Goal: Task Accomplishment & Management: Manage account settings

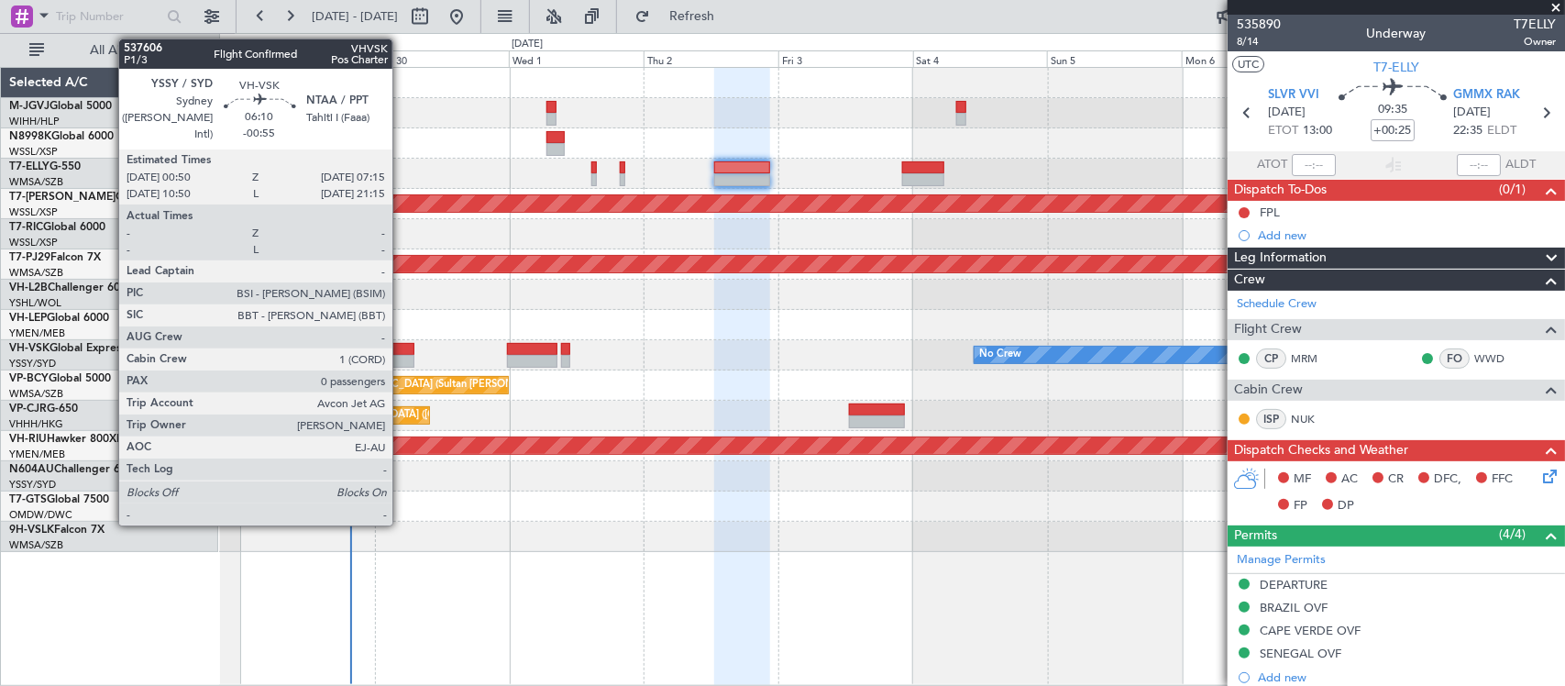
click at [402, 355] on div at bounding box center [396, 361] width 37 height 13
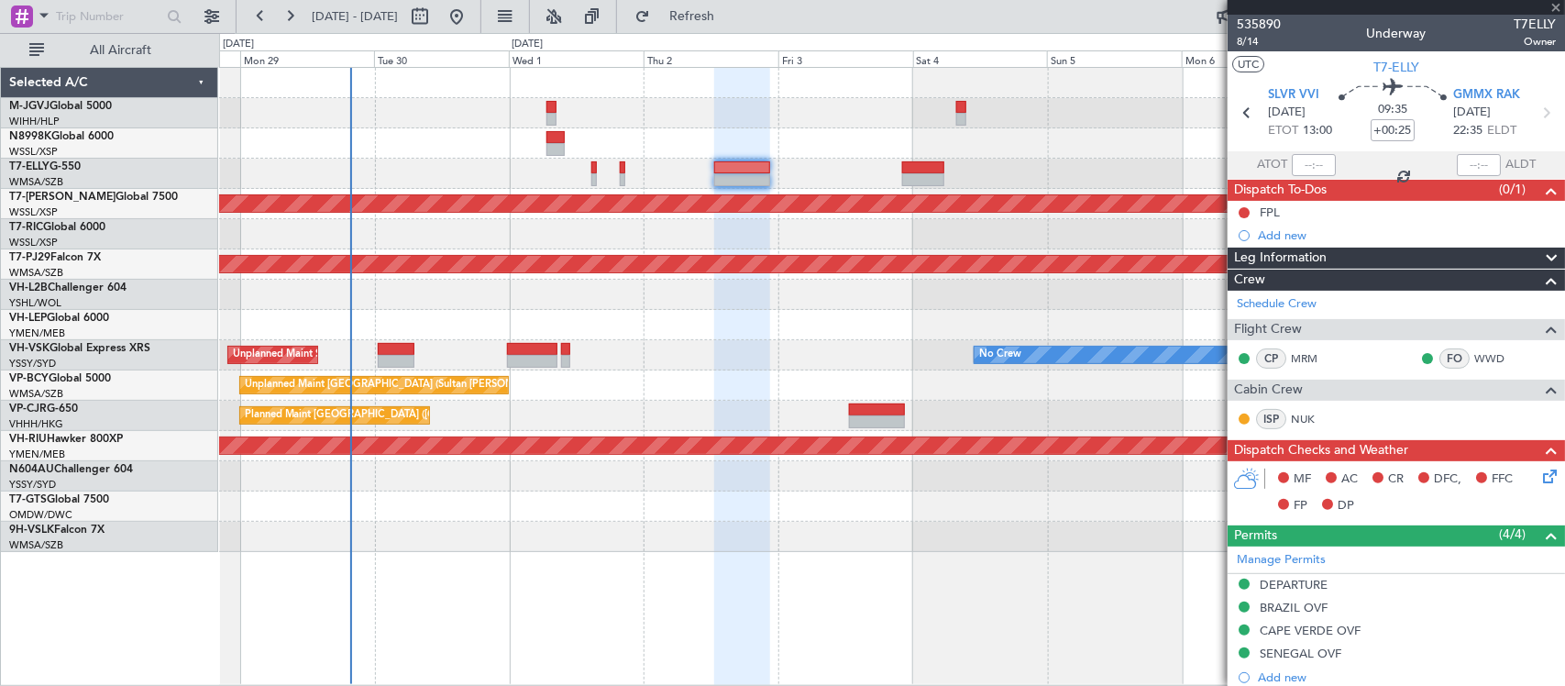
type input "-00:55"
type input "0"
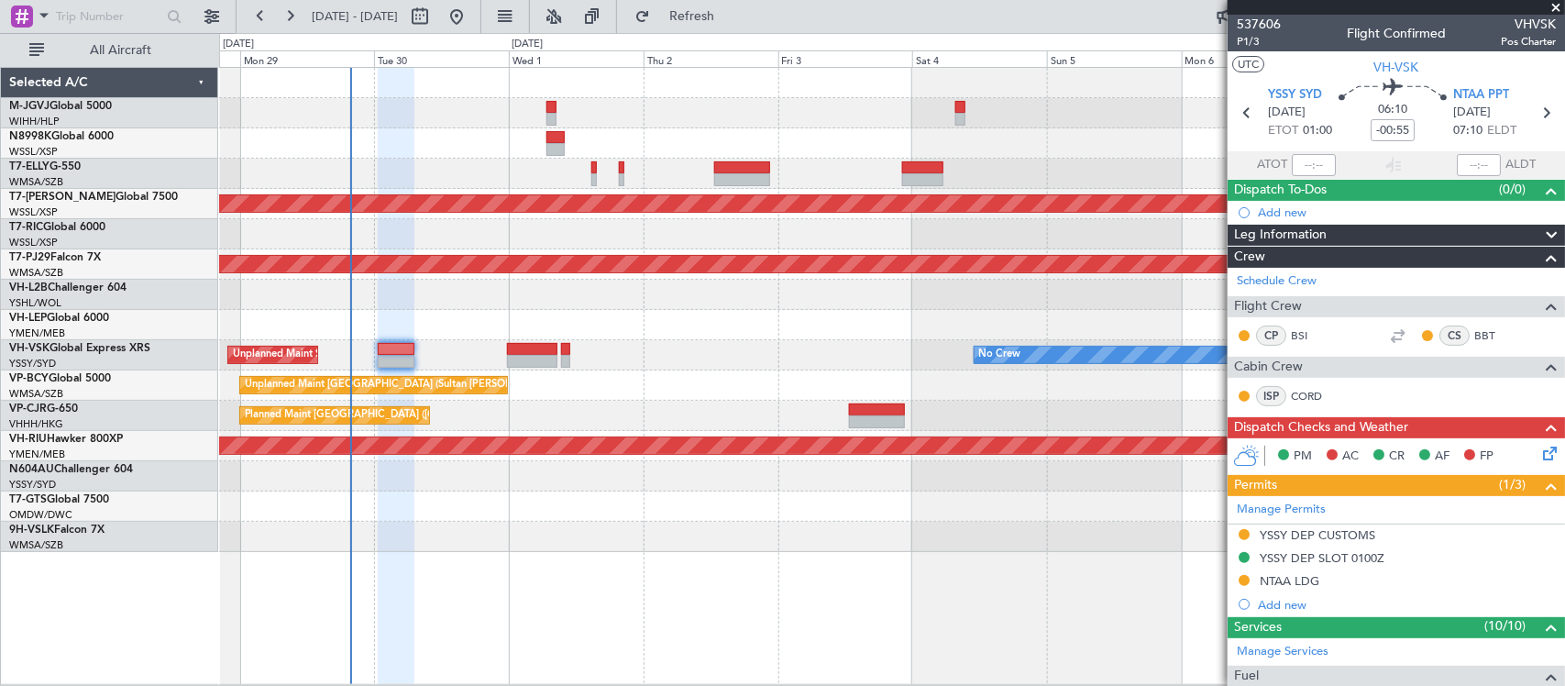
click at [790, 392] on div "Unplanned Maint [GEOGRAPHIC_DATA] (Sultan [PERSON_NAME] [PERSON_NAME] - Subang)" at bounding box center [891, 385] width 1345 height 30
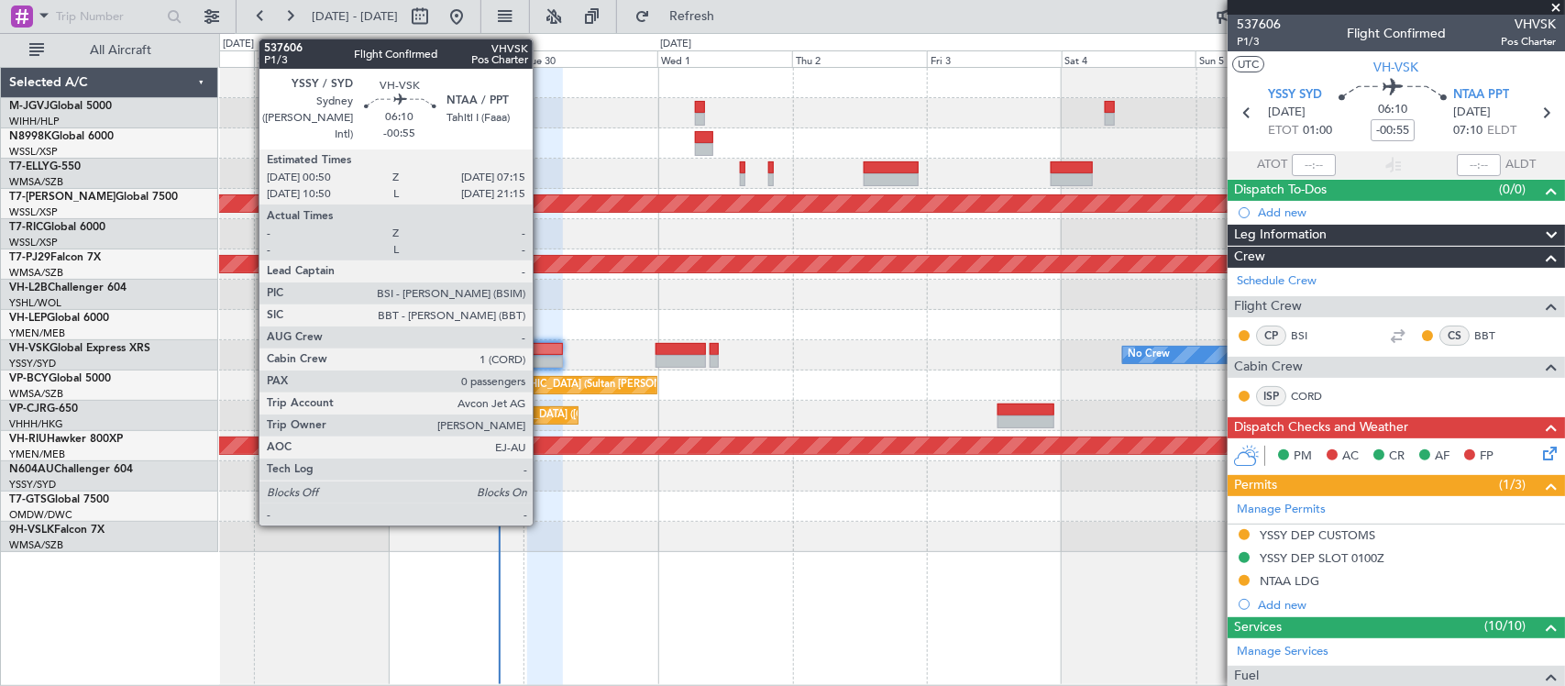
click at [542, 349] on div at bounding box center [545, 349] width 37 height 13
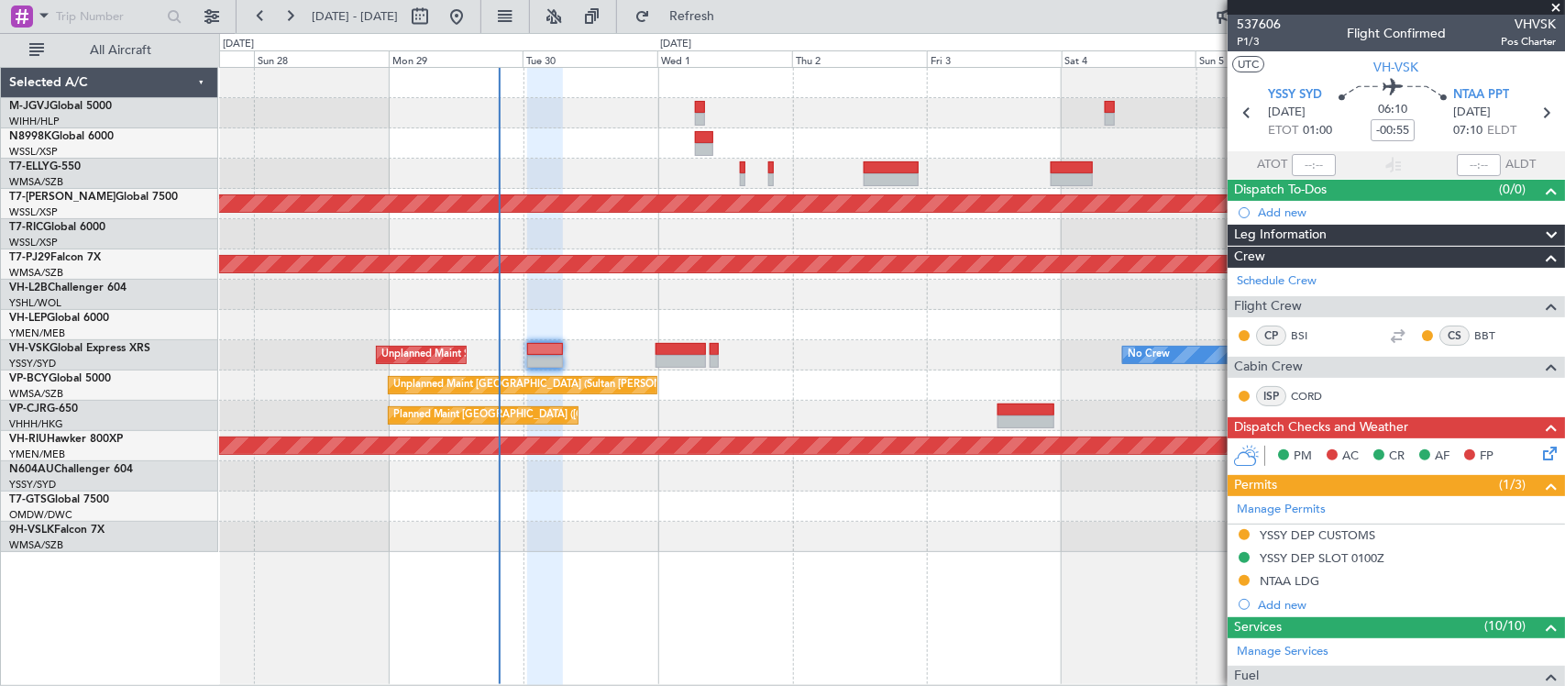
scroll to position [372, 0]
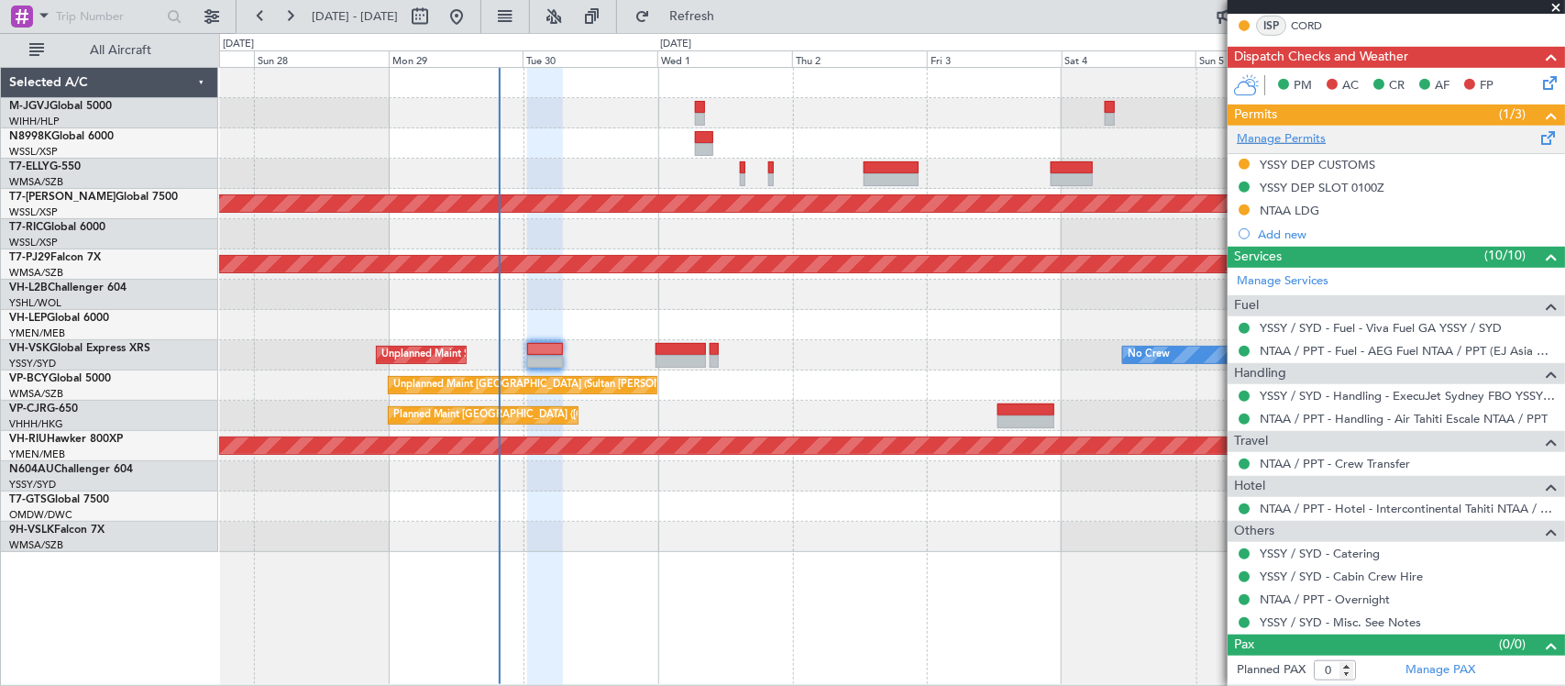
click at [1279, 140] on link "Manage Permits" at bounding box center [1281, 139] width 89 height 18
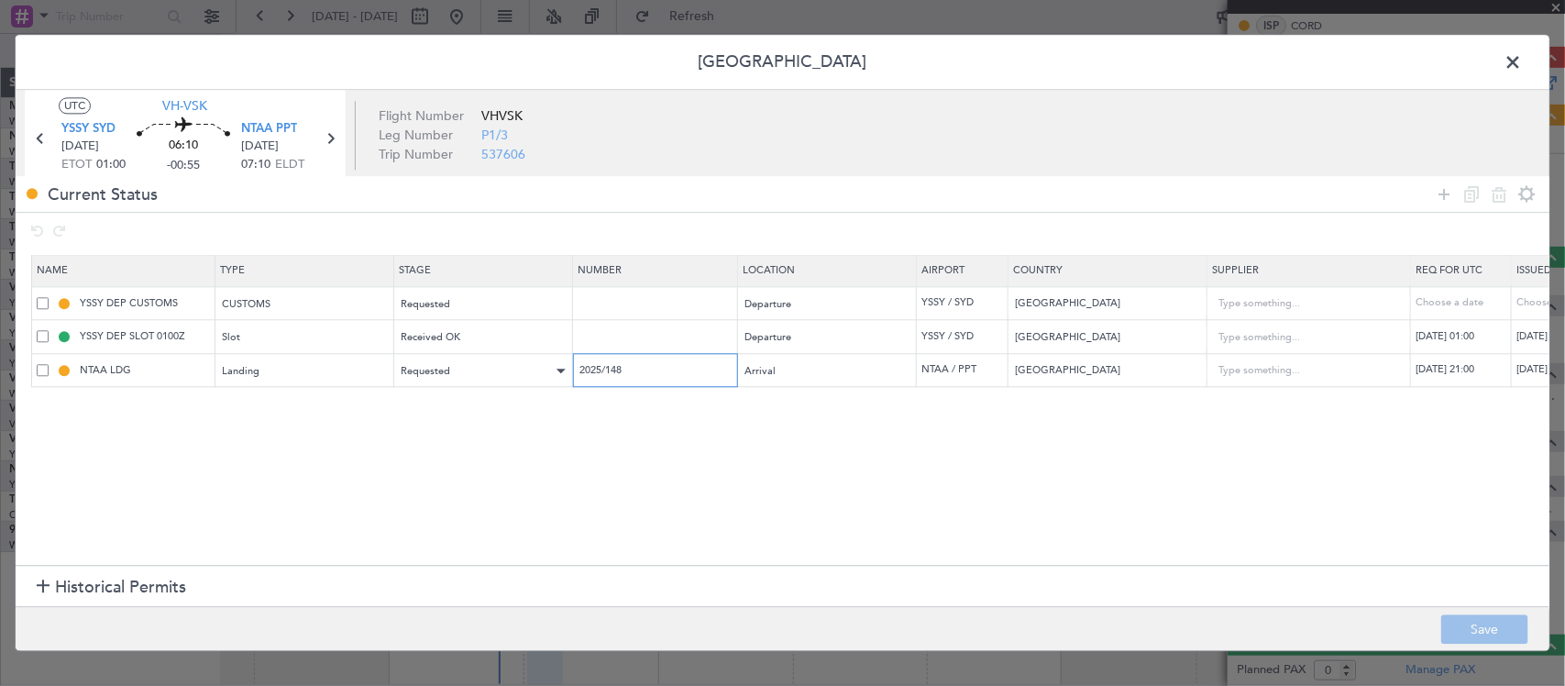
drag, startPoint x: 684, startPoint y: 369, endPoint x: 438, endPoint y: 369, distance: 245.7
click at [438, 369] on tr "NTAA LDG Landing Requested 2025/148 Arrival NTAA / PPT [GEOGRAPHIC_DATA] [DATE]…" at bounding box center [1201, 371] width 2339 height 34
click at [1522, 58] on span at bounding box center [1522, 67] width 0 height 37
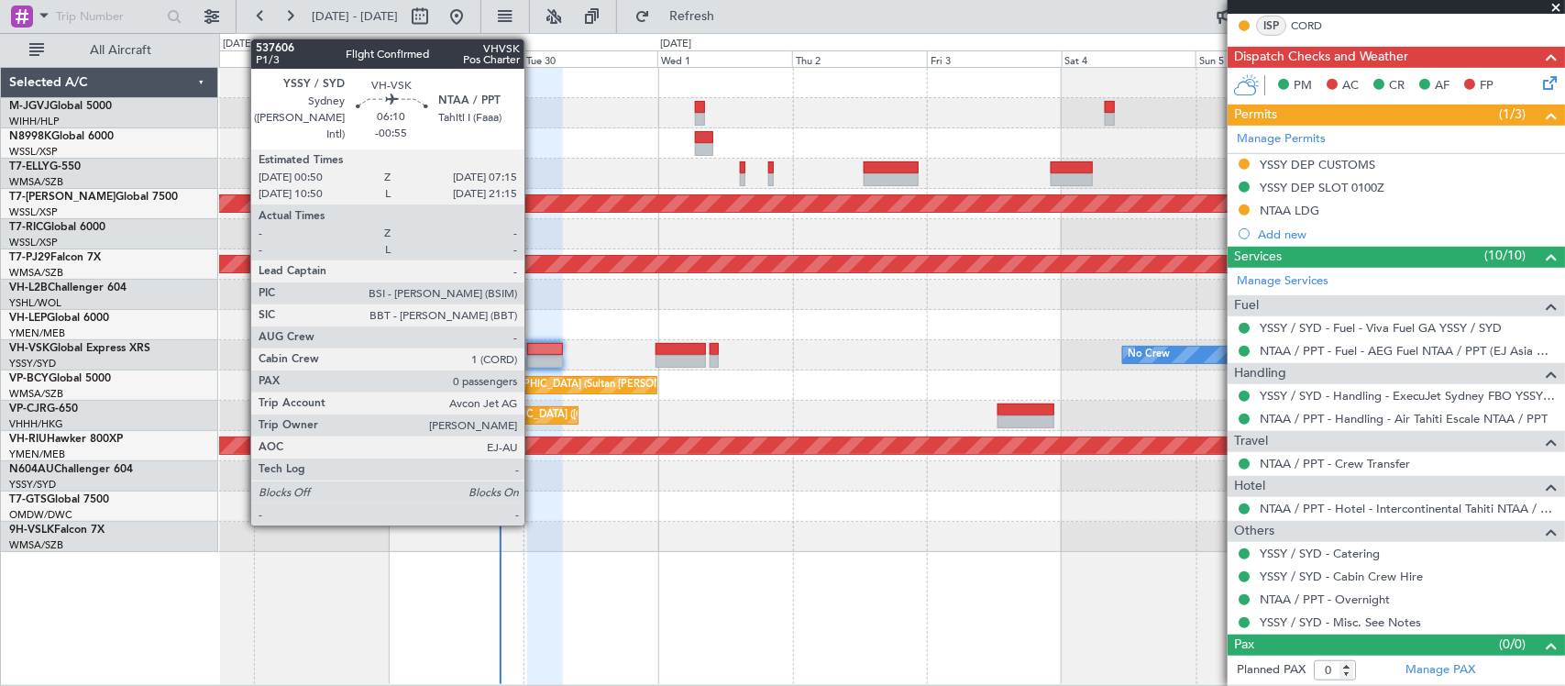
click at [534, 347] on div at bounding box center [545, 349] width 37 height 13
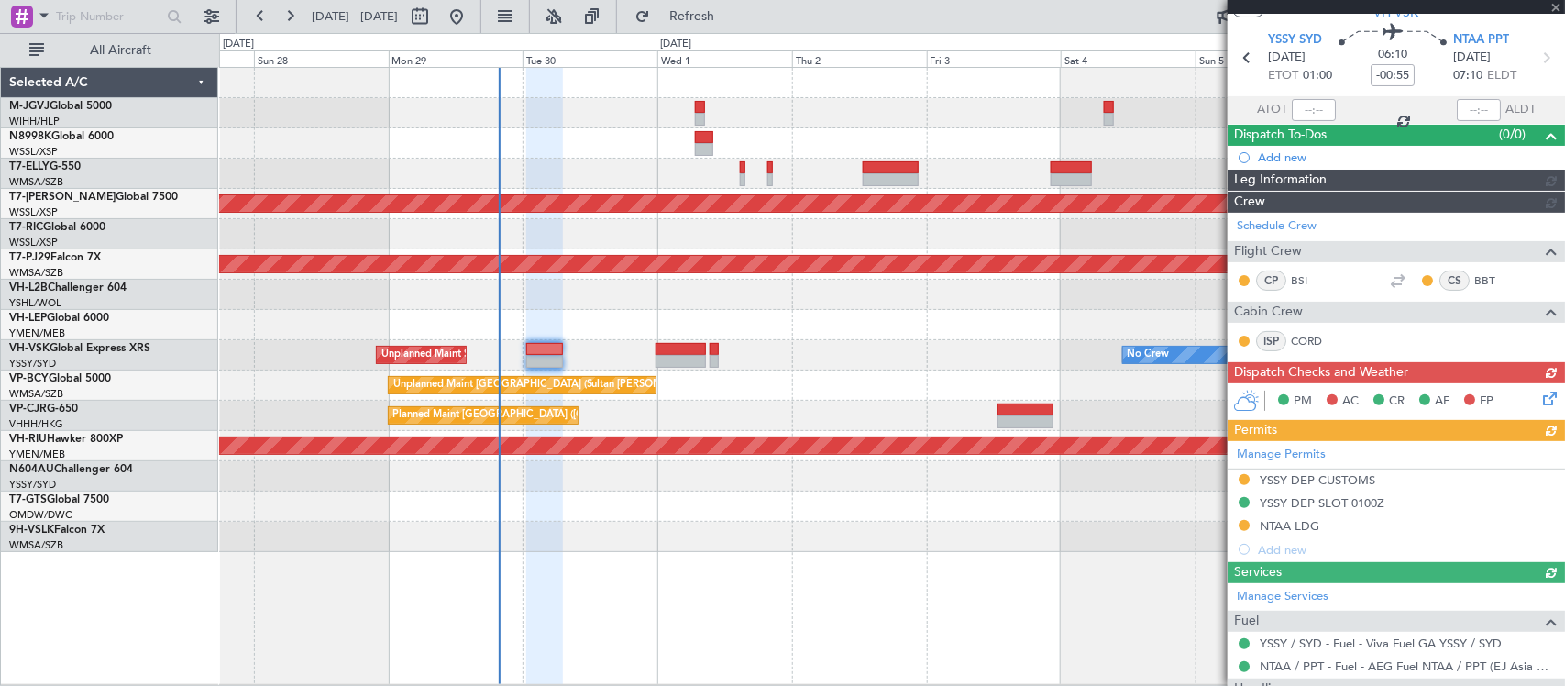
scroll to position [0, 0]
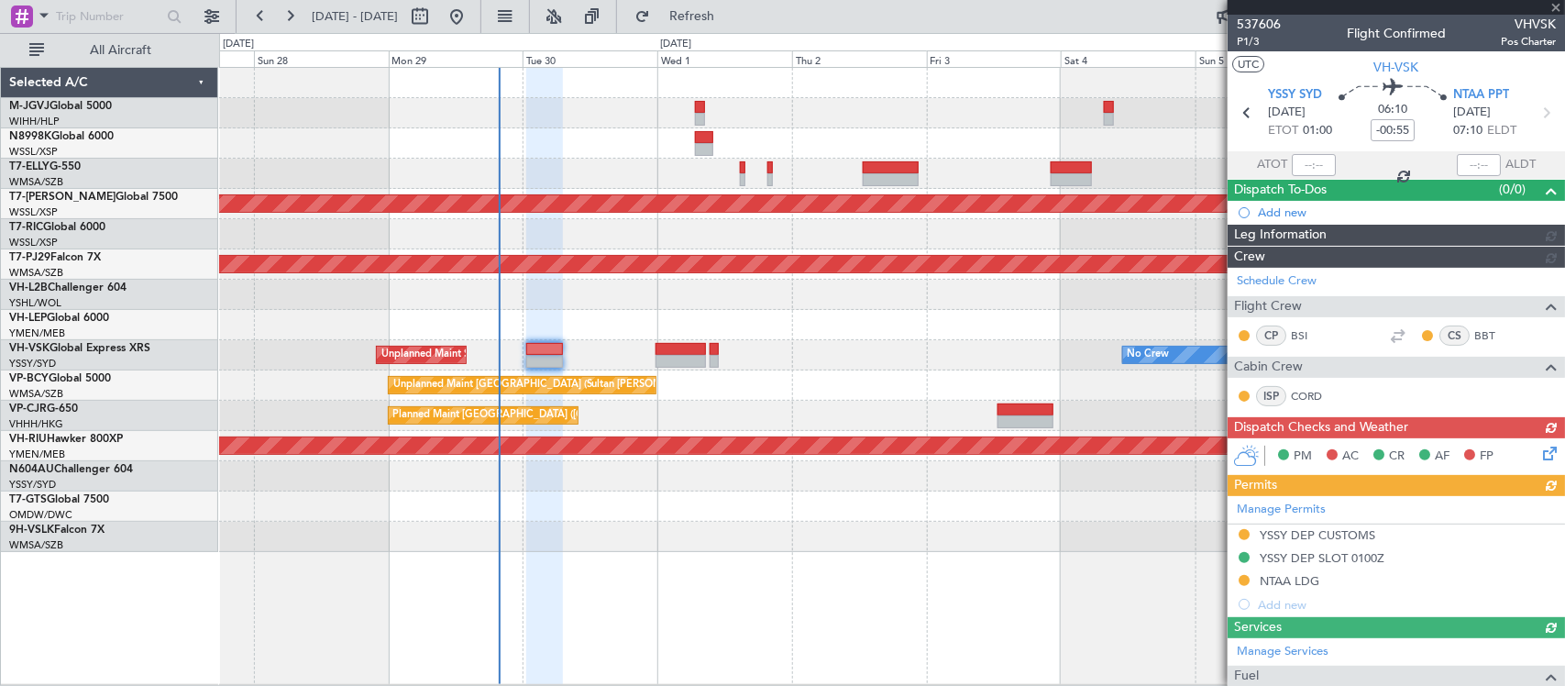
type input "[PERSON_NAME] (BTA)"
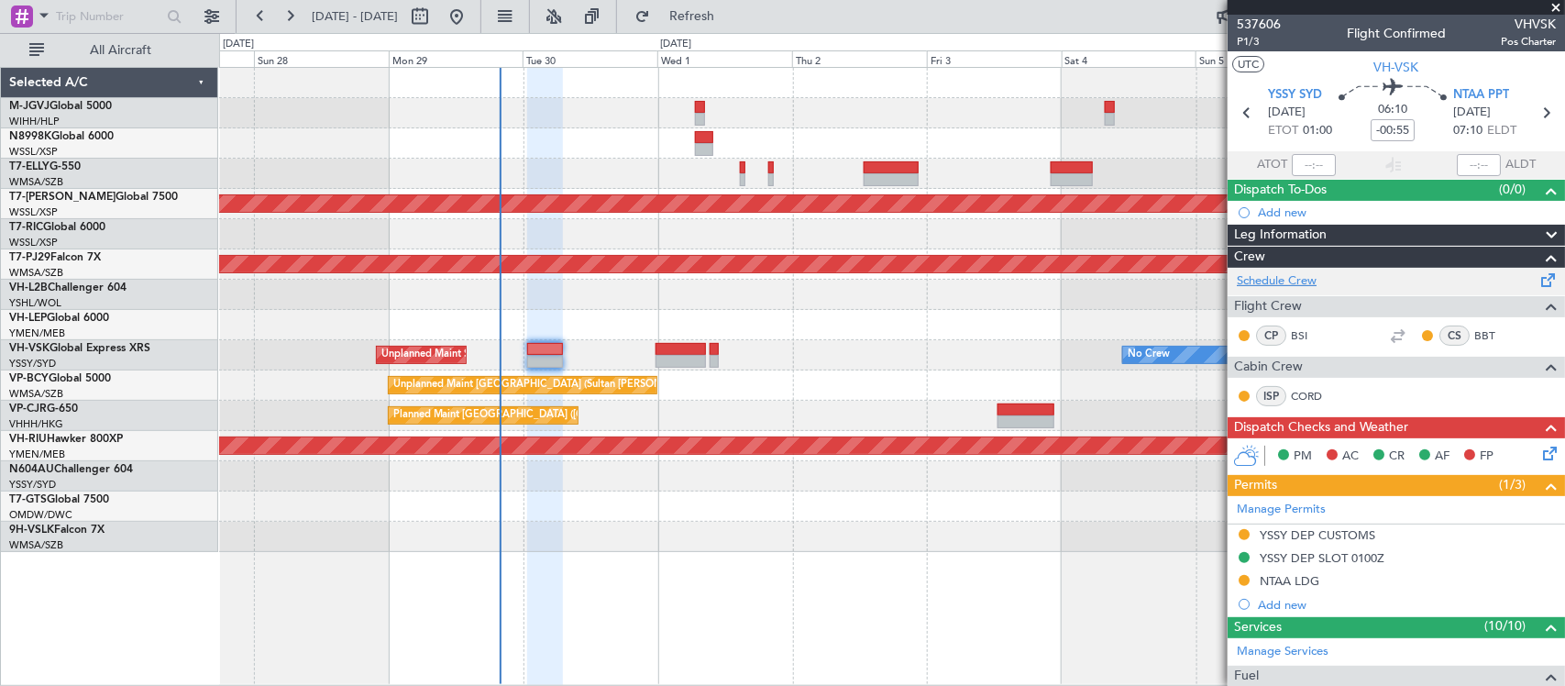
click at [1281, 282] on link "Schedule Crew" at bounding box center [1277, 281] width 80 height 18
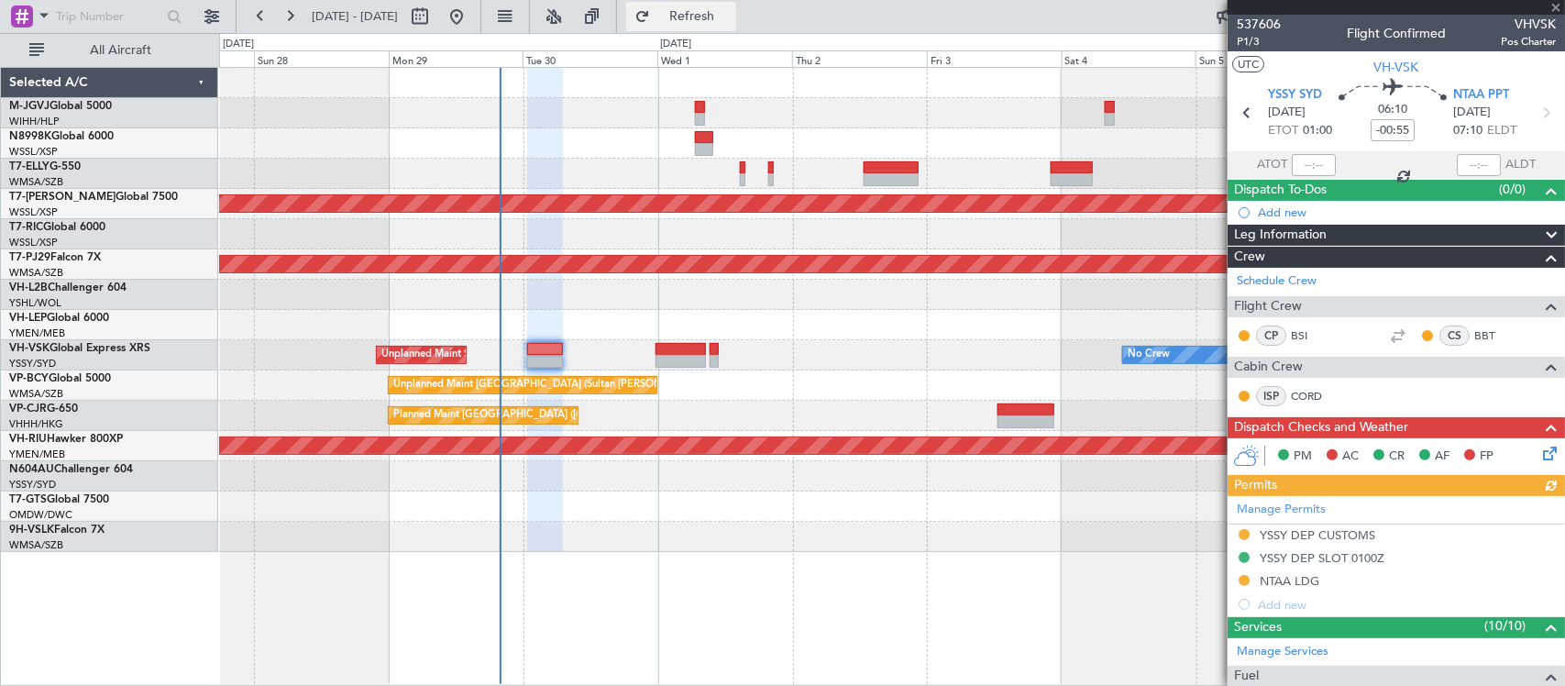
type input "[PERSON_NAME] (BTA)"
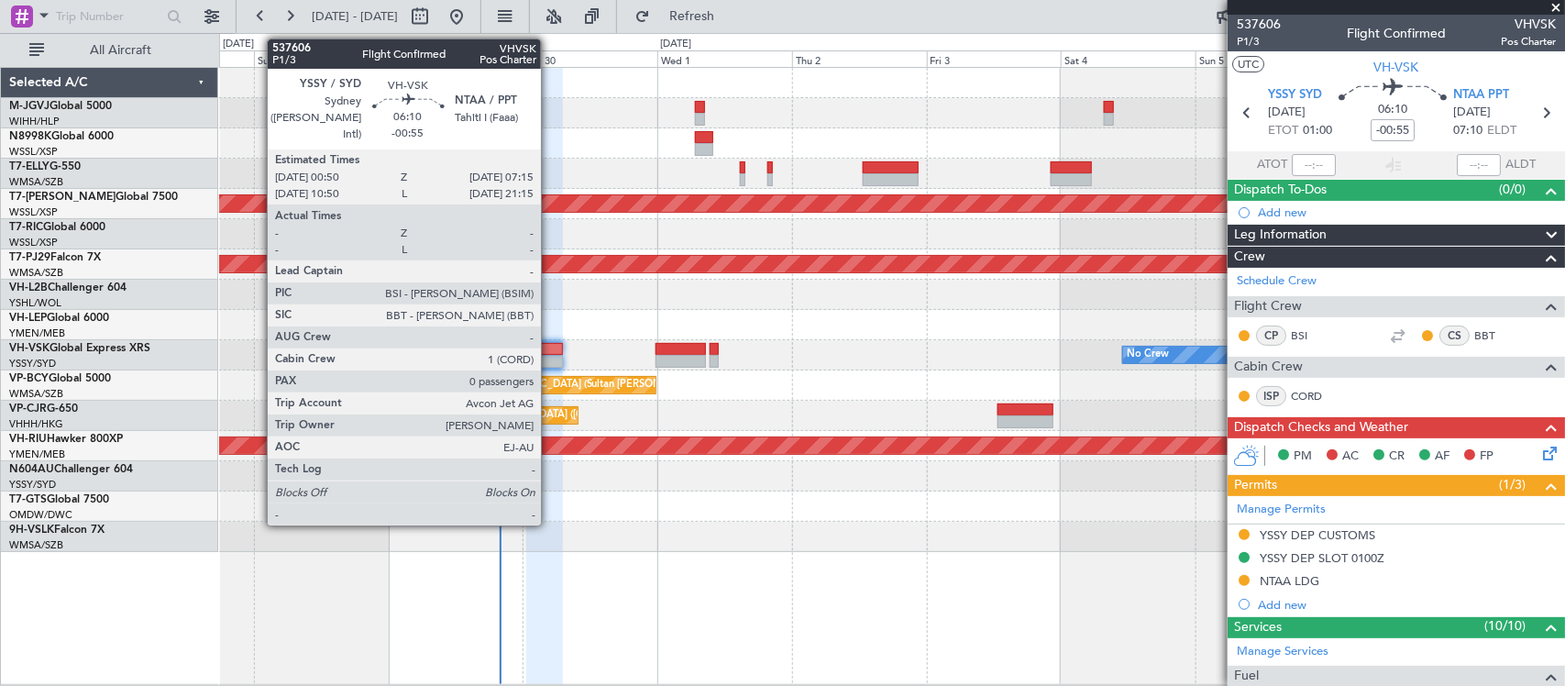
click at [550, 356] on div at bounding box center [544, 361] width 37 height 13
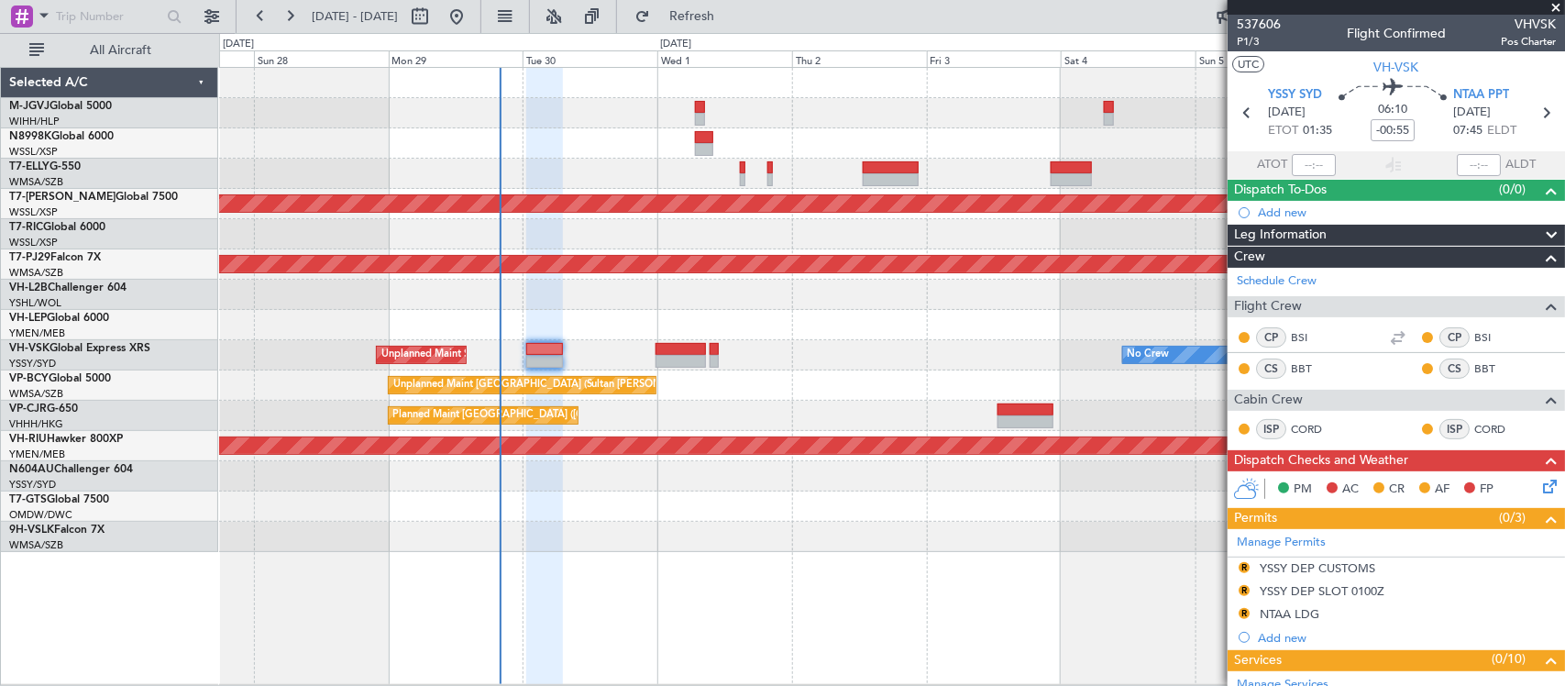
type input "[PERSON_NAME] (BTA)"
click at [703, 17] on button "Refresh" at bounding box center [681, 16] width 110 height 29
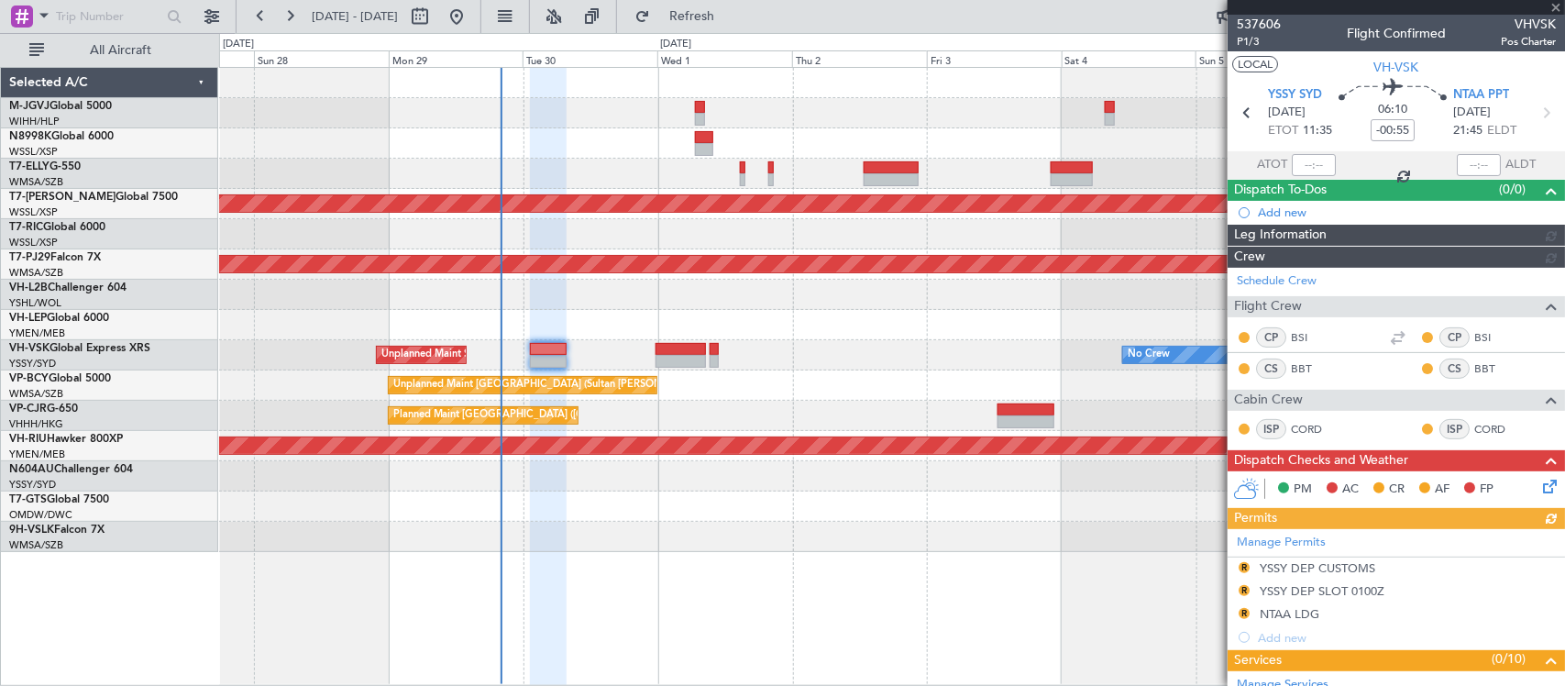
type input "[PERSON_NAME] (BTA)"
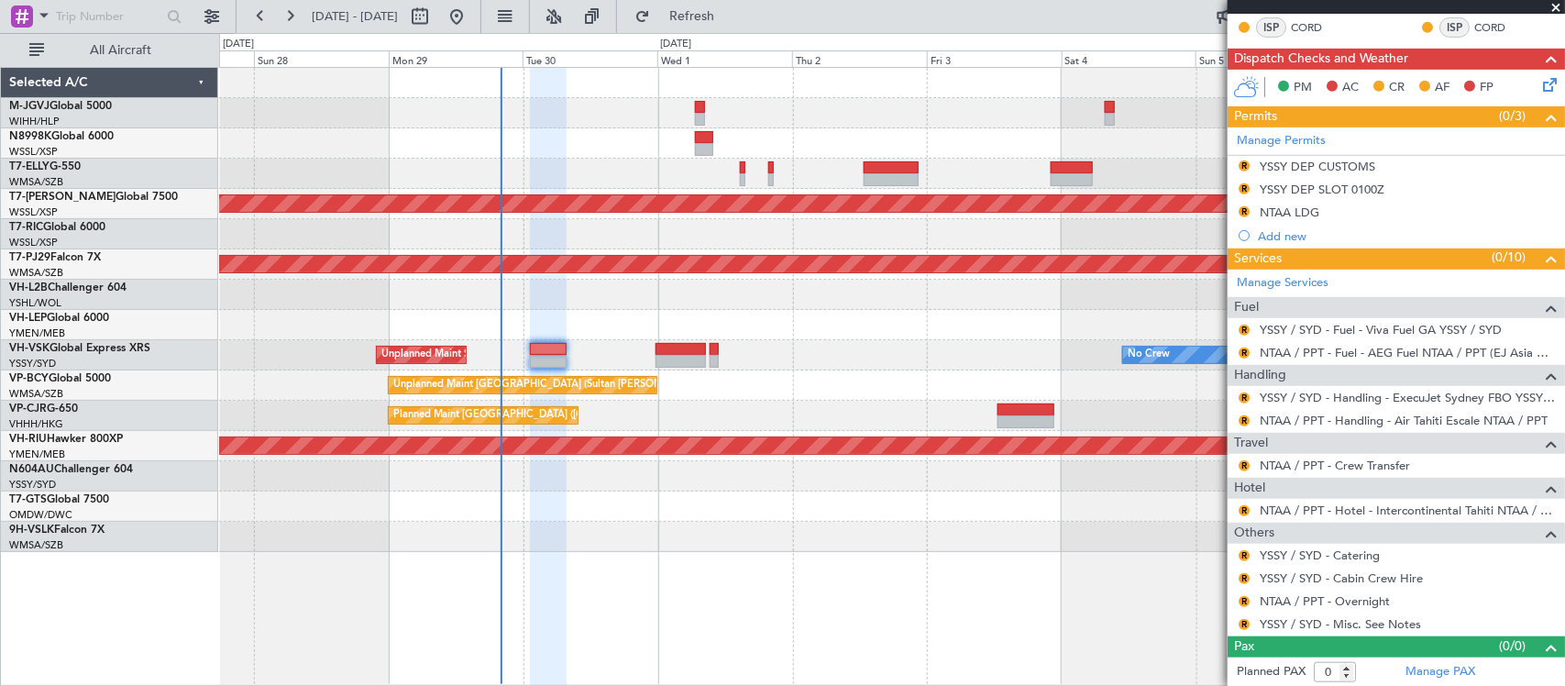
scroll to position [405, 0]
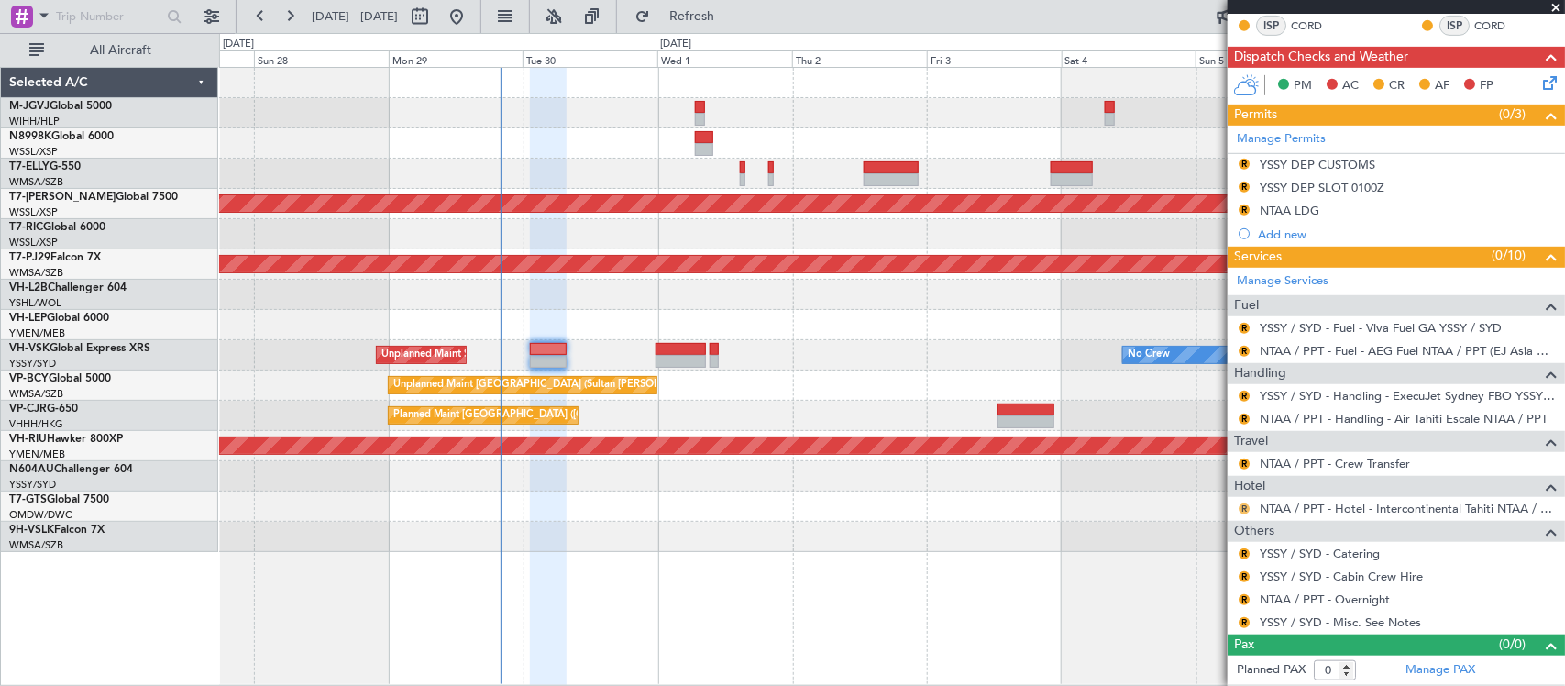
click at [1243, 506] on button "R" at bounding box center [1244, 508] width 11 height 11
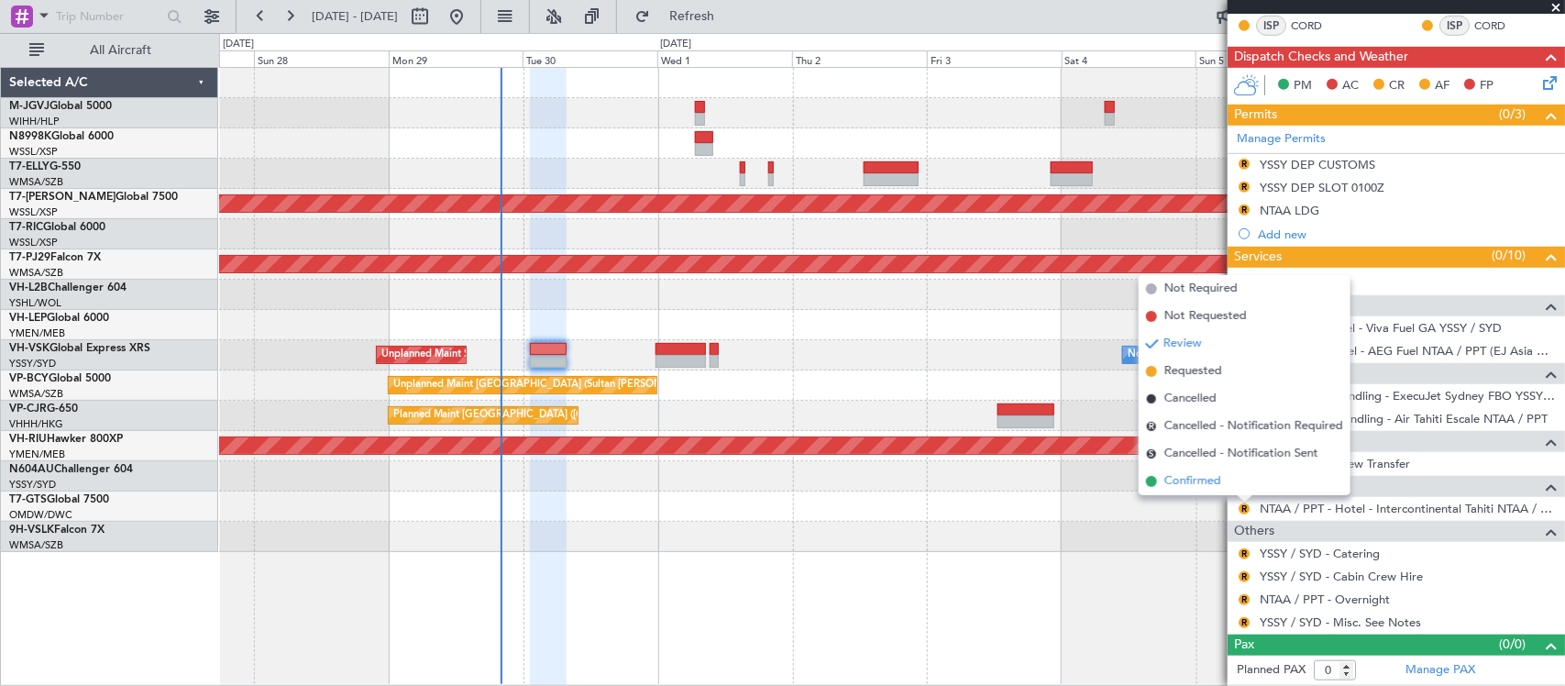
click at [1235, 488] on li "Confirmed" at bounding box center [1245, 482] width 212 height 28
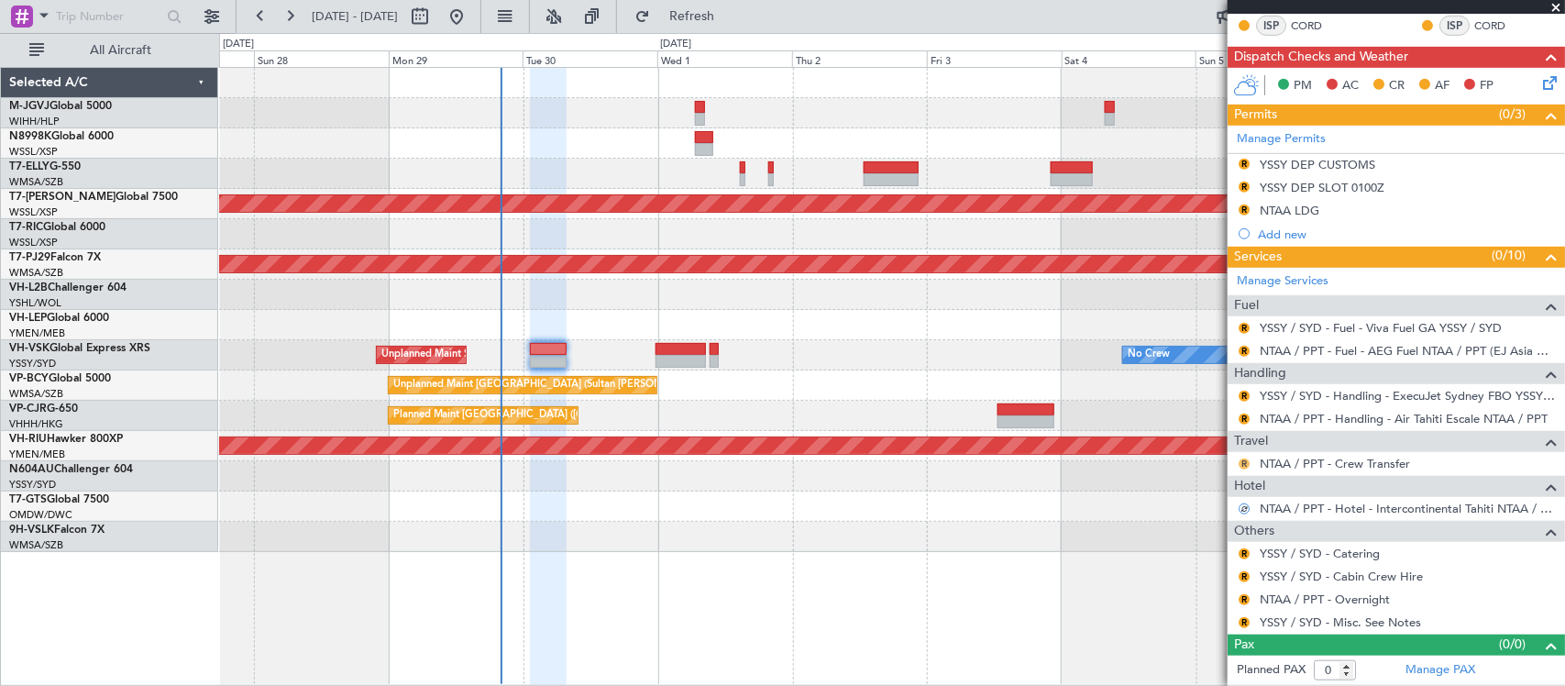
click at [1244, 458] on button "R" at bounding box center [1244, 463] width 11 height 11
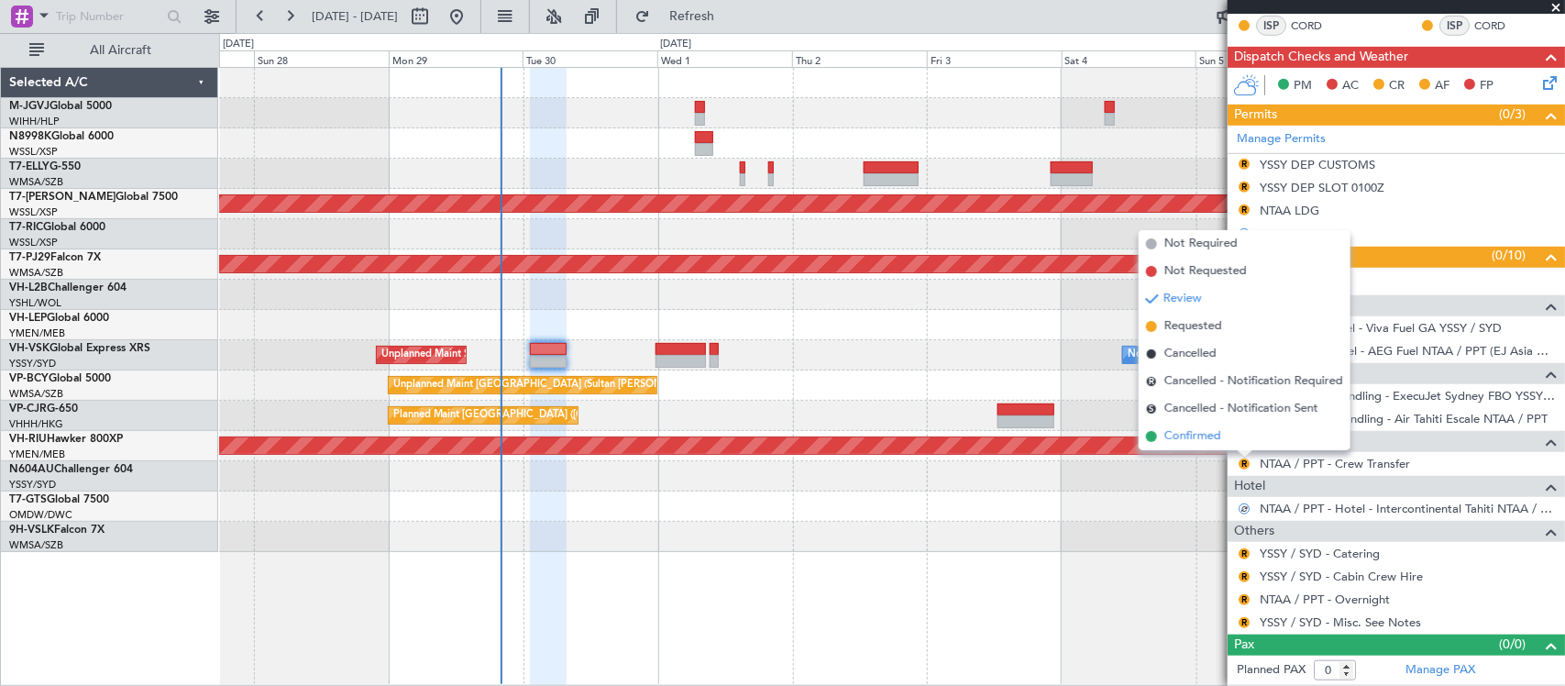
click at [1221, 429] on span "Confirmed" at bounding box center [1192, 436] width 57 height 18
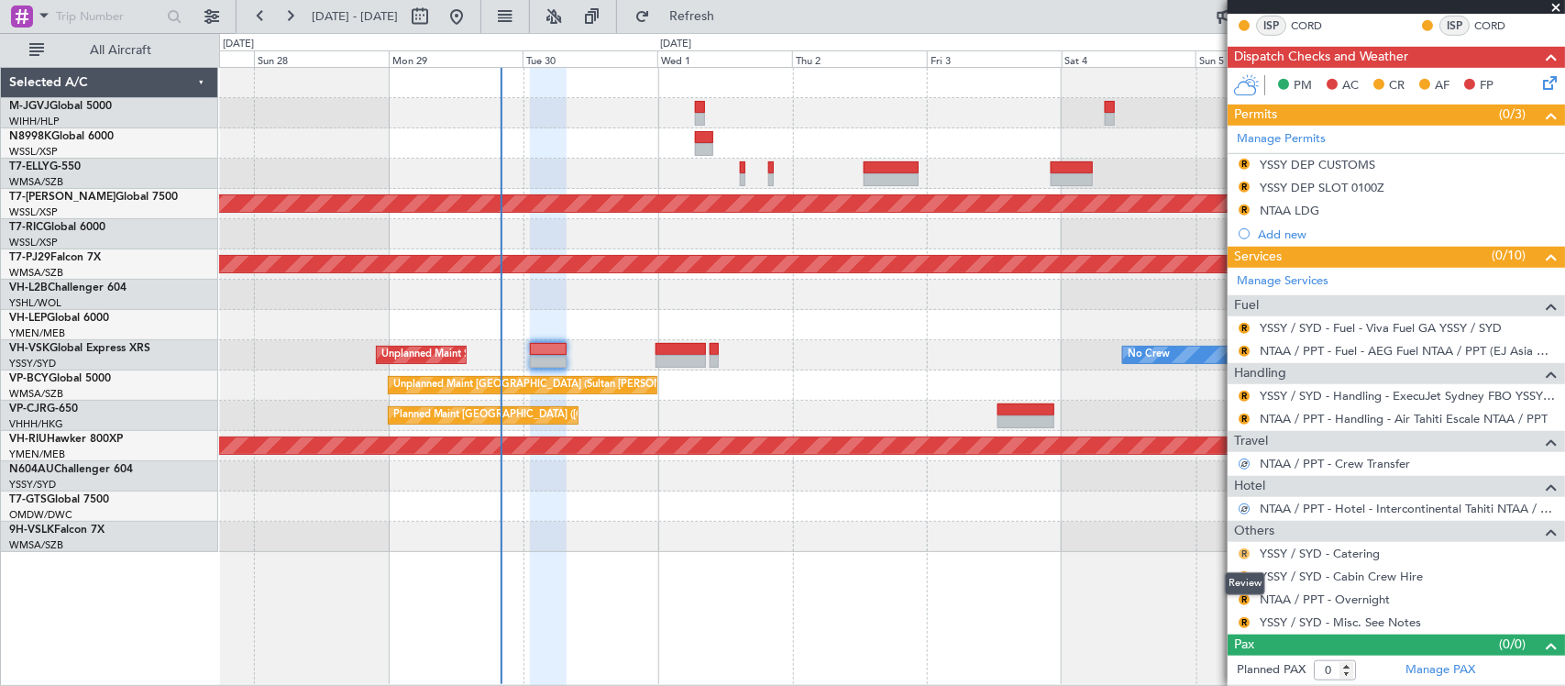
click at [1245, 551] on button "R" at bounding box center [1244, 553] width 11 height 11
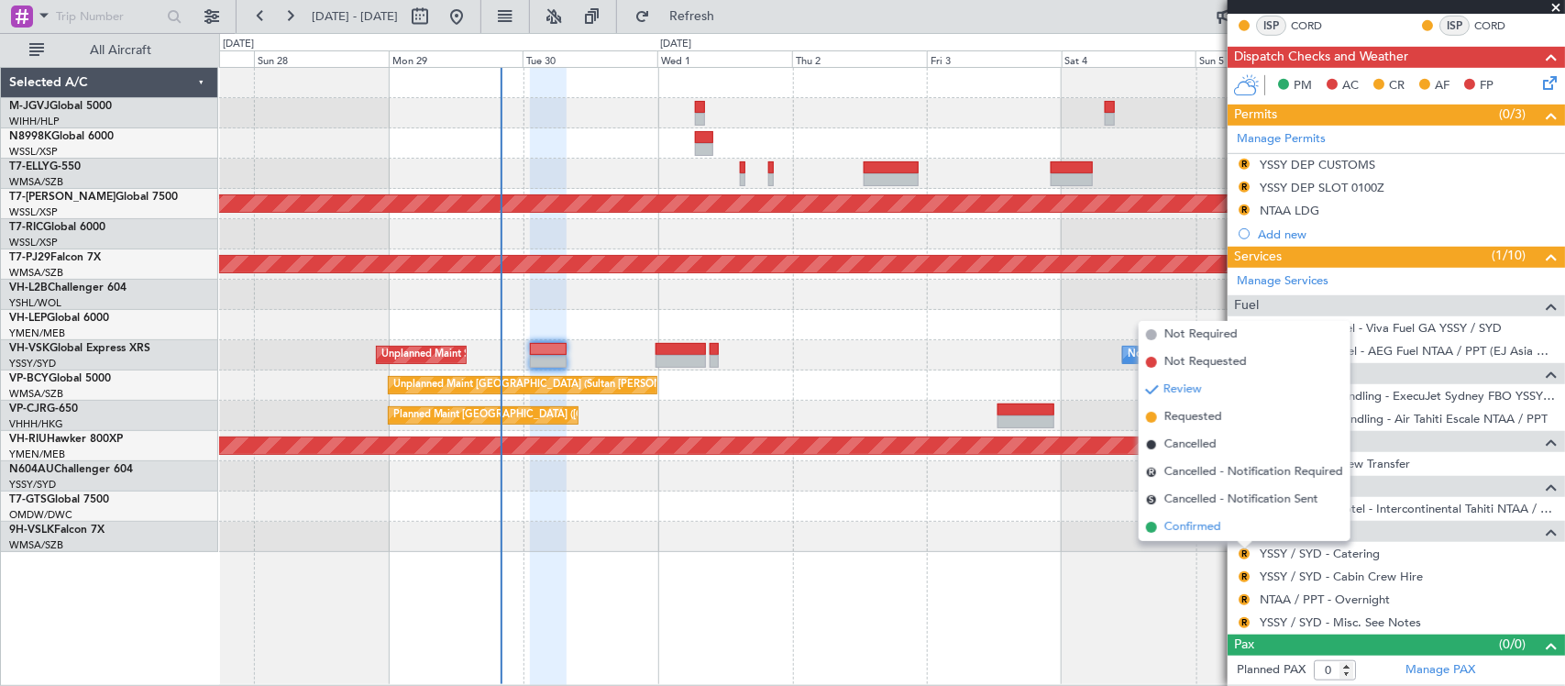
click at [1208, 532] on span "Confirmed" at bounding box center [1192, 527] width 57 height 18
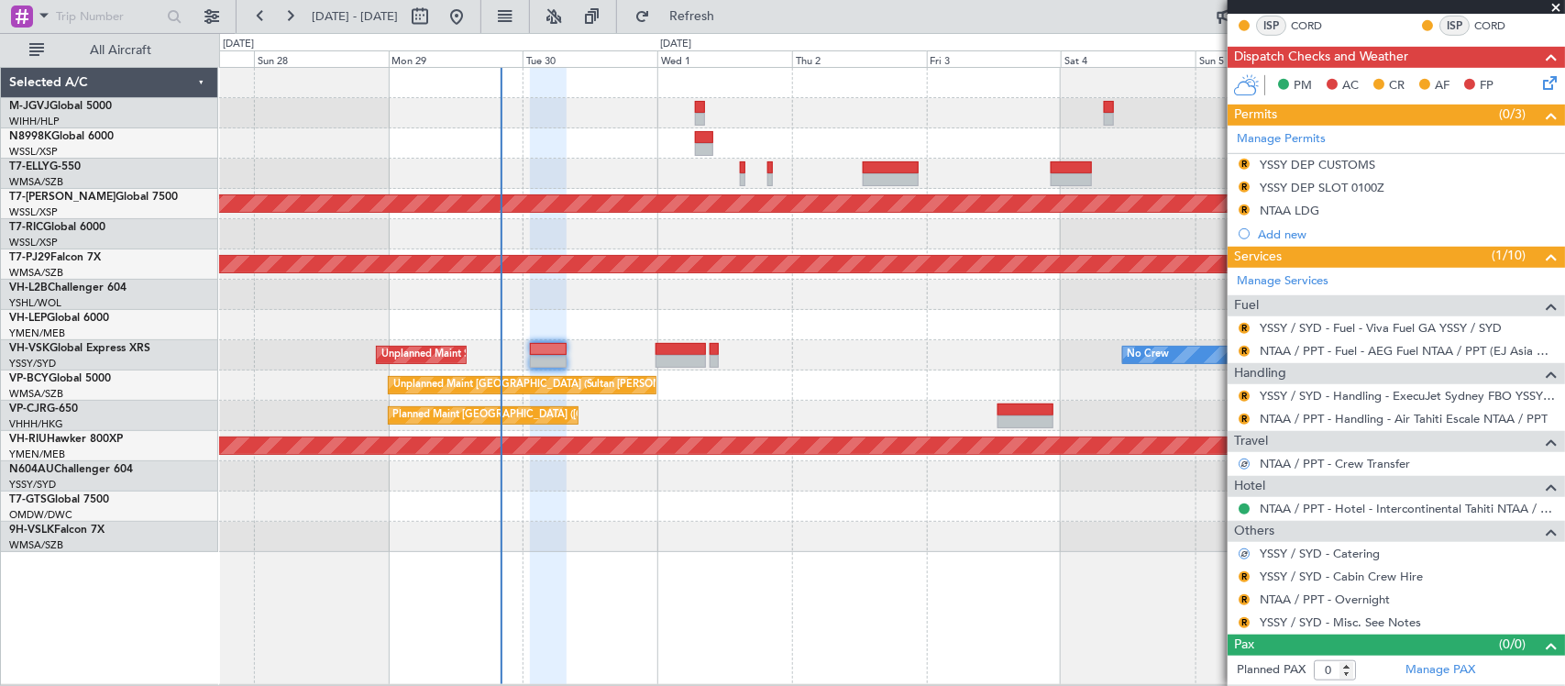
click at [1250, 576] on div "R" at bounding box center [1244, 576] width 15 height 15
click at [1245, 578] on button "R" at bounding box center [1244, 576] width 11 height 11
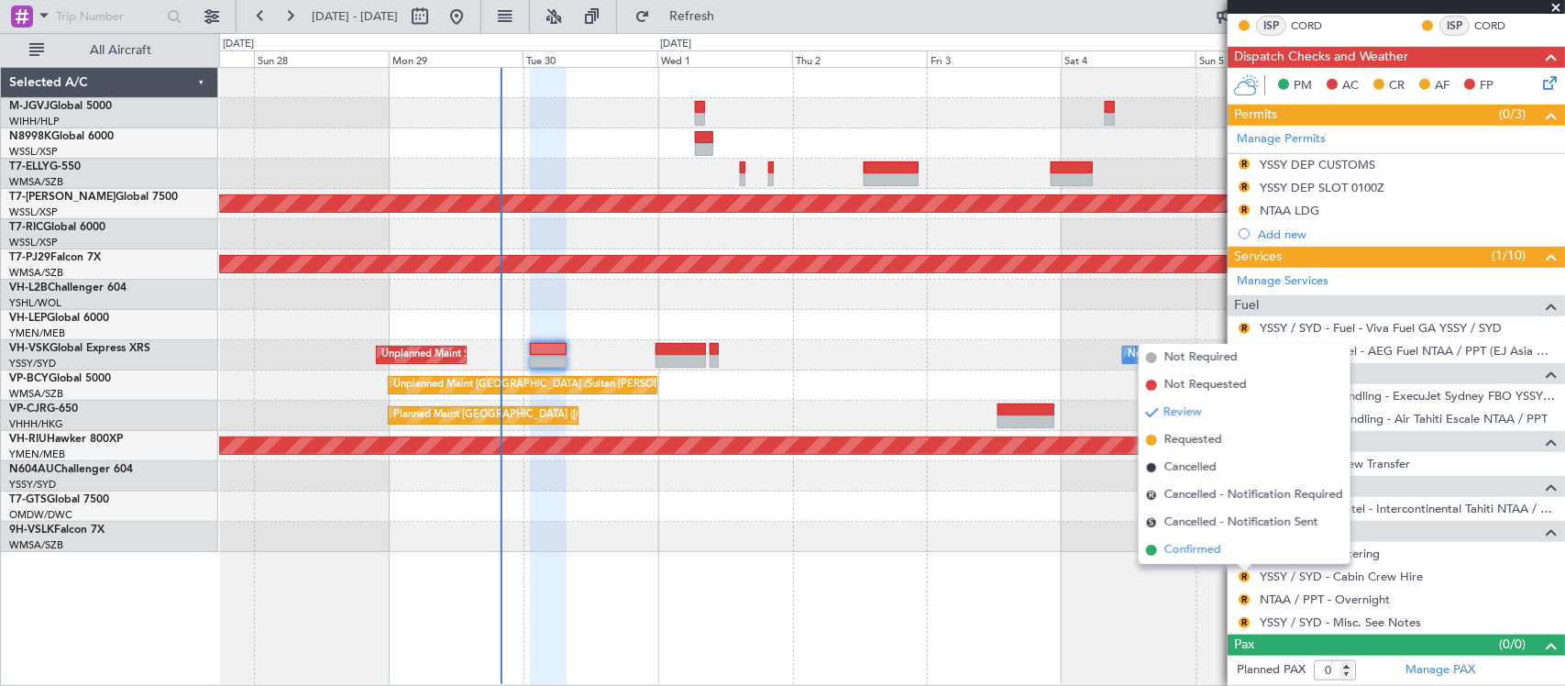
click at [1229, 546] on li "Confirmed" at bounding box center [1245, 550] width 212 height 28
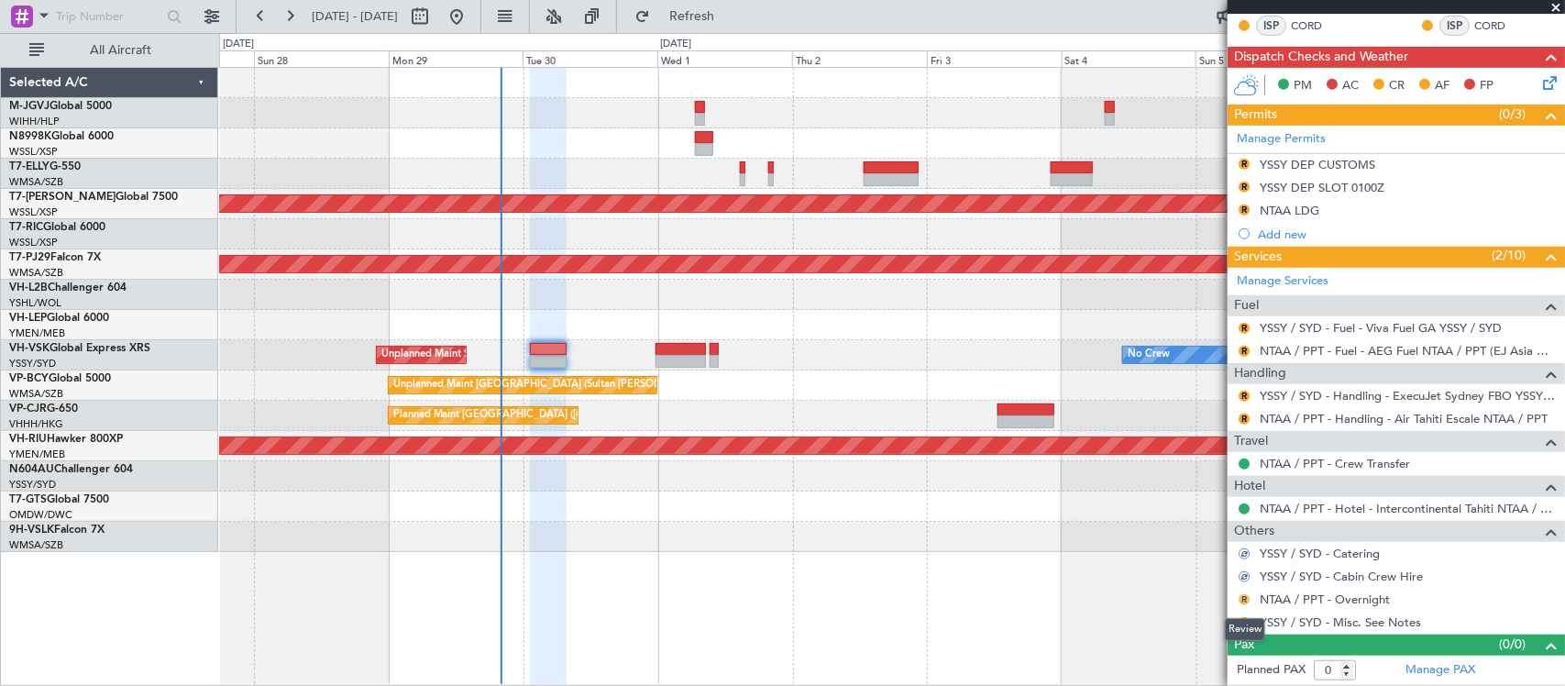
click at [1241, 601] on button "R" at bounding box center [1244, 599] width 11 height 11
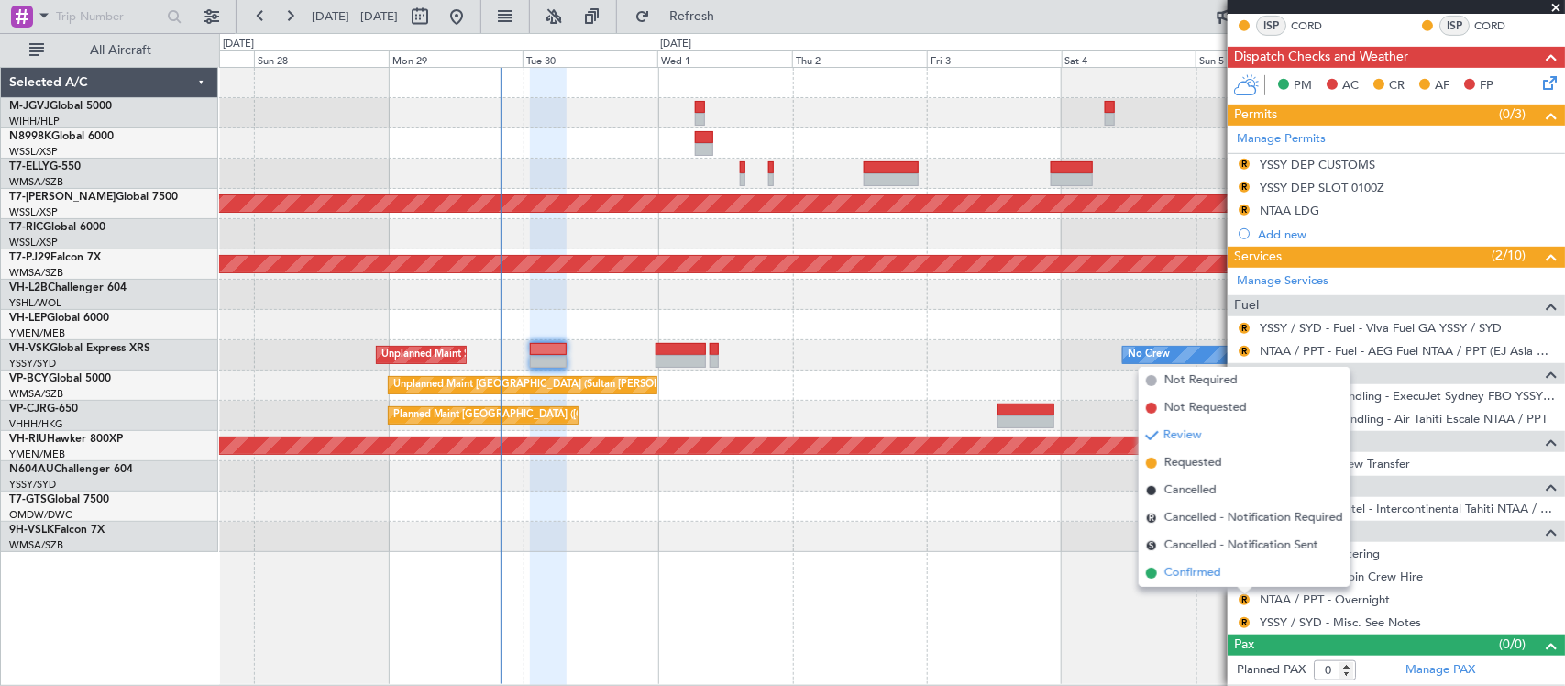
click at [1229, 569] on li "Confirmed" at bounding box center [1245, 573] width 212 height 28
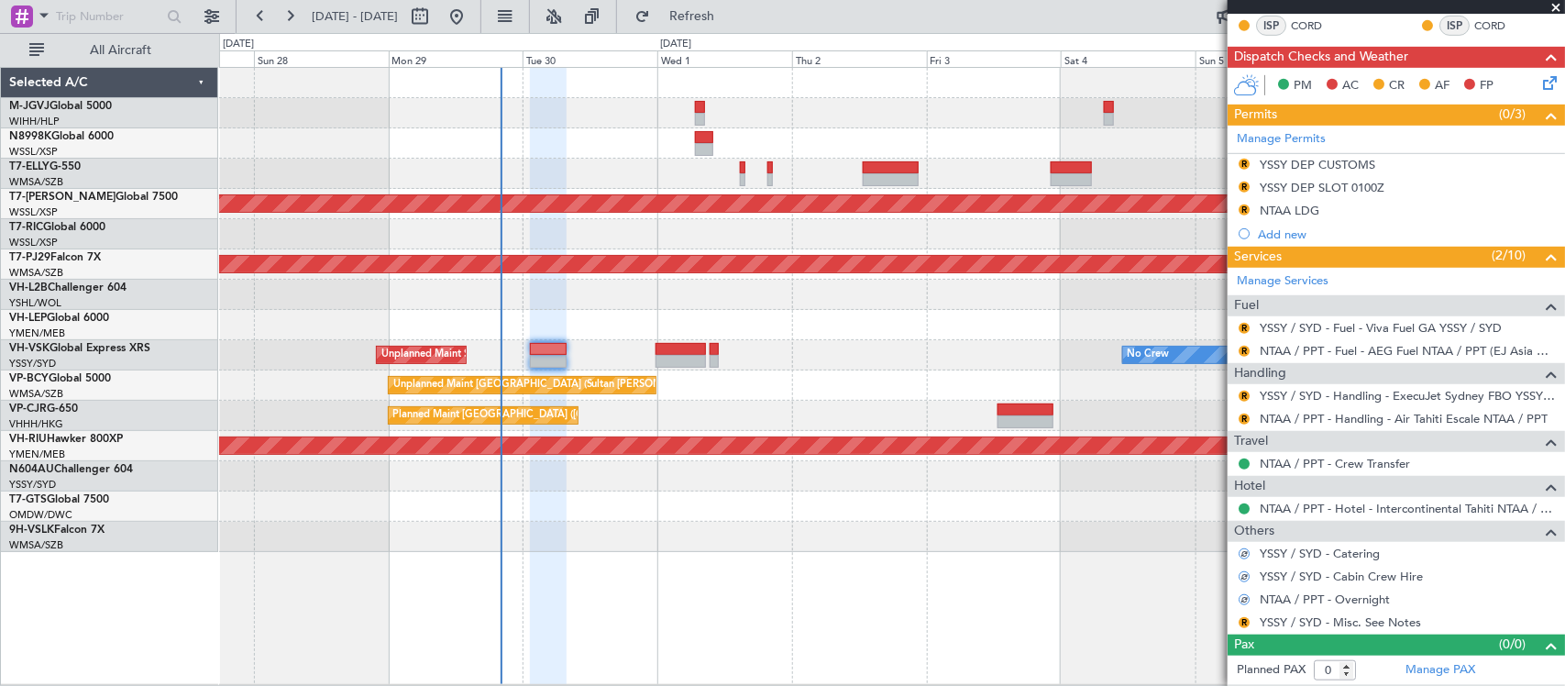
click at [1238, 625] on div "R" at bounding box center [1244, 622] width 15 height 15
click at [1240, 623] on button "R" at bounding box center [1244, 622] width 11 height 11
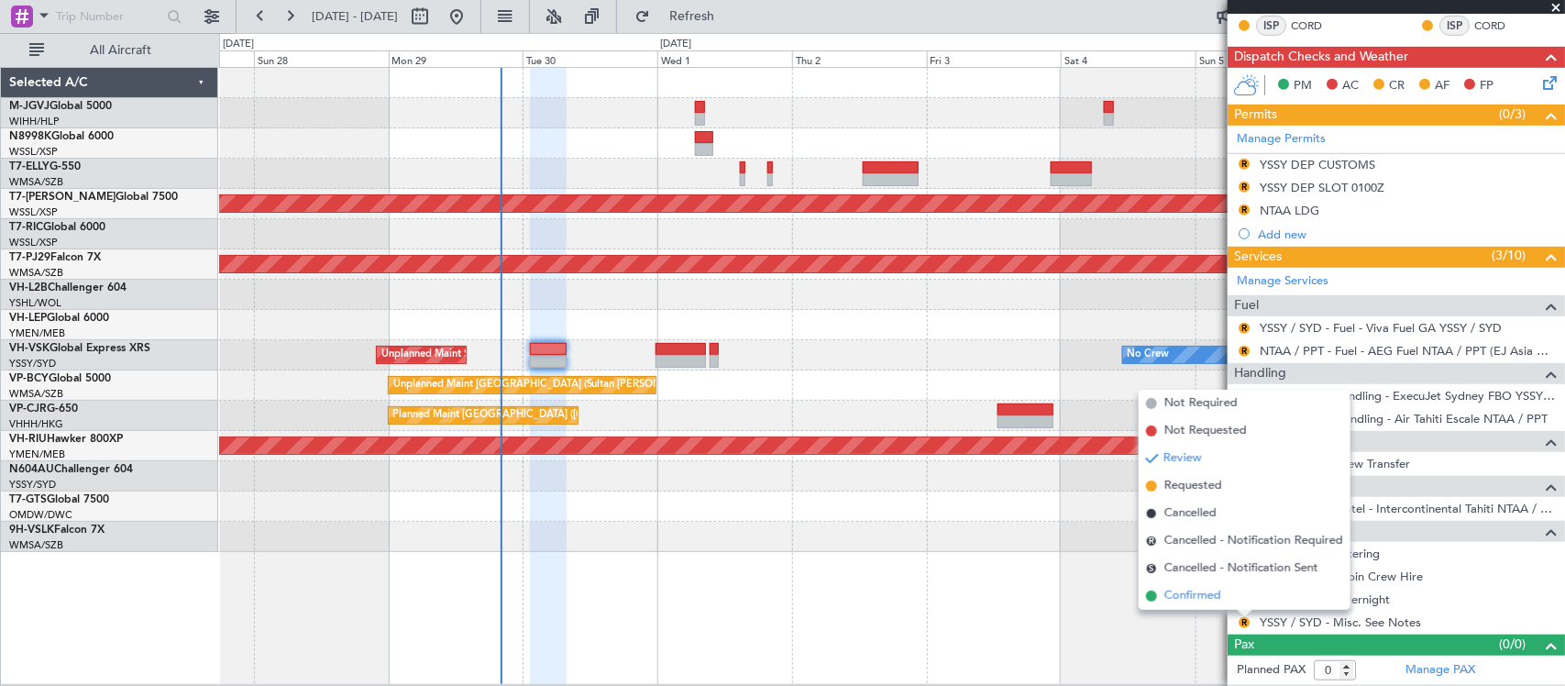
click at [1203, 598] on span "Confirmed" at bounding box center [1192, 596] width 57 height 18
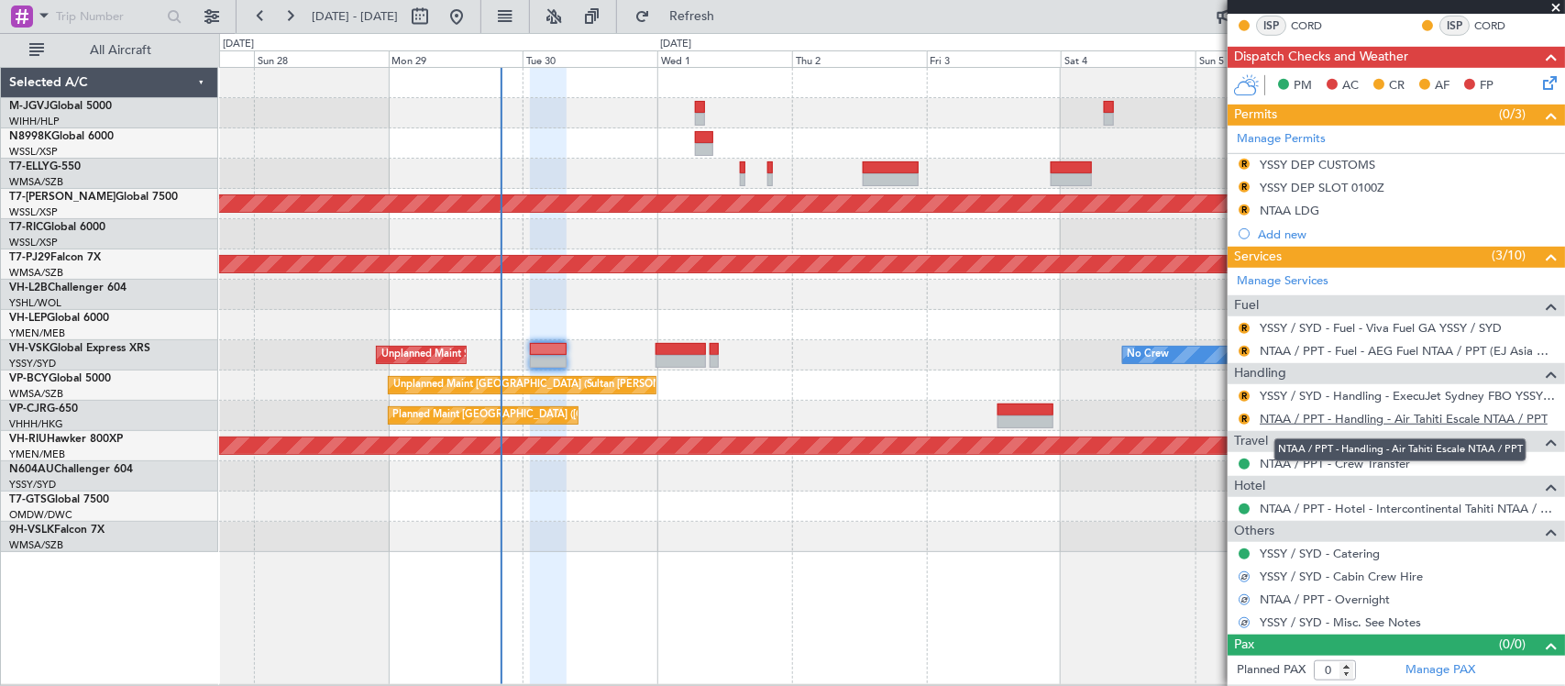
click at [1331, 414] on link "NTAA / PPT - Handling - Air Tahiti Escale NTAA / PPT" at bounding box center [1404, 419] width 288 height 16
click at [1239, 324] on button "R" at bounding box center [1244, 328] width 11 height 11
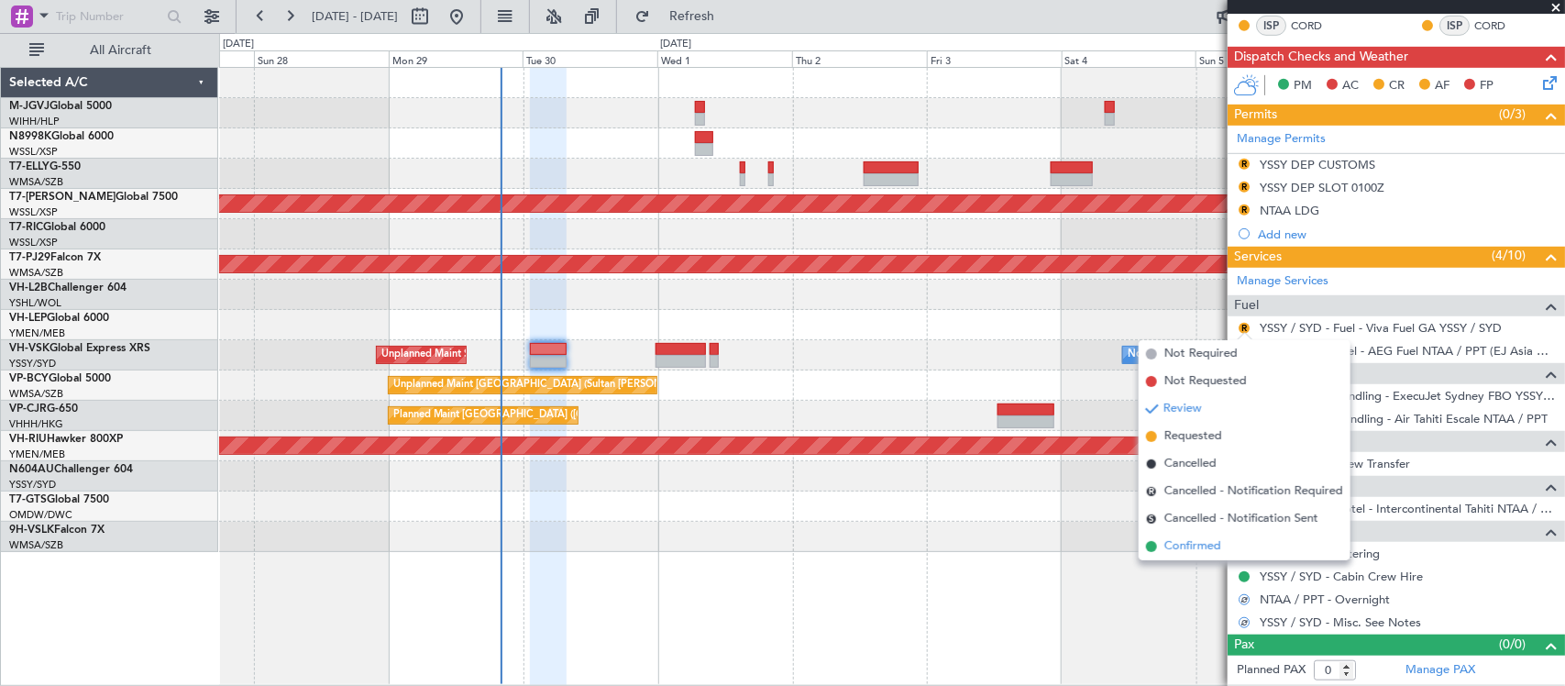
click at [1212, 552] on span "Confirmed" at bounding box center [1192, 546] width 57 height 18
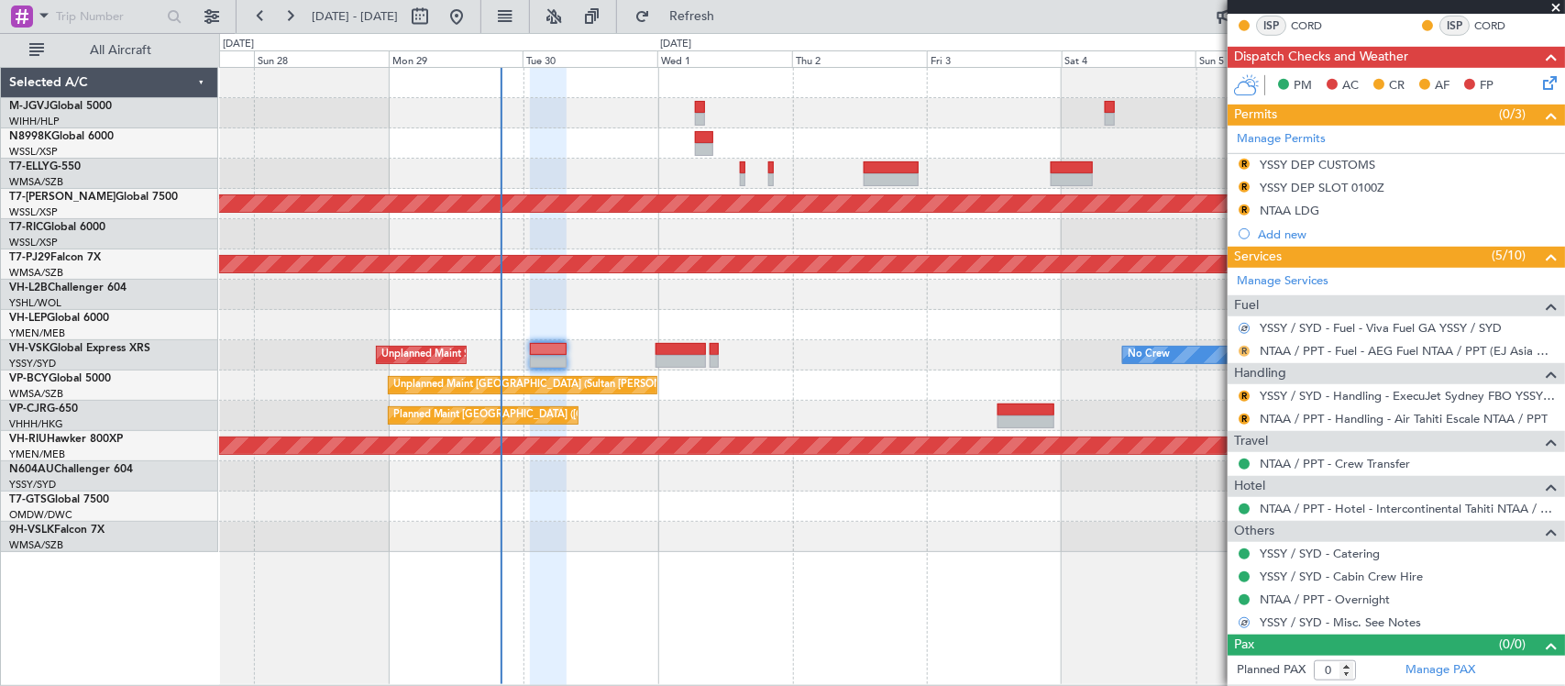
click at [1243, 347] on button "R" at bounding box center [1244, 351] width 11 height 11
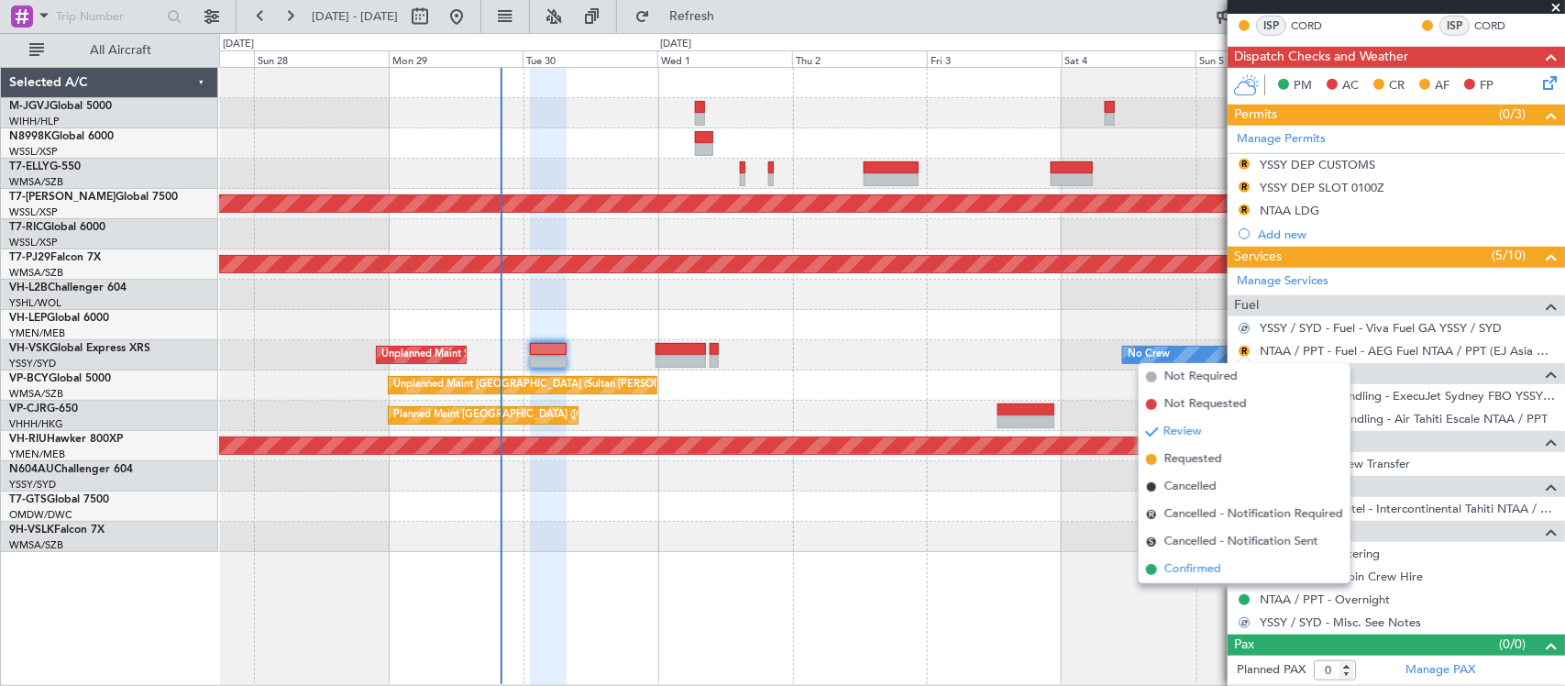
click at [1190, 565] on span "Confirmed" at bounding box center [1192, 569] width 57 height 18
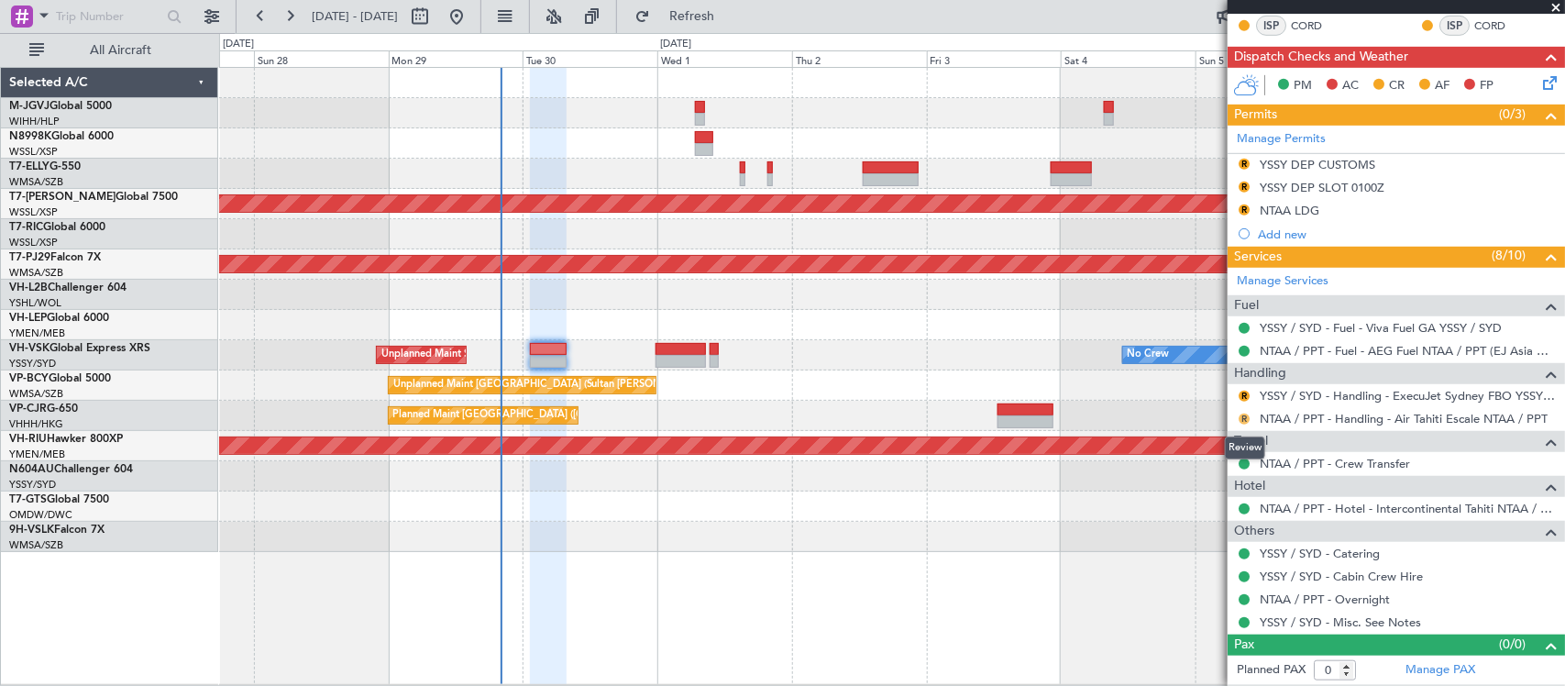
click at [1247, 422] on button "R" at bounding box center [1244, 419] width 11 height 11
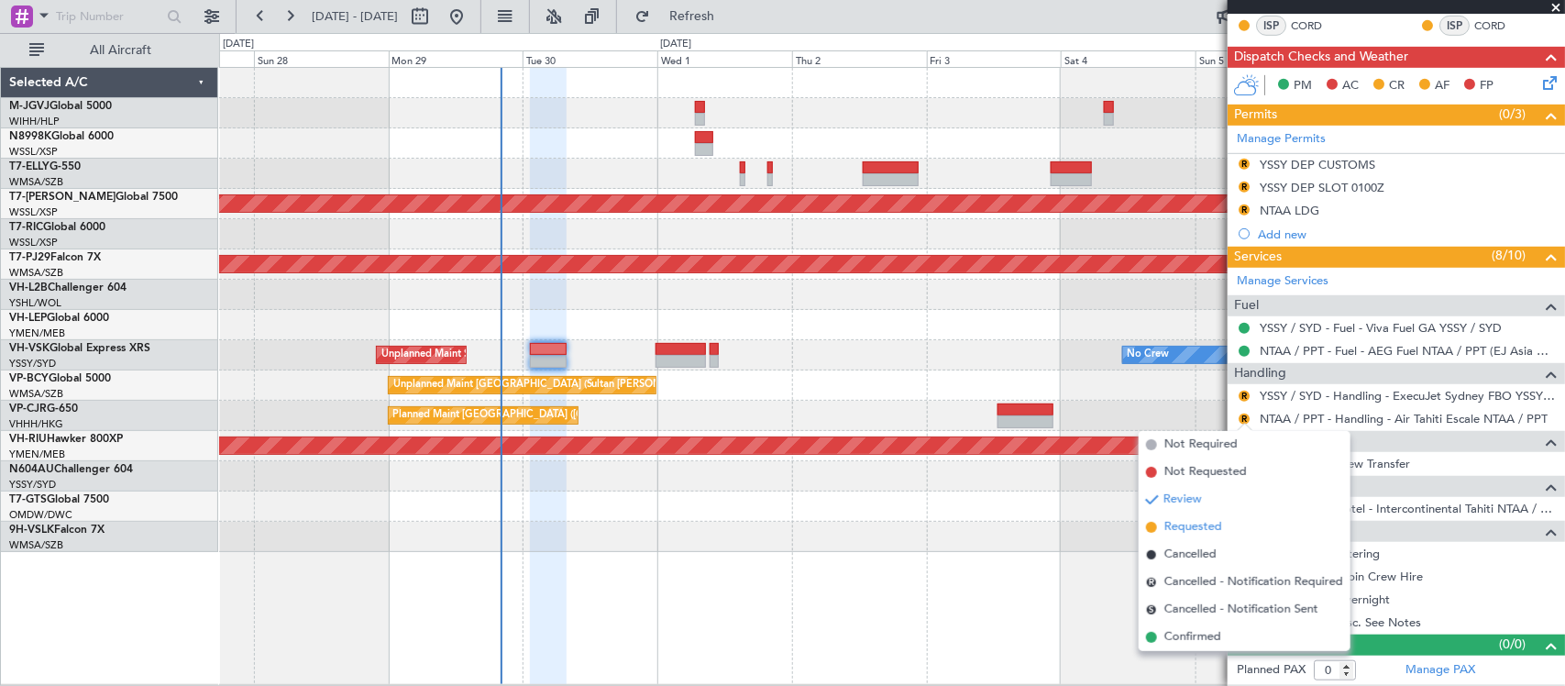
click at [1189, 527] on span "Requested" at bounding box center [1193, 527] width 58 height 18
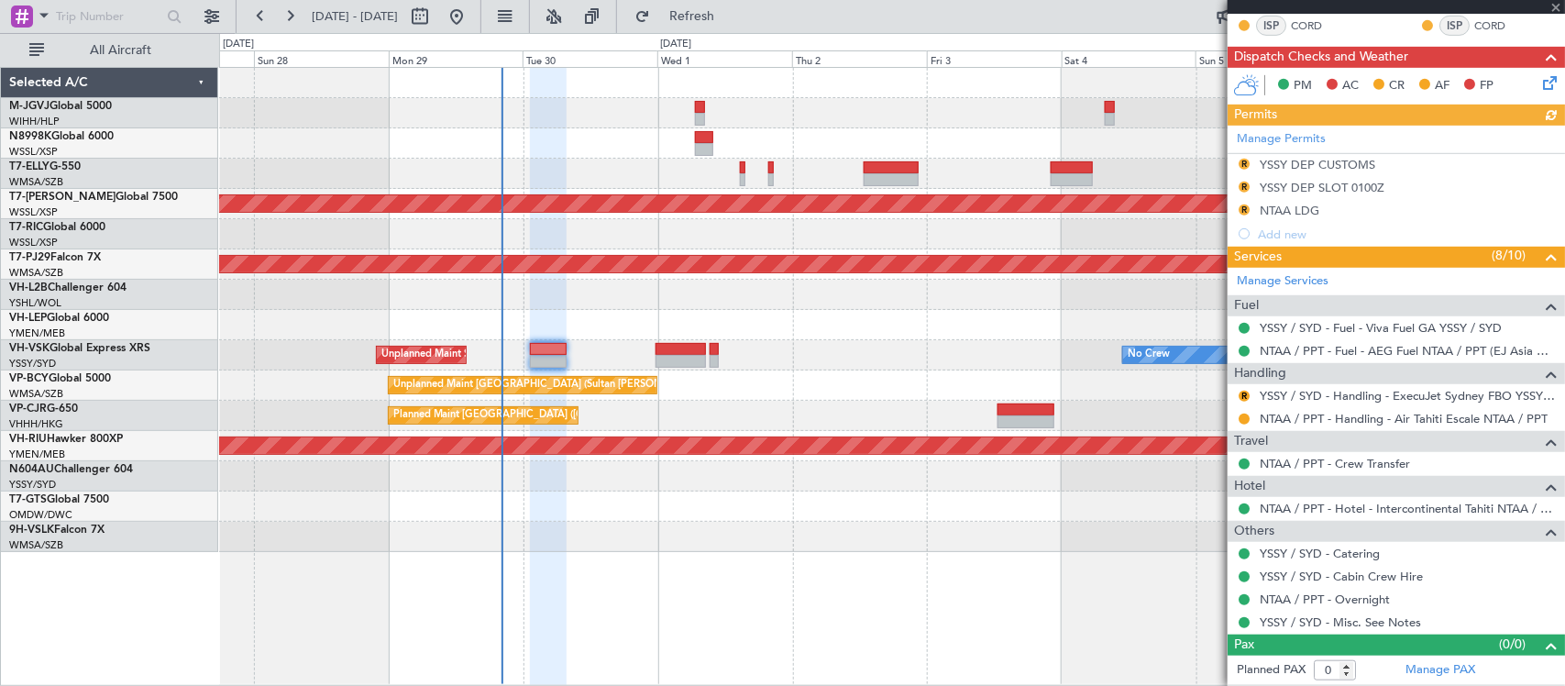
type input "[PERSON_NAME] (BTA)"
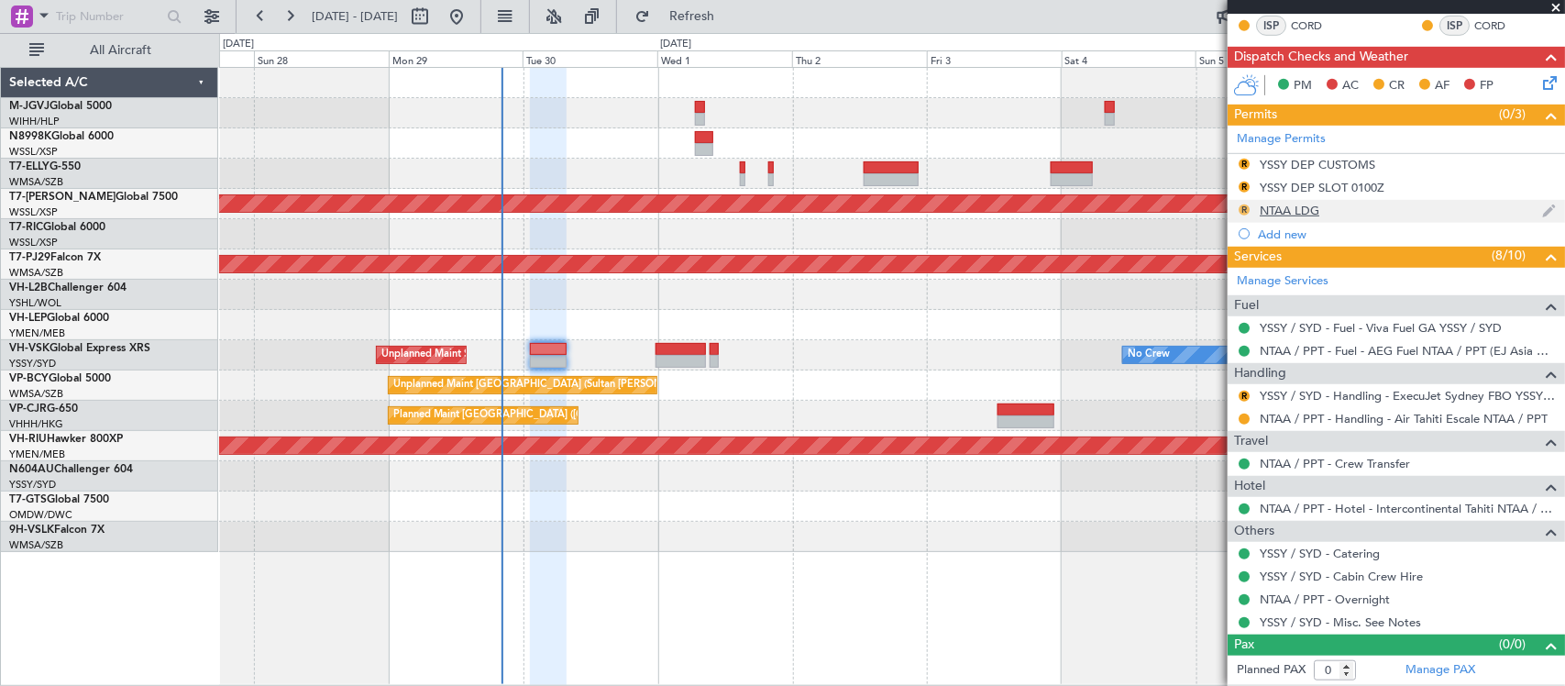
click at [1247, 204] on button "R" at bounding box center [1244, 209] width 11 height 11
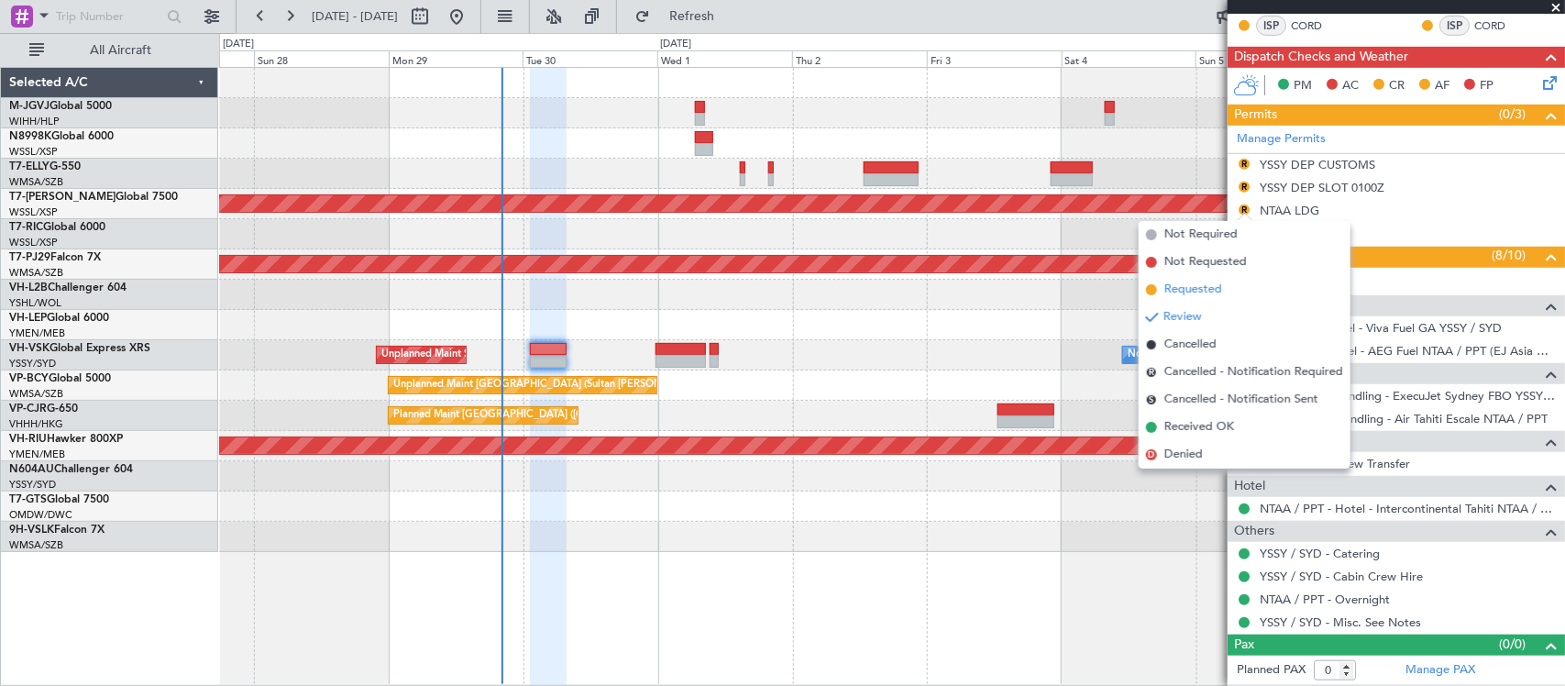
click at [1203, 294] on span "Requested" at bounding box center [1193, 290] width 58 height 18
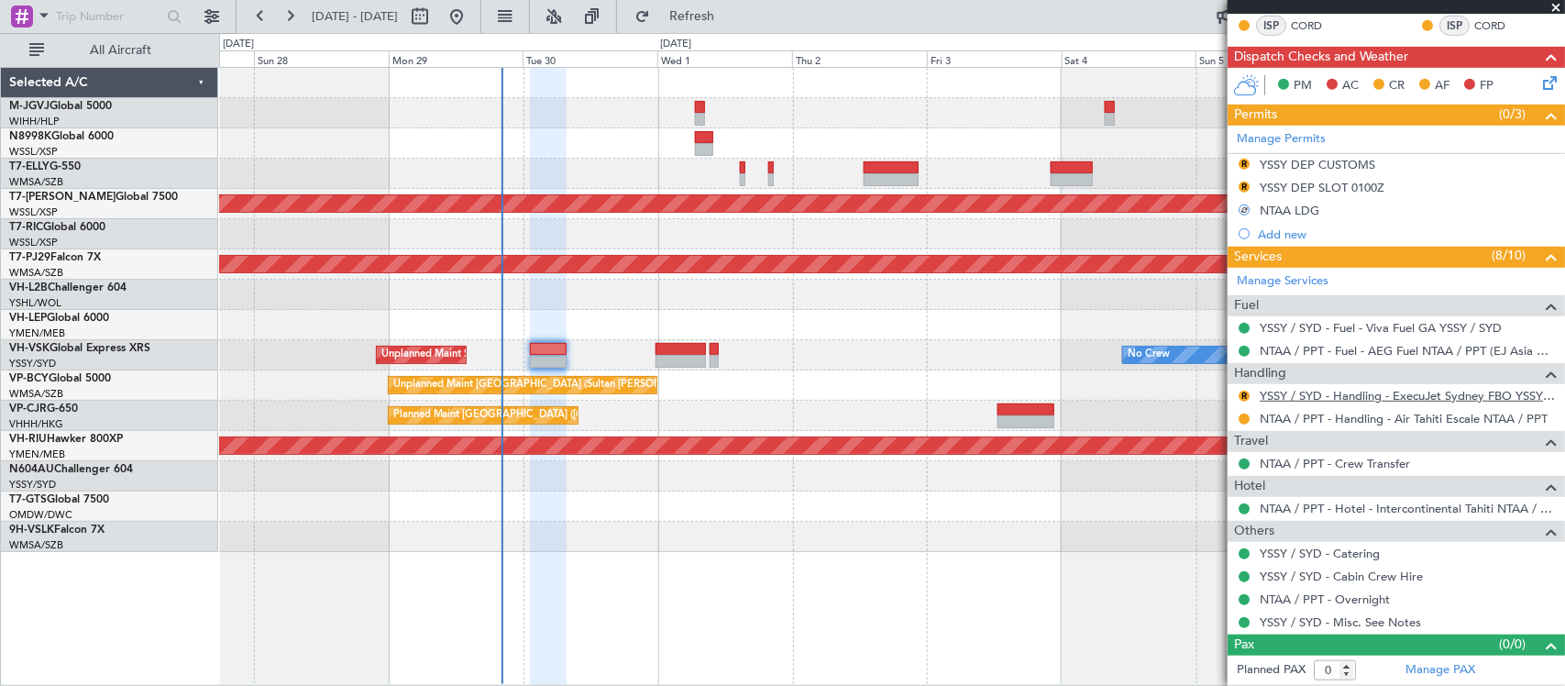
scroll to position [0, 0]
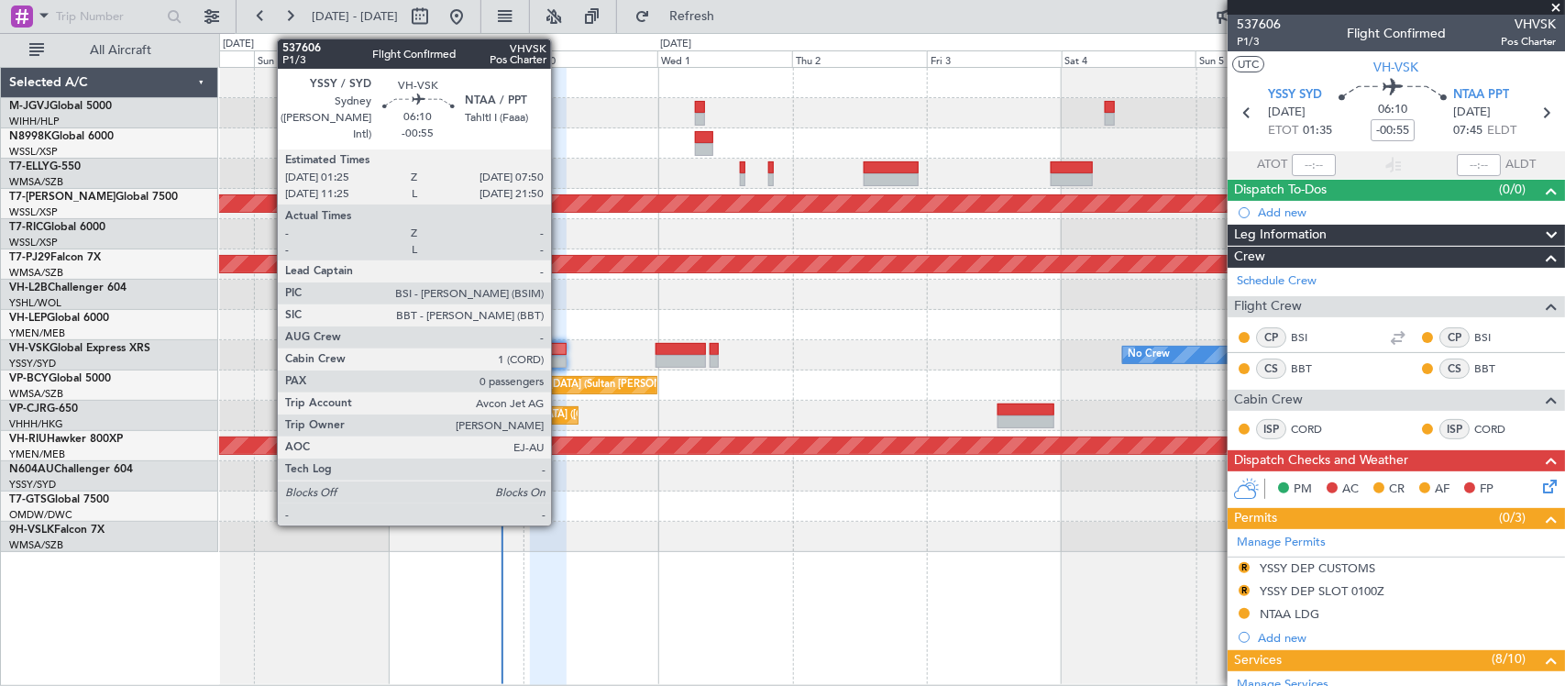
click at [556, 359] on div at bounding box center [548, 361] width 37 height 13
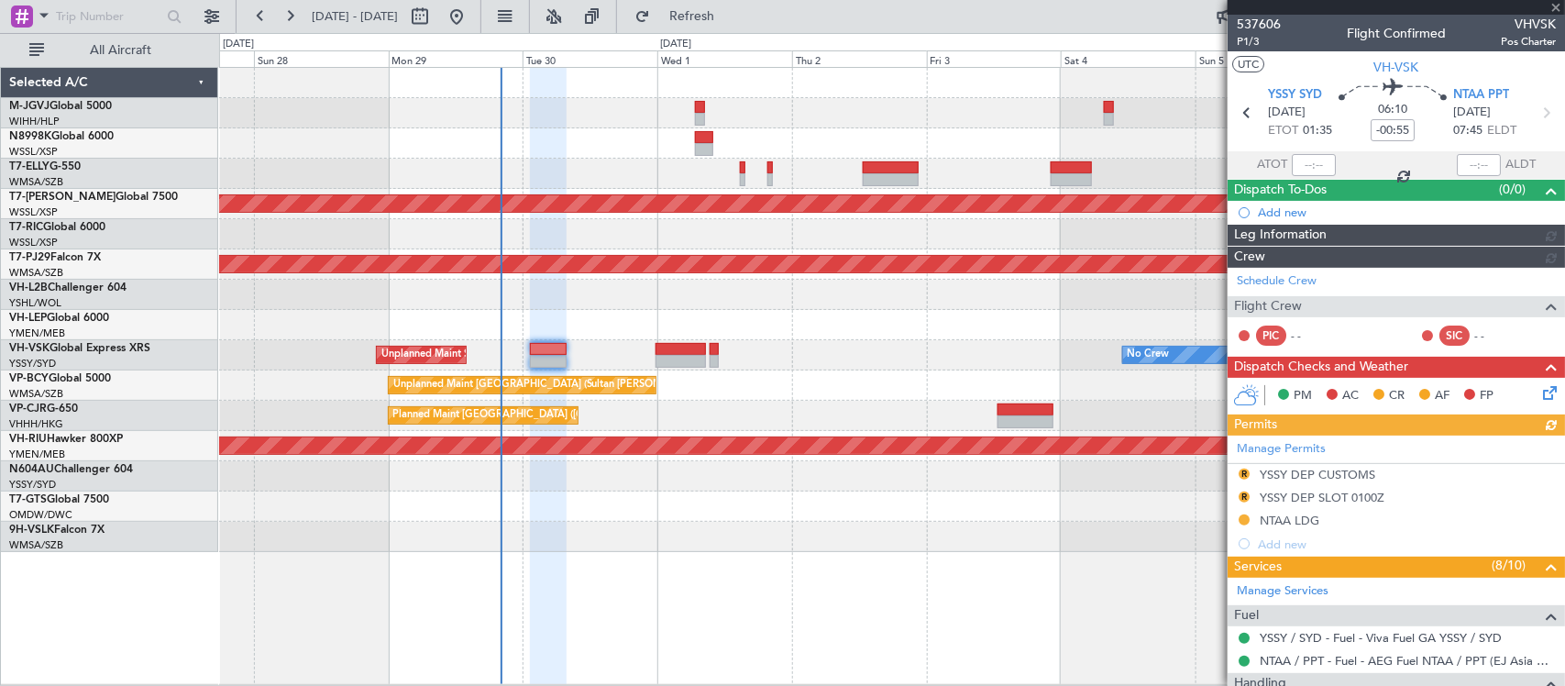
type input "[PERSON_NAME] (BTA)"
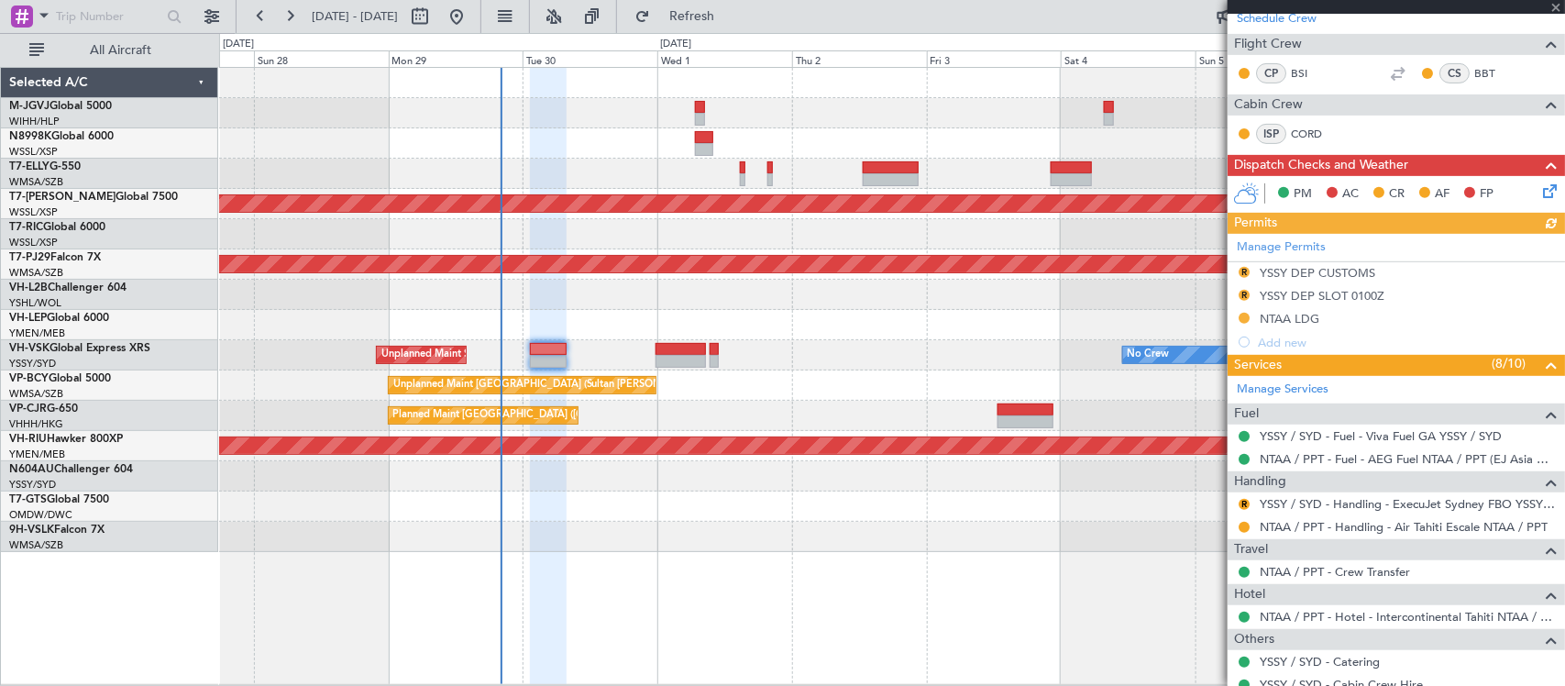
scroll to position [372, 0]
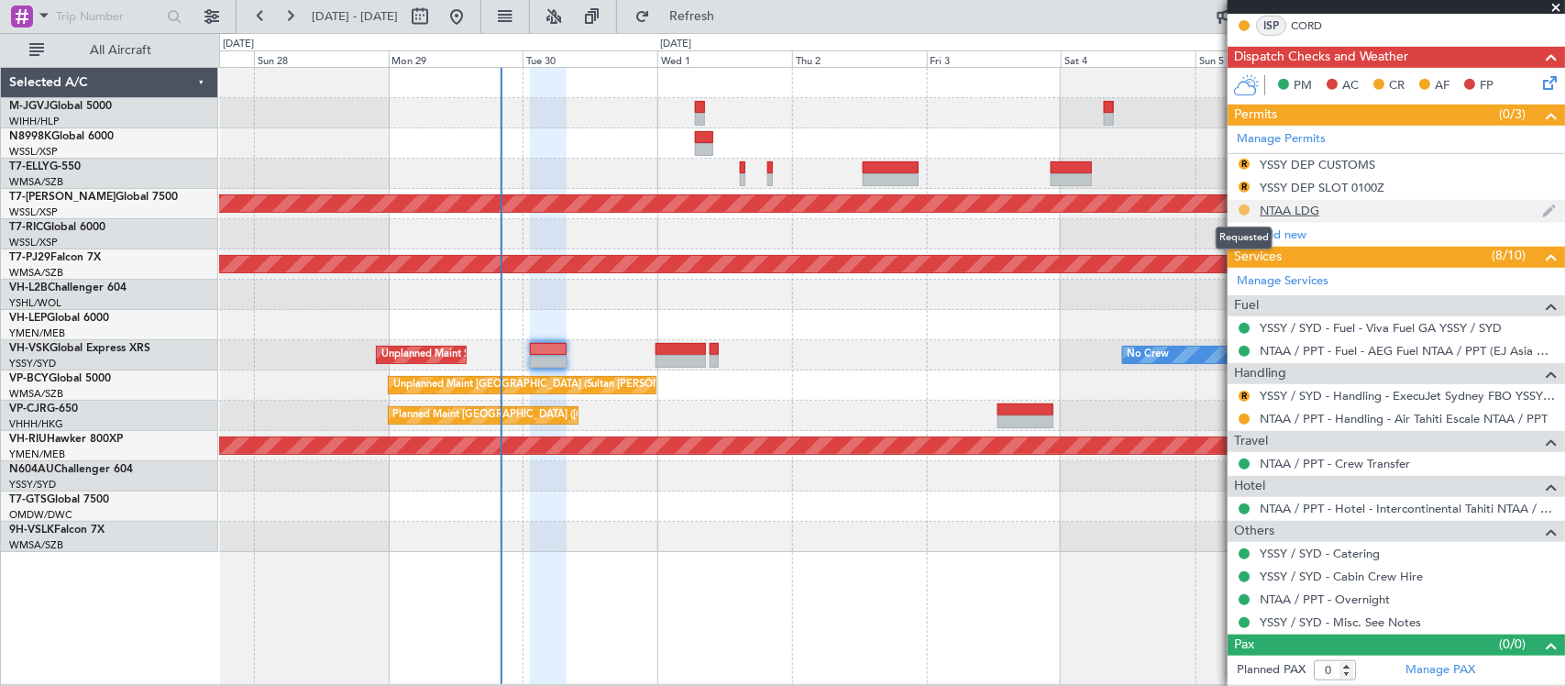
click at [1245, 211] on button at bounding box center [1244, 209] width 11 height 11
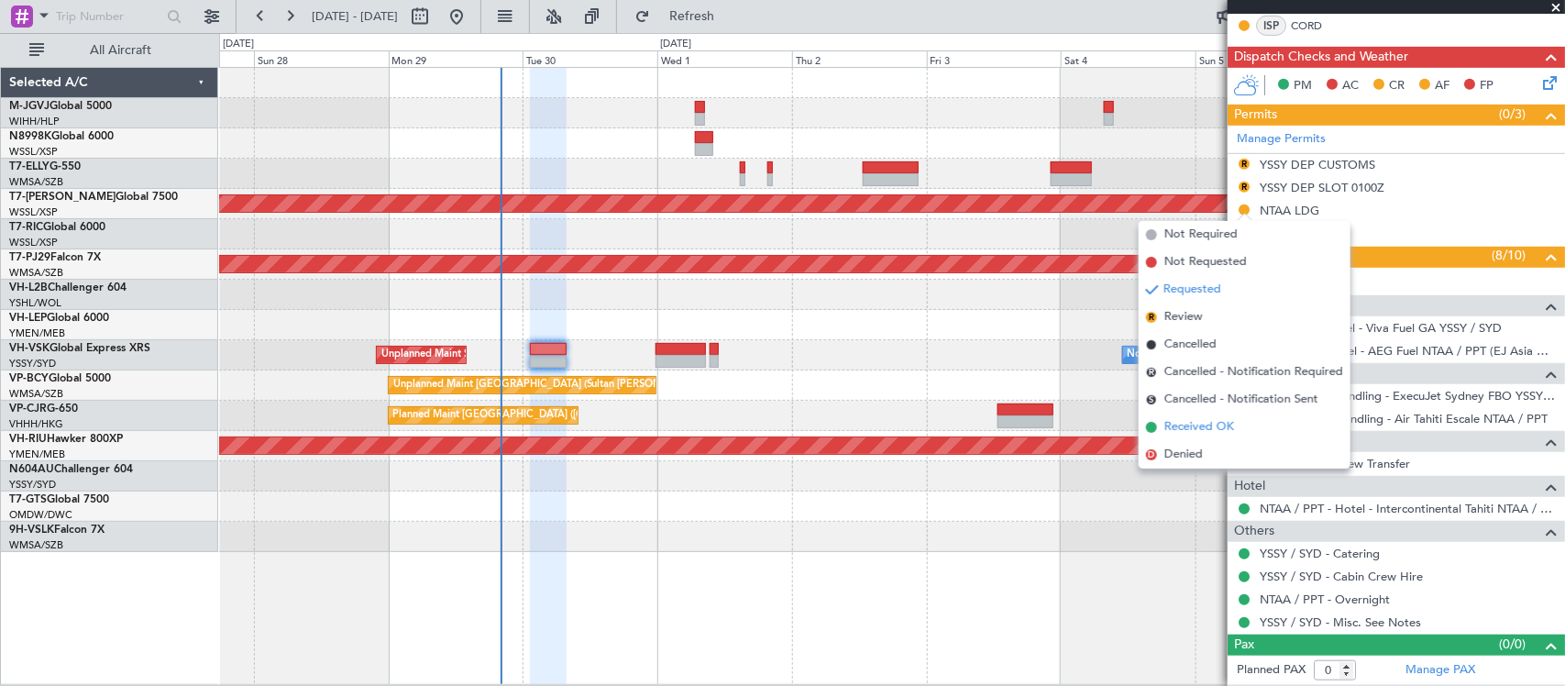
click at [1203, 428] on span "Received OK" at bounding box center [1199, 427] width 70 height 18
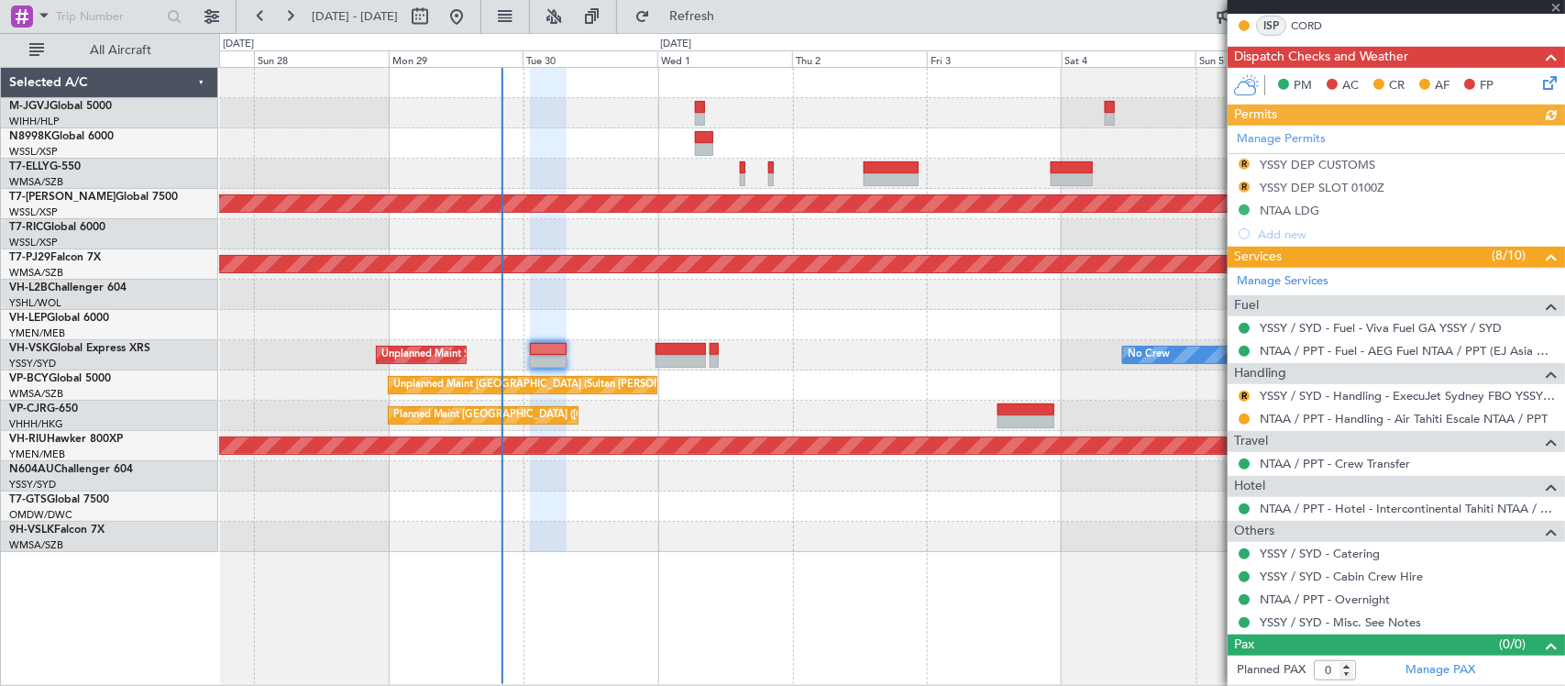
type input "[PERSON_NAME] (BTA)"
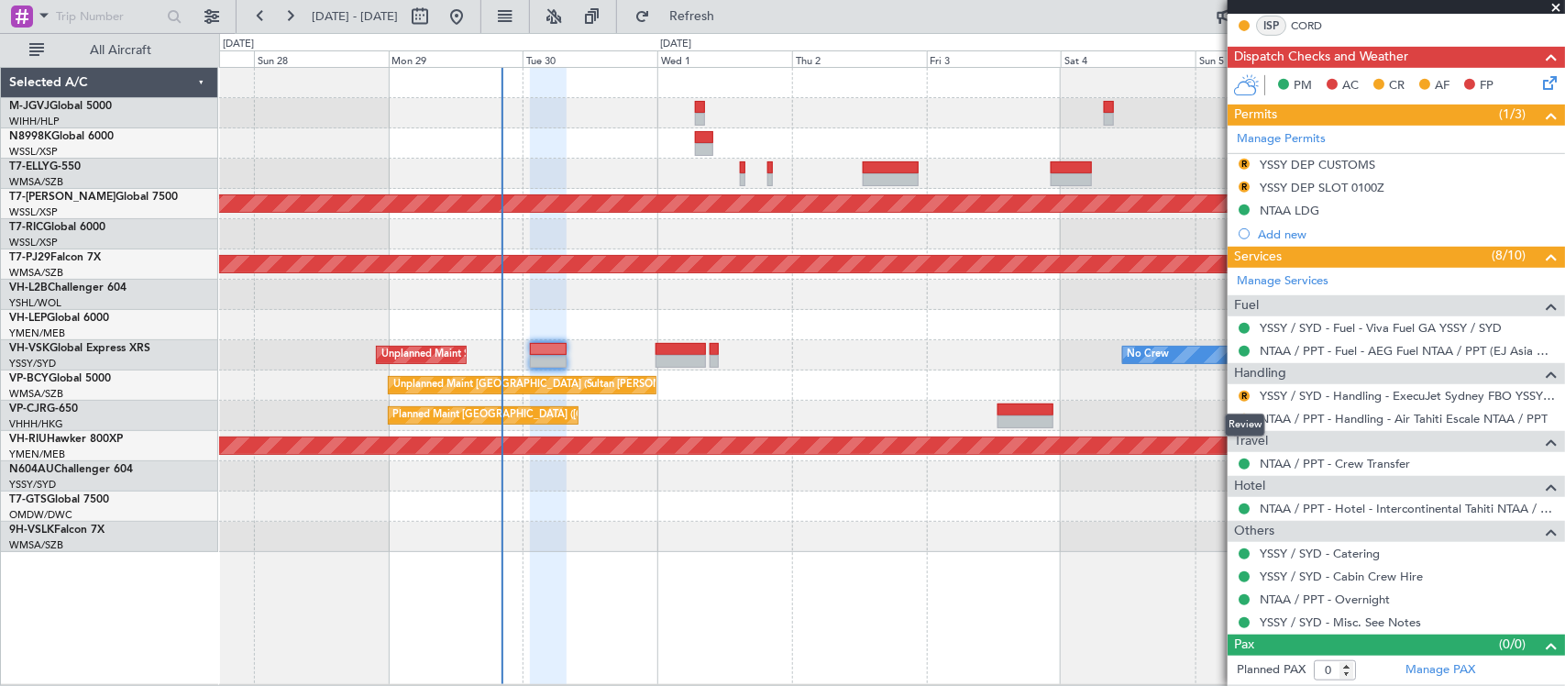
click at [1244, 415] on div "Review" at bounding box center [1245, 425] width 40 height 23
click at [1242, 414] on button at bounding box center [1244, 419] width 11 height 11
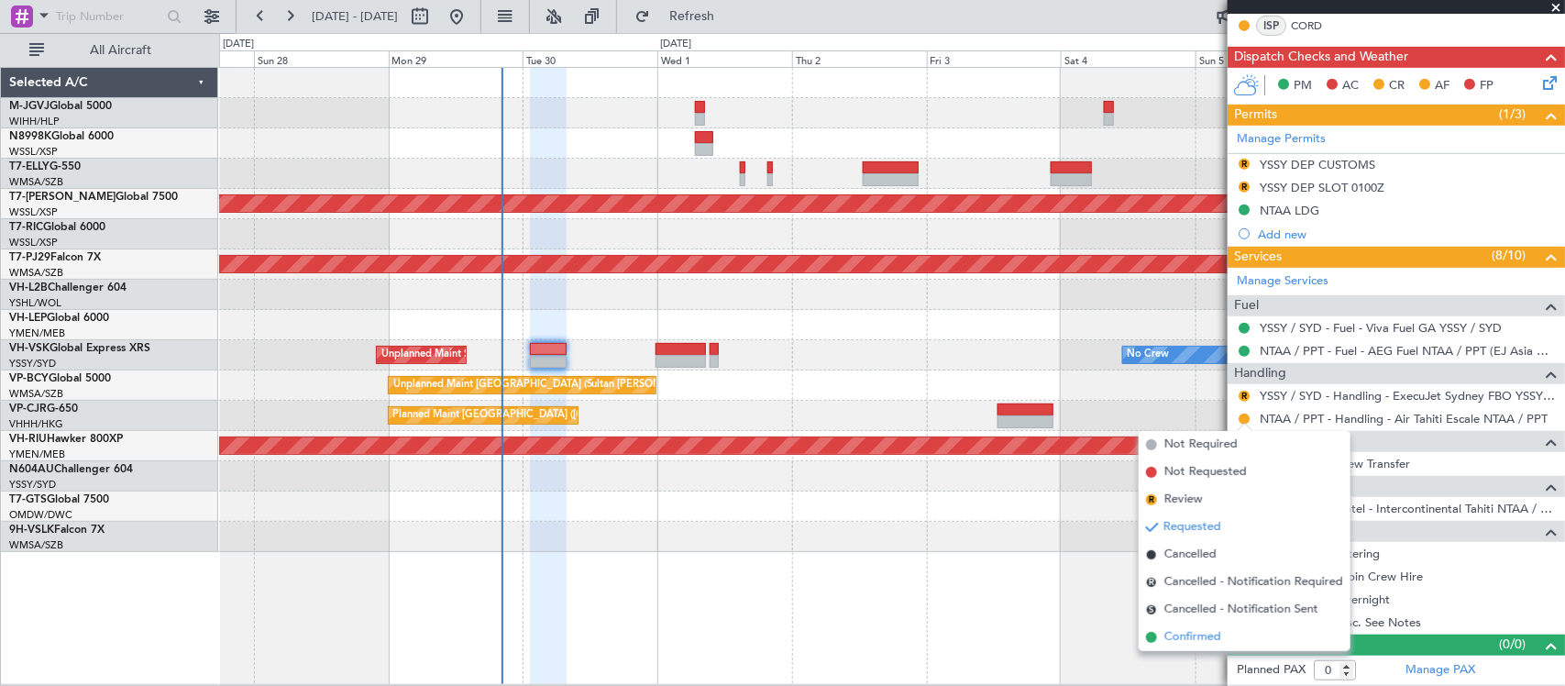
click at [1183, 634] on span "Confirmed" at bounding box center [1192, 637] width 57 height 18
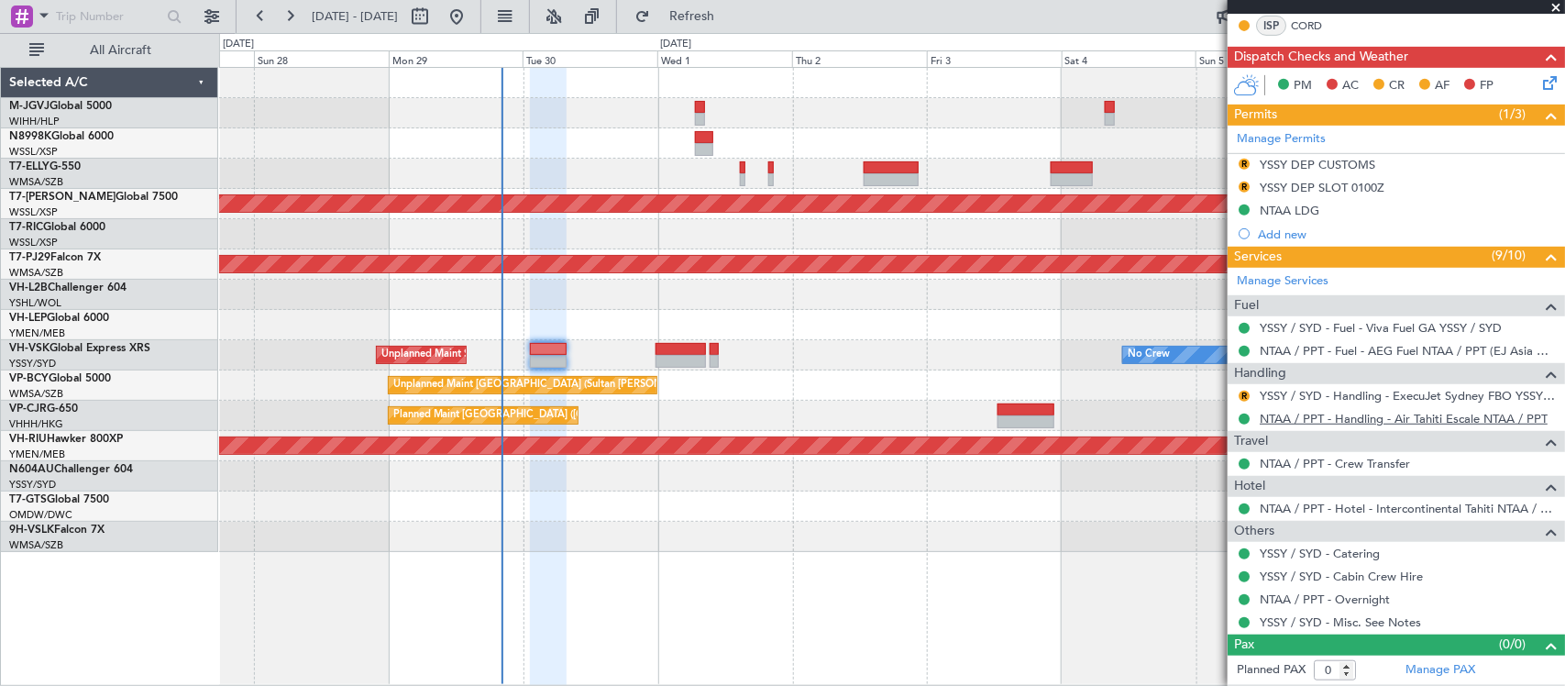
scroll to position [0, 0]
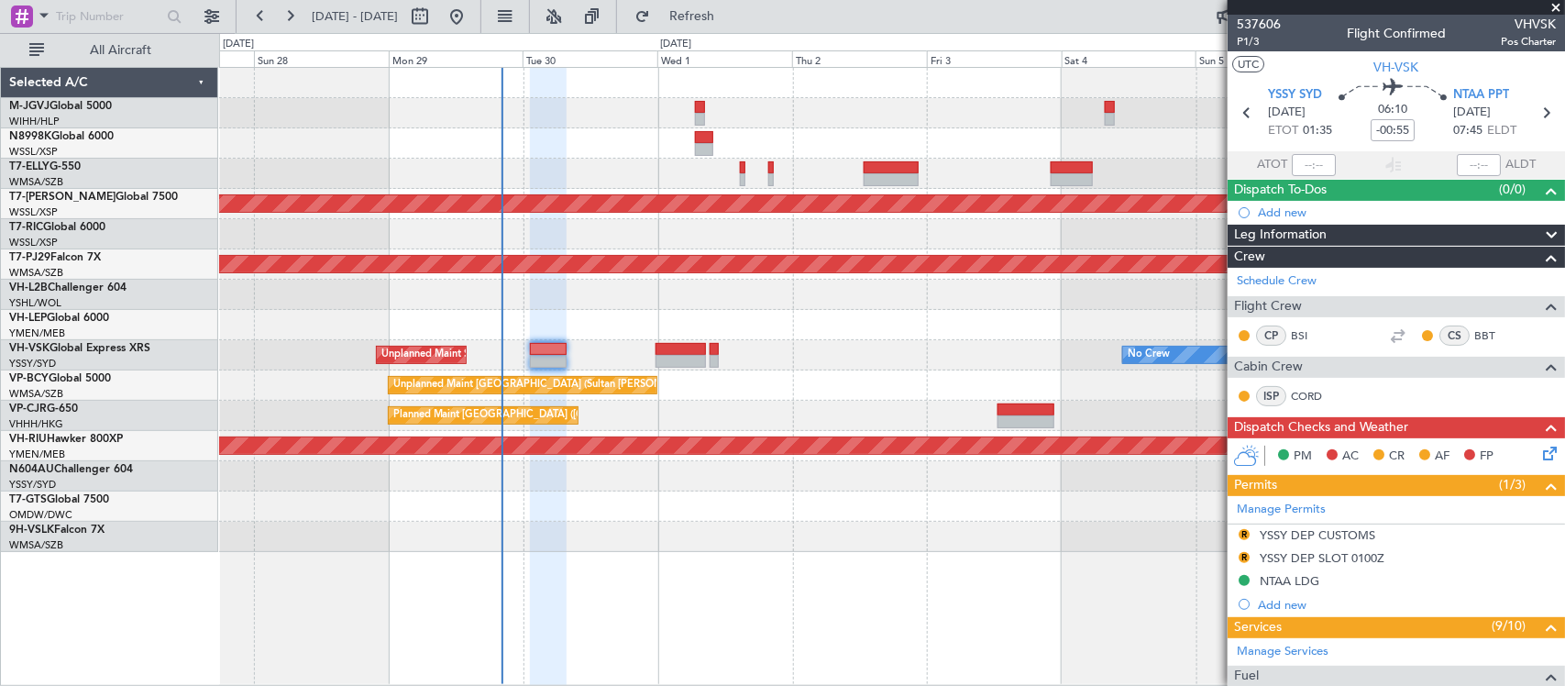
click at [1539, 447] on icon at bounding box center [1546, 450] width 15 height 15
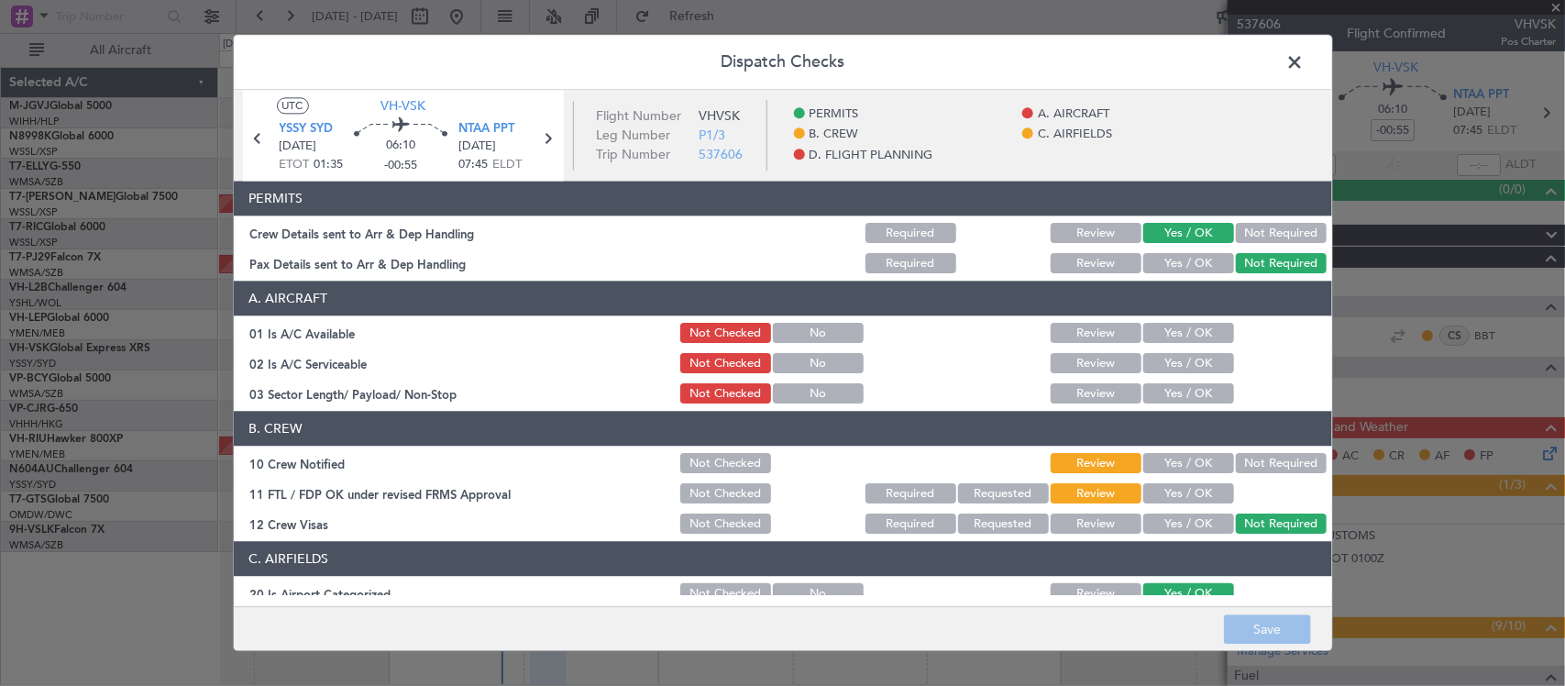
click at [1165, 466] on button "Yes / OK" at bounding box center [1188, 464] width 91 height 20
click at [1171, 486] on button "Yes / OK" at bounding box center [1188, 494] width 91 height 20
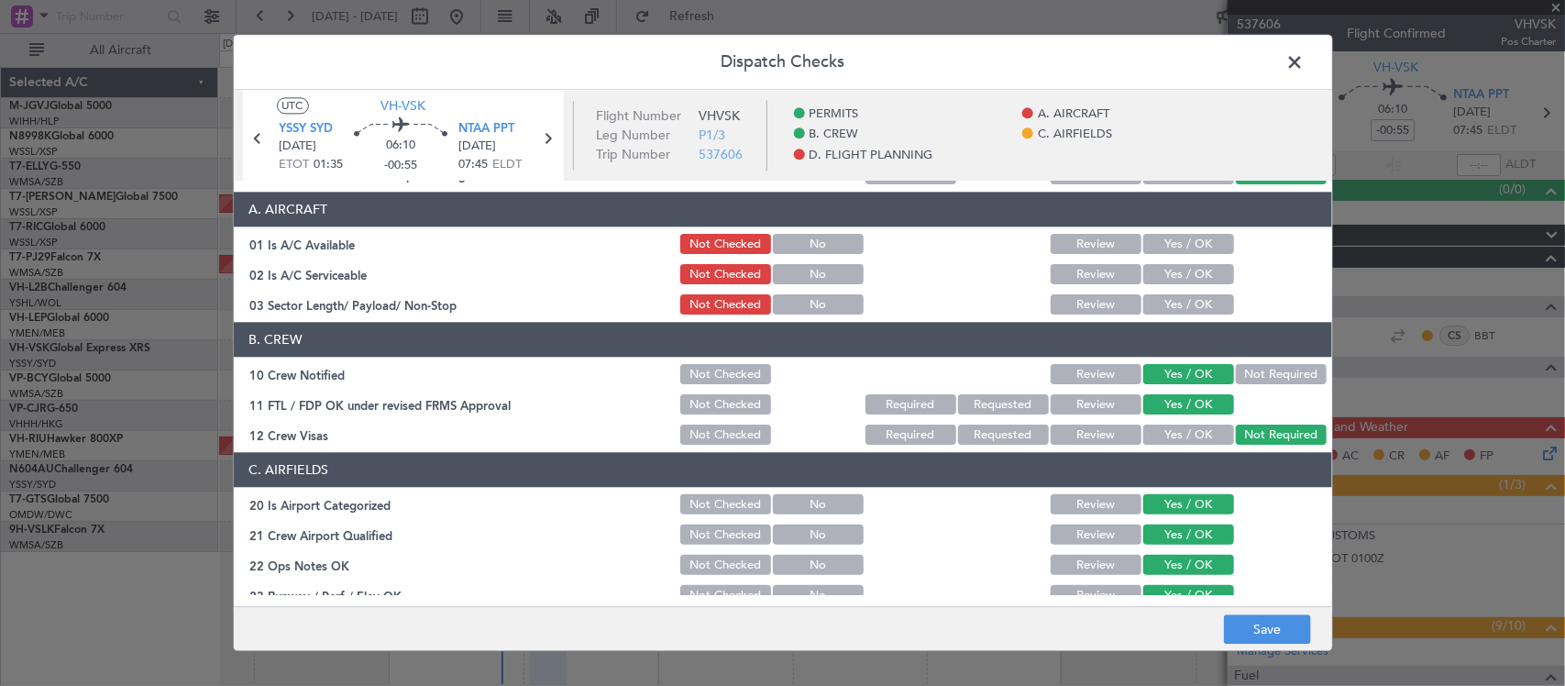
scroll to position [191, 0]
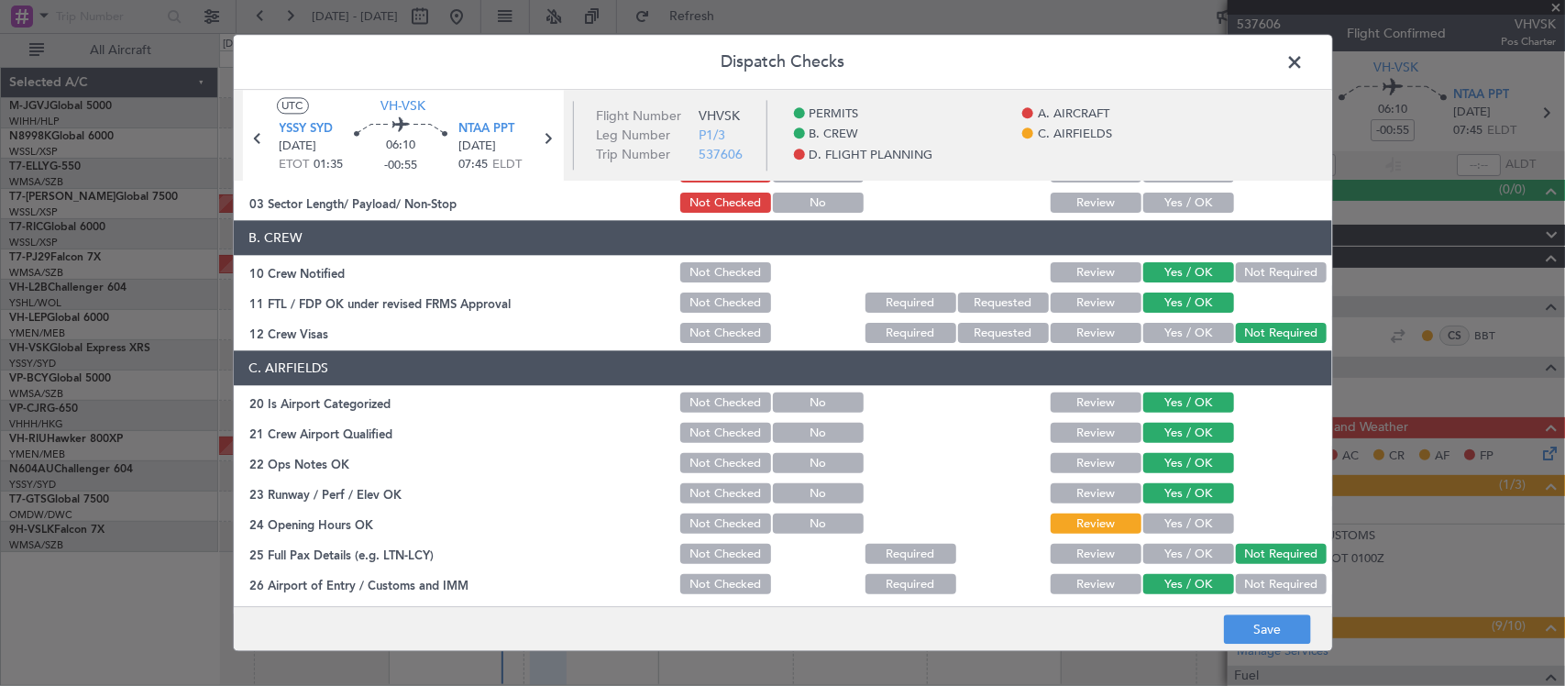
click at [1187, 524] on button "Yes / OK" at bounding box center [1188, 524] width 91 height 20
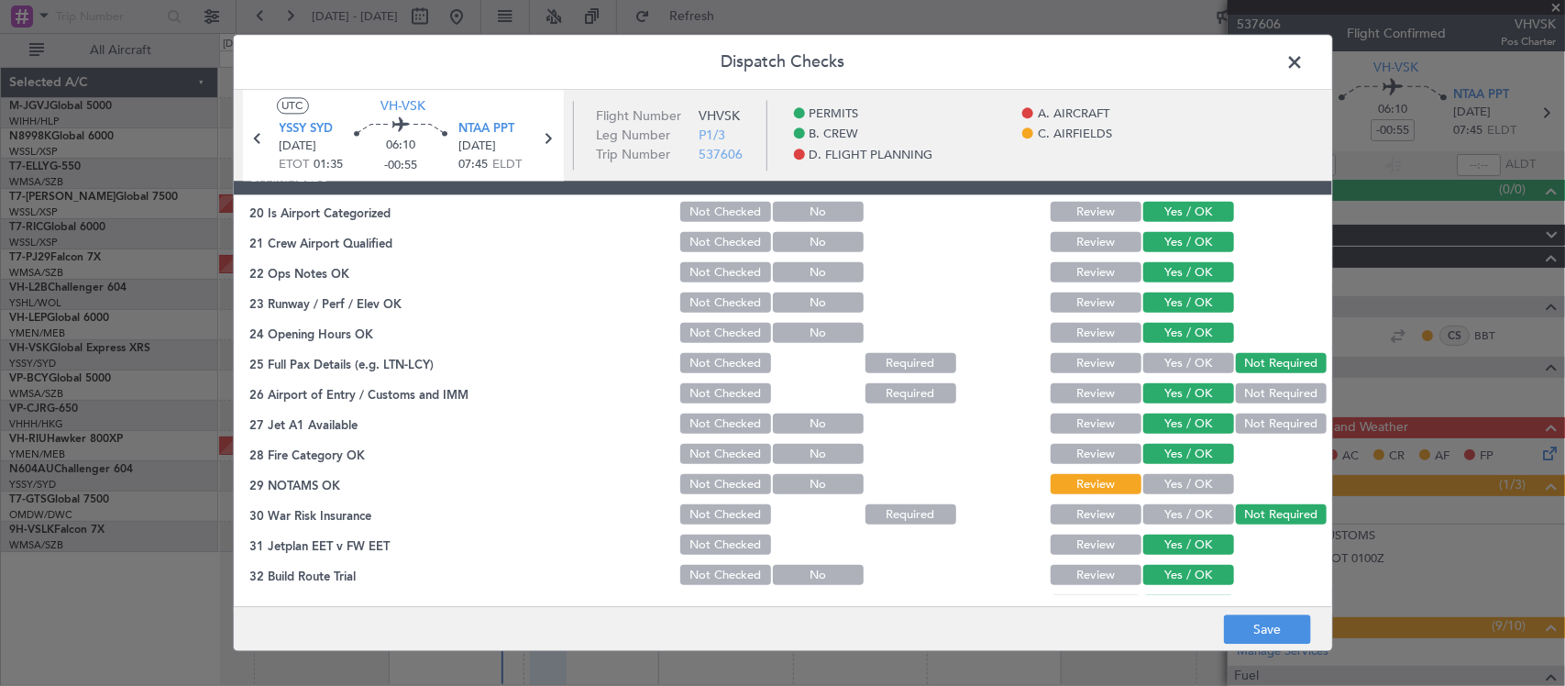
scroll to position [573, 0]
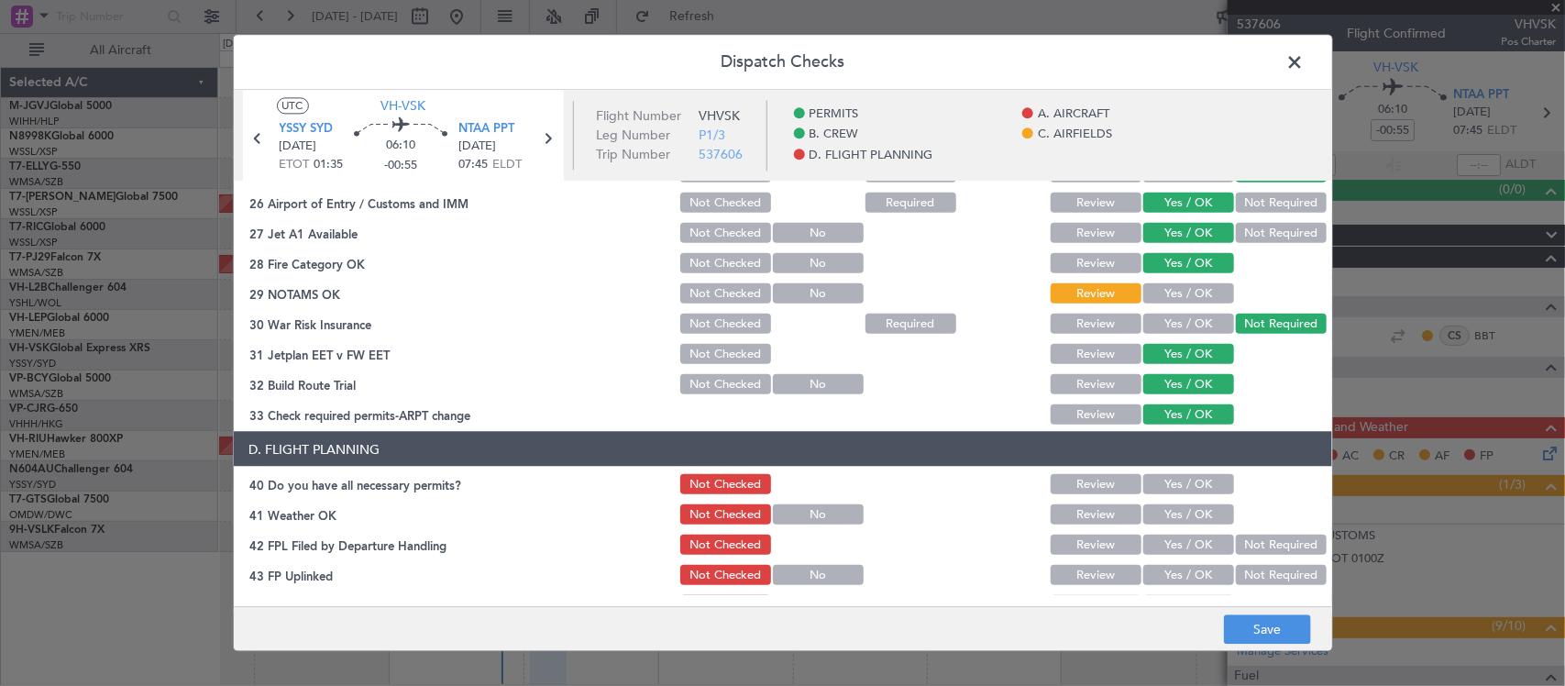
click at [1190, 285] on button "Yes / OK" at bounding box center [1188, 293] width 91 height 20
click at [1175, 480] on button "Yes / OK" at bounding box center [1188, 484] width 91 height 20
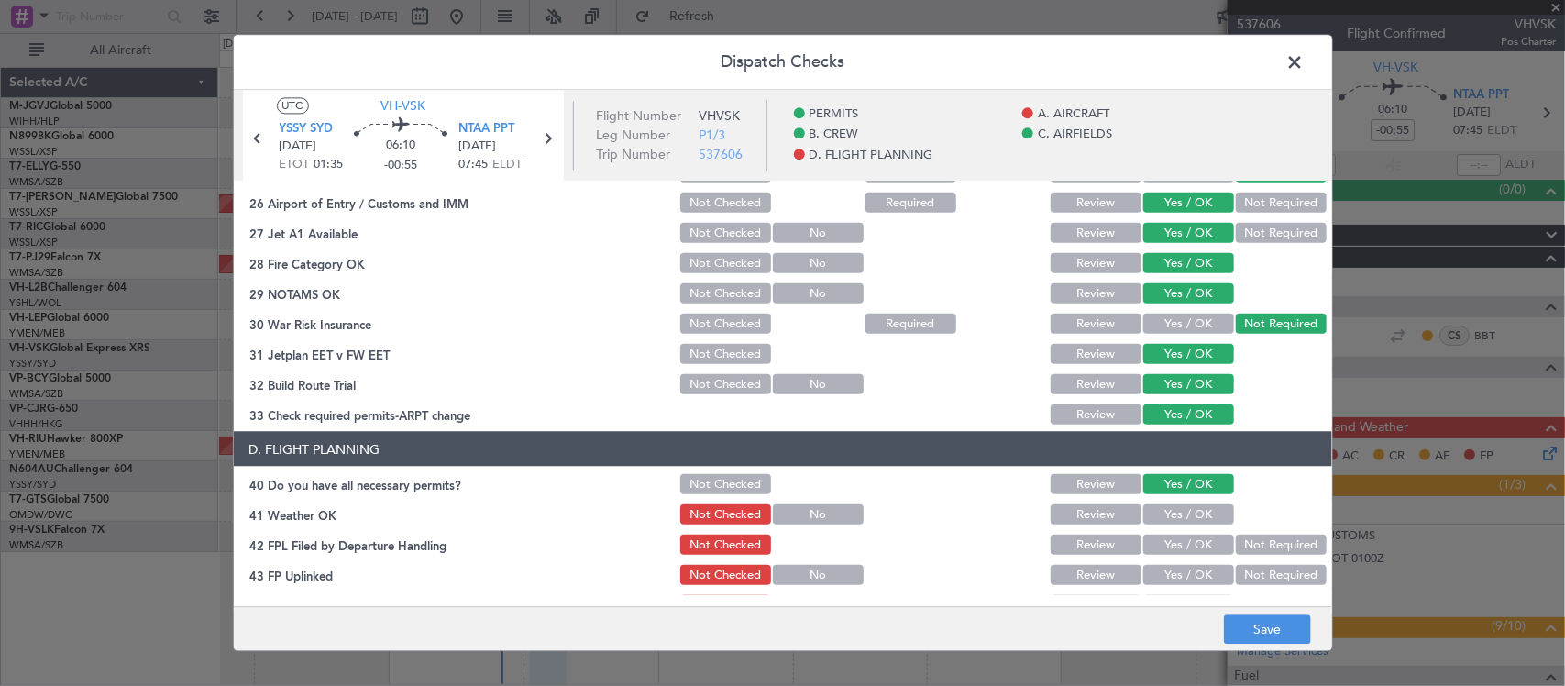
click at [1179, 505] on button "Yes / OK" at bounding box center [1188, 514] width 91 height 20
click at [1201, 542] on button "Yes / OK" at bounding box center [1188, 545] width 91 height 20
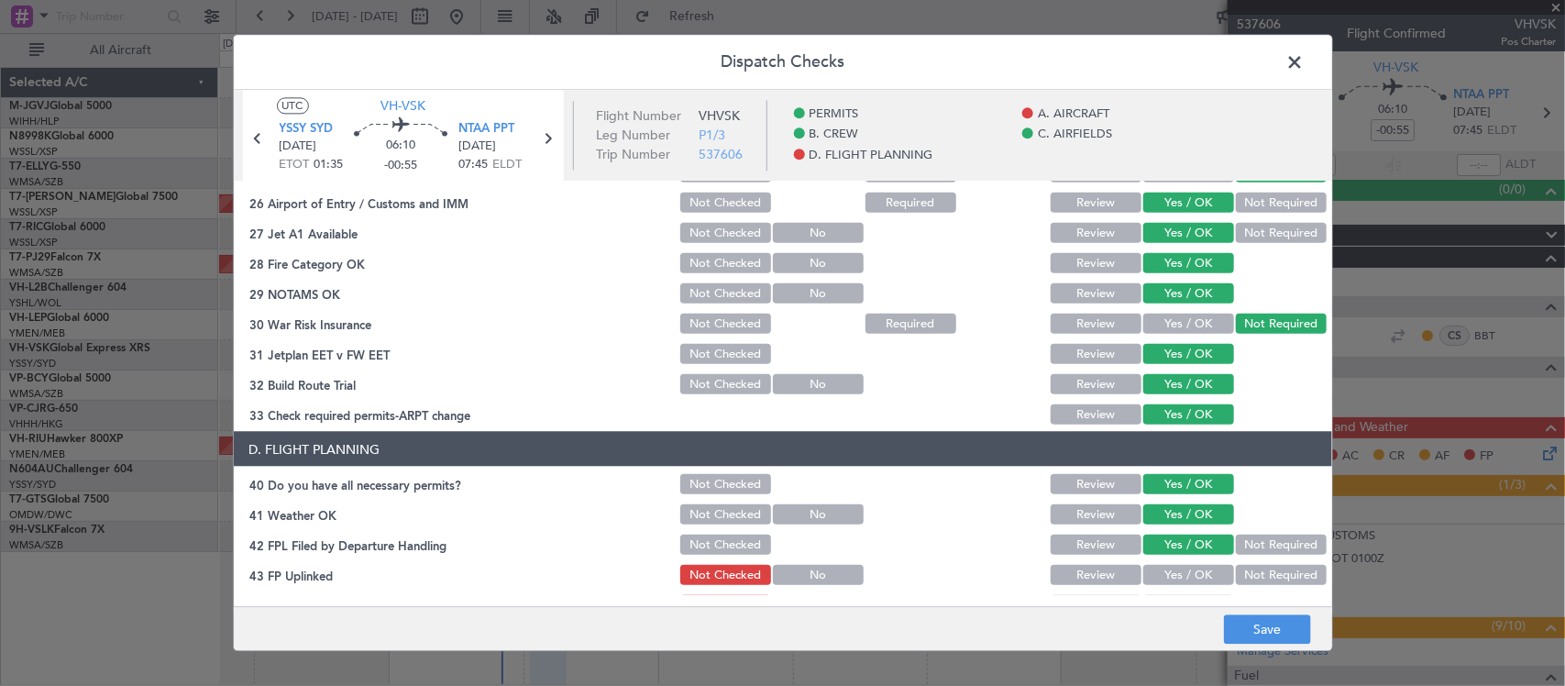
click at [1243, 547] on button "Not Required" at bounding box center [1281, 545] width 91 height 20
click at [1202, 564] on div "Yes / OK" at bounding box center [1187, 575] width 93 height 26
click at [1201, 565] on button "Yes / OK" at bounding box center [1188, 575] width 91 height 20
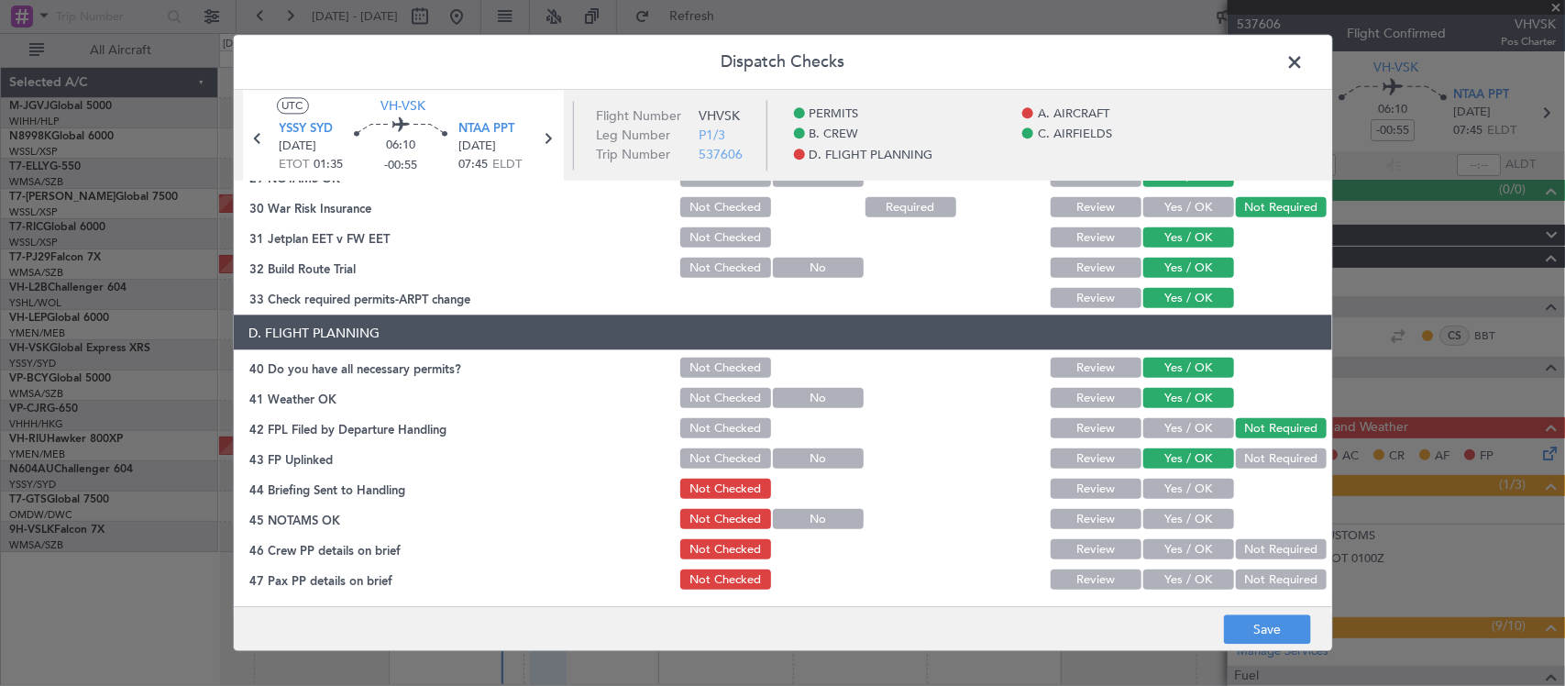
click at [1179, 492] on button "Yes / OK" at bounding box center [1188, 489] width 91 height 20
click at [1180, 510] on button "Yes / OK" at bounding box center [1188, 519] width 91 height 20
click at [1198, 543] on button "Yes / OK" at bounding box center [1188, 549] width 91 height 20
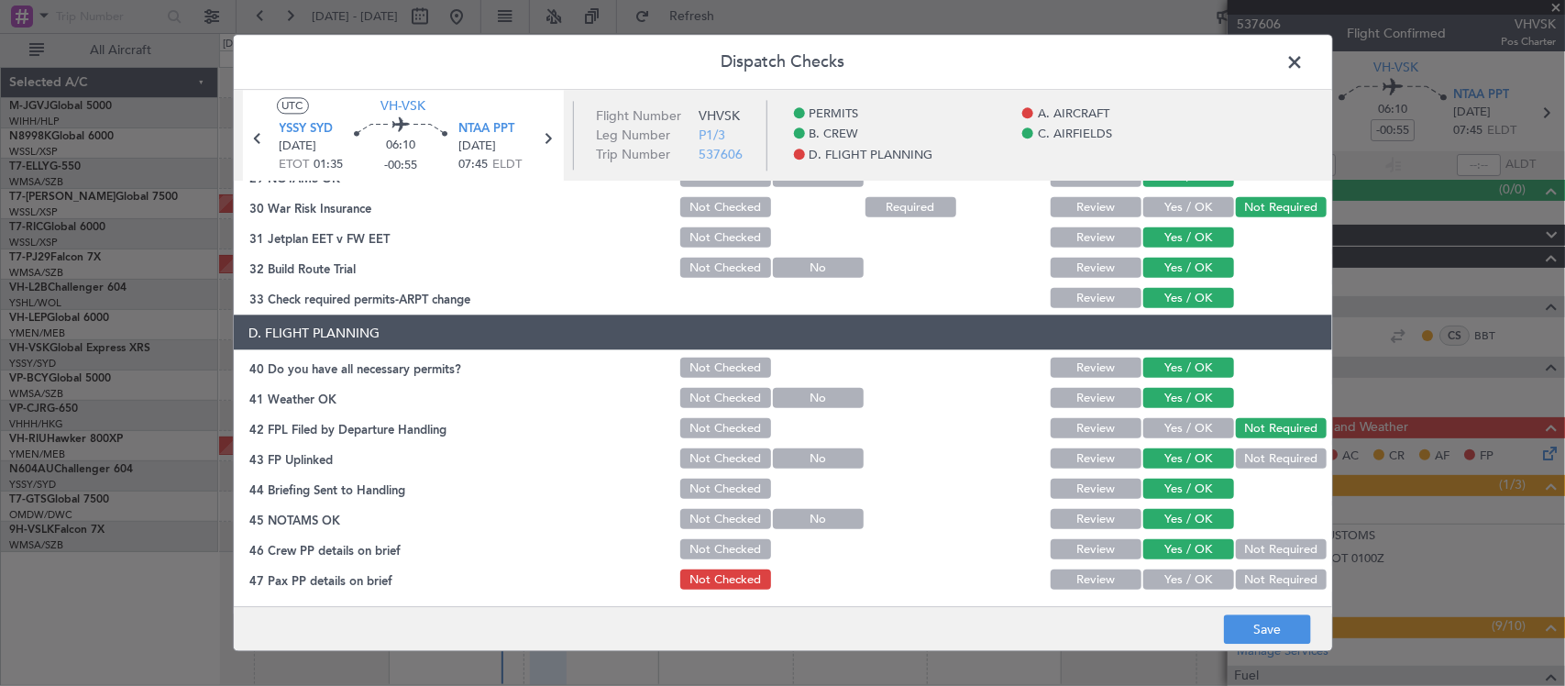
click at [1253, 569] on button "Not Required" at bounding box center [1281, 579] width 91 height 20
click at [1254, 619] on button "Save" at bounding box center [1267, 629] width 87 height 29
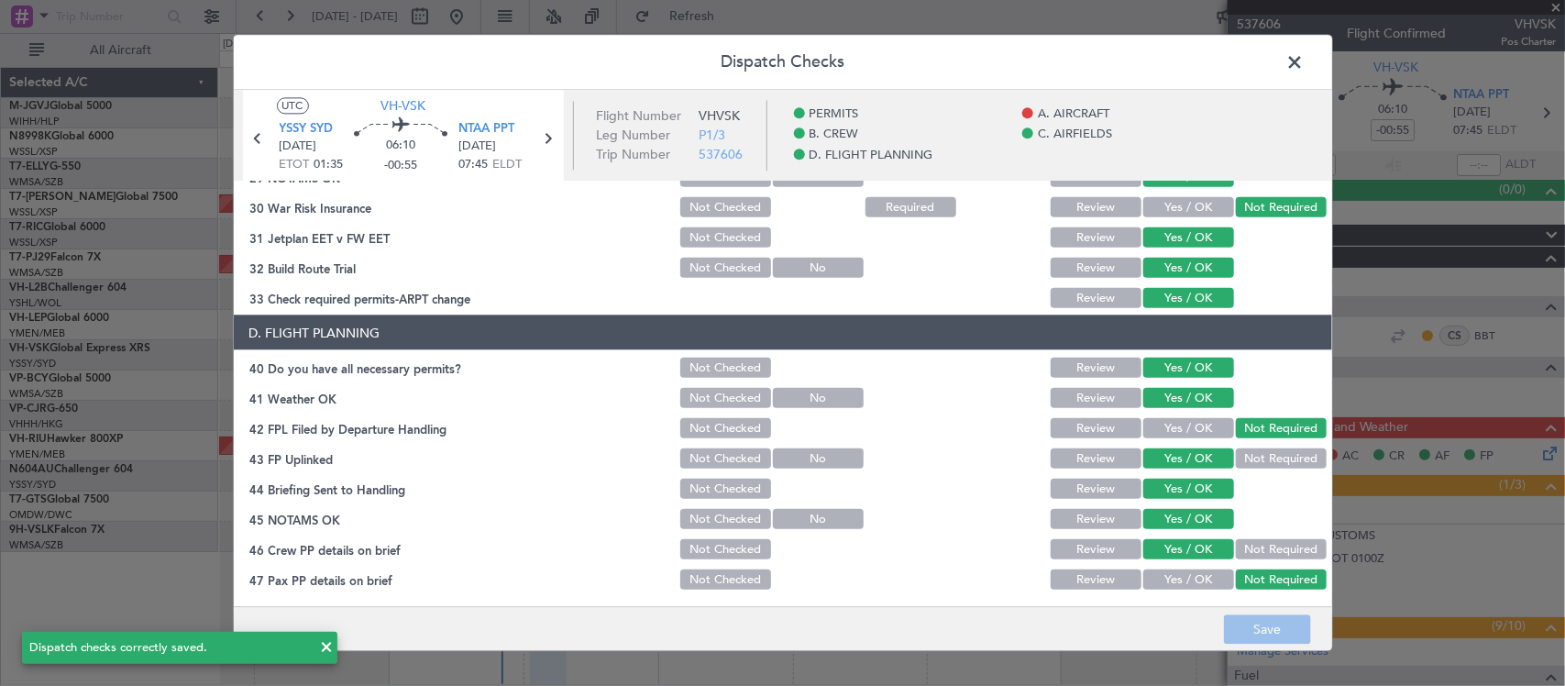
click at [1305, 58] on span at bounding box center [1305, 67] width 0 height 37
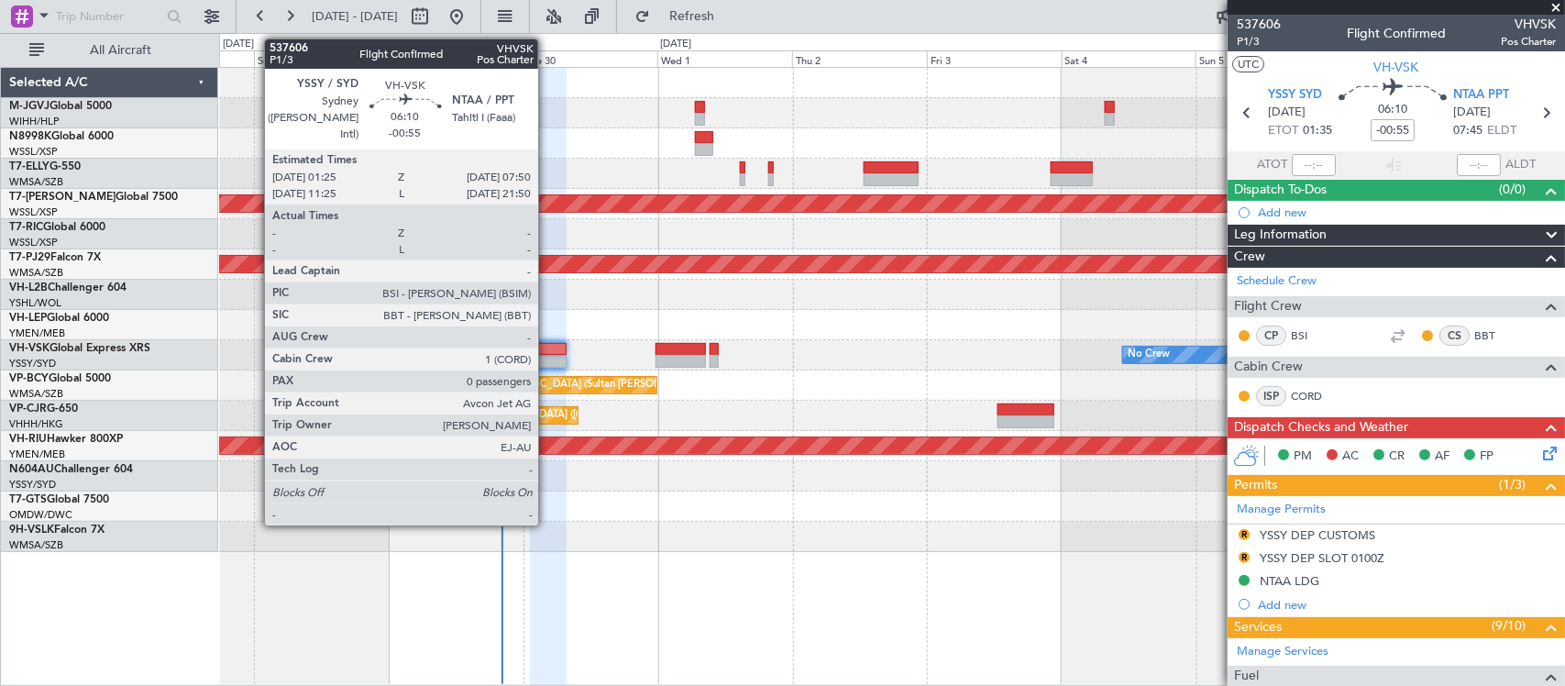
click at [547, 356] on div at bounding box center [548, 361] width 37 height 13
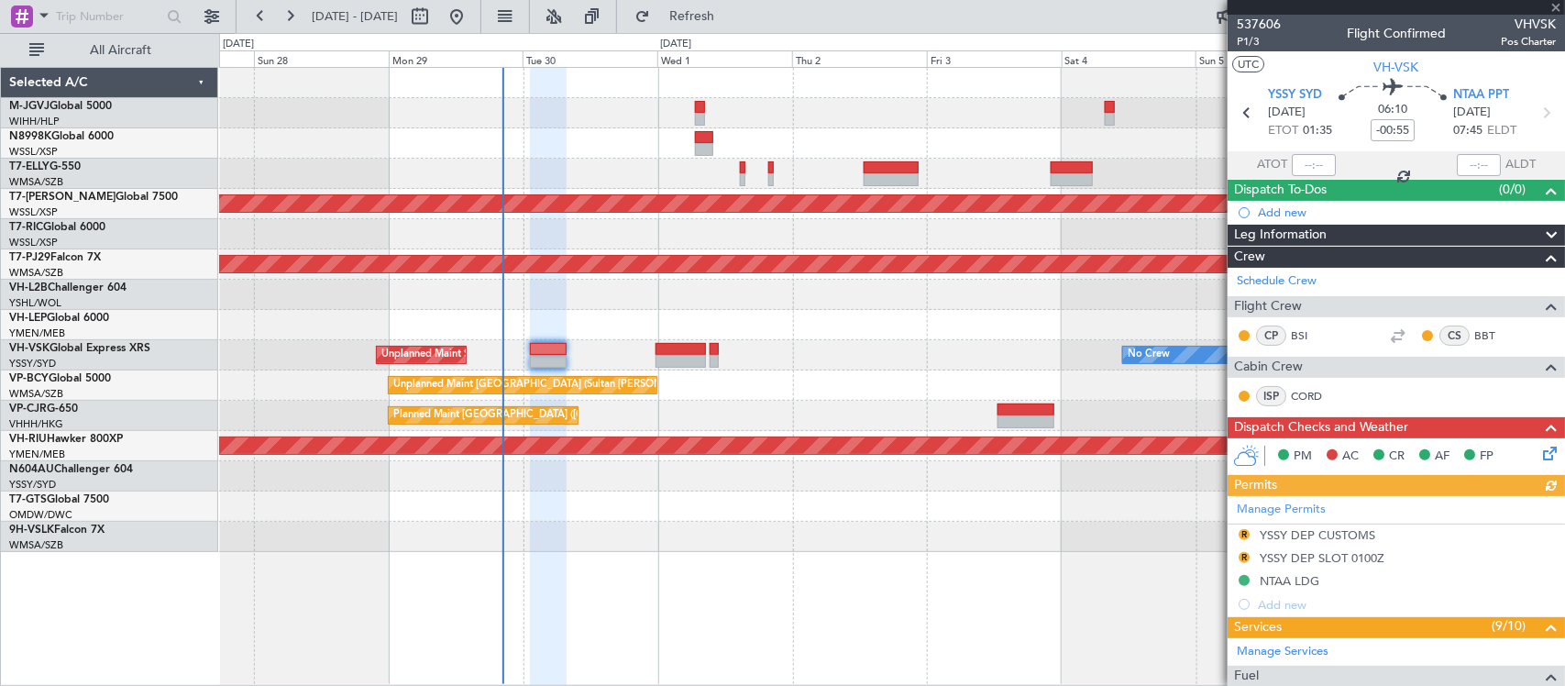
type input "[PERSON_NAME] (BTA)"
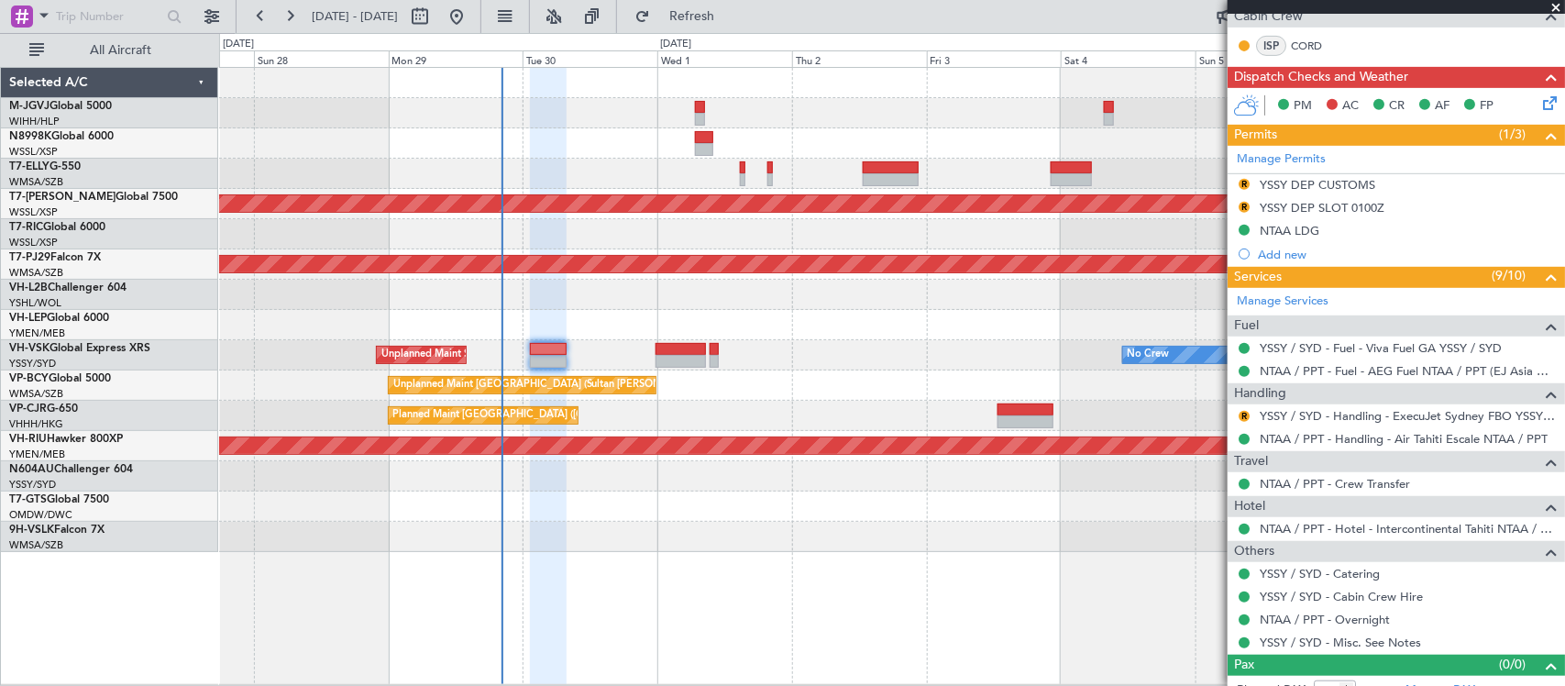
scroll to position [372, 0]
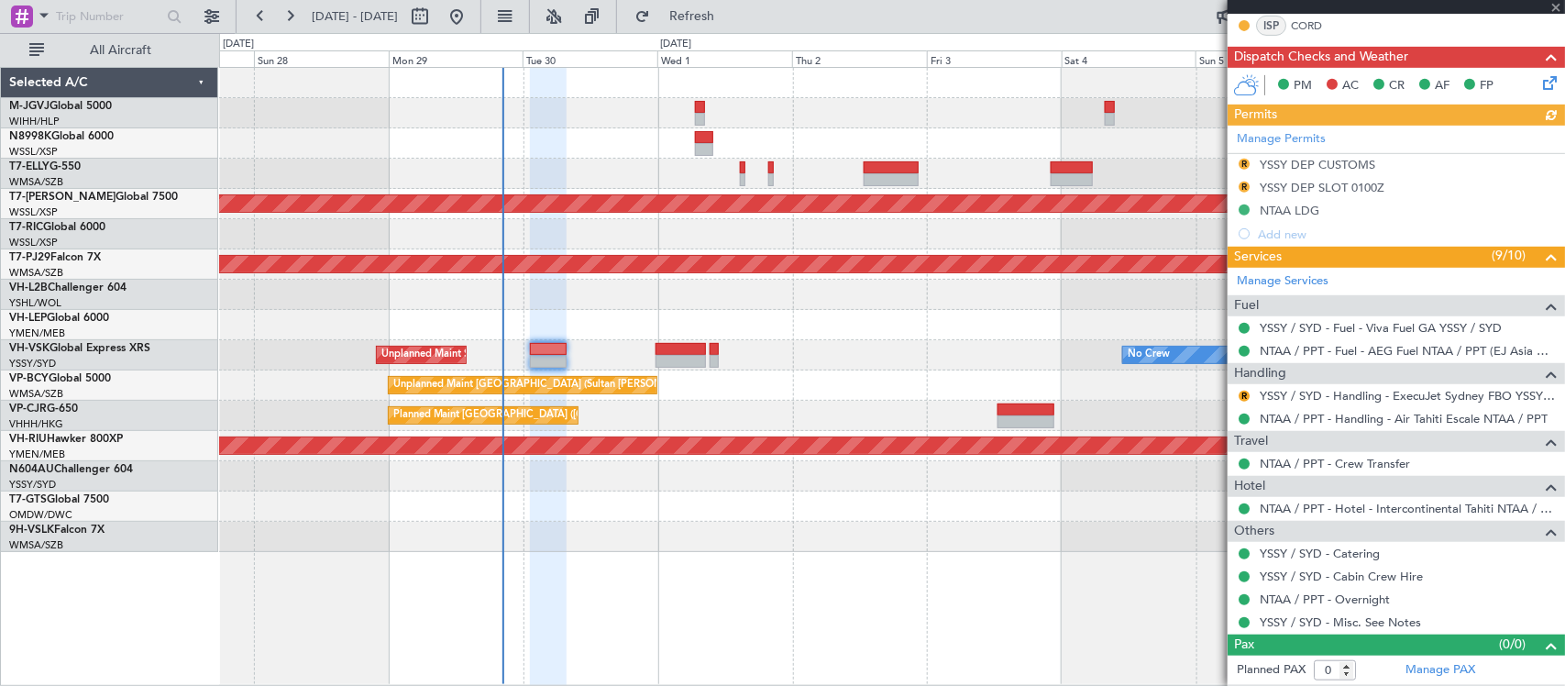
type input "[PERSON_NAME] (BTA)"
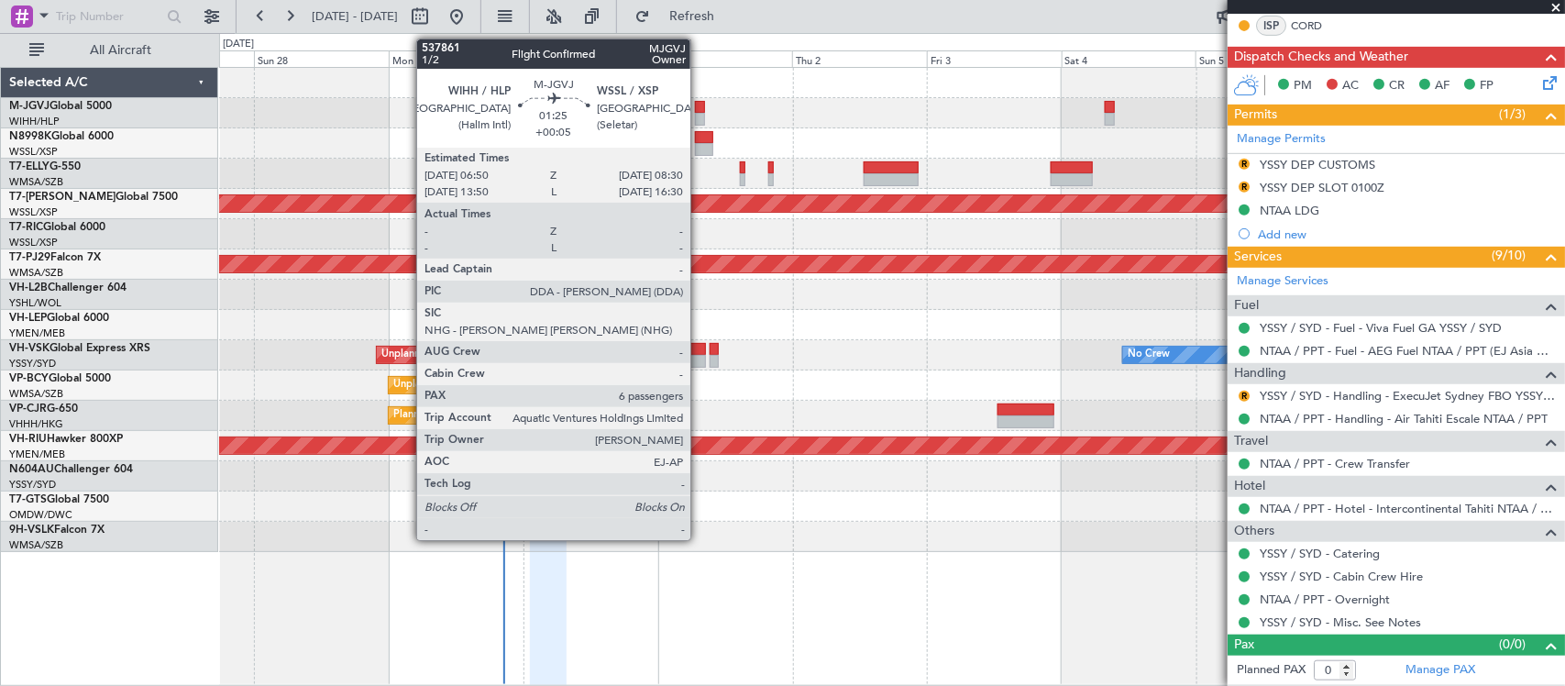
click at [700, 110] on div at bounding box center [700, 107] width 10 height 13
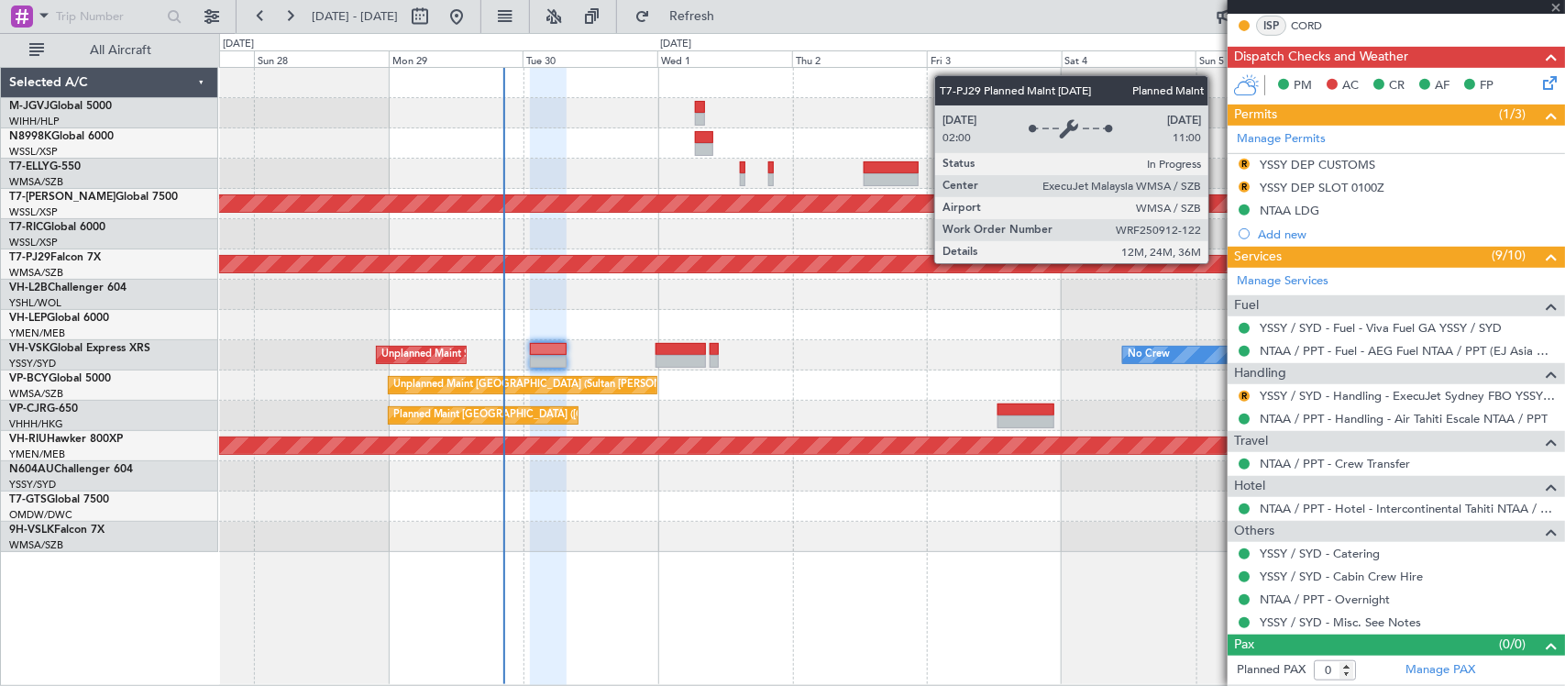
type input "+00:05"
type input "6"
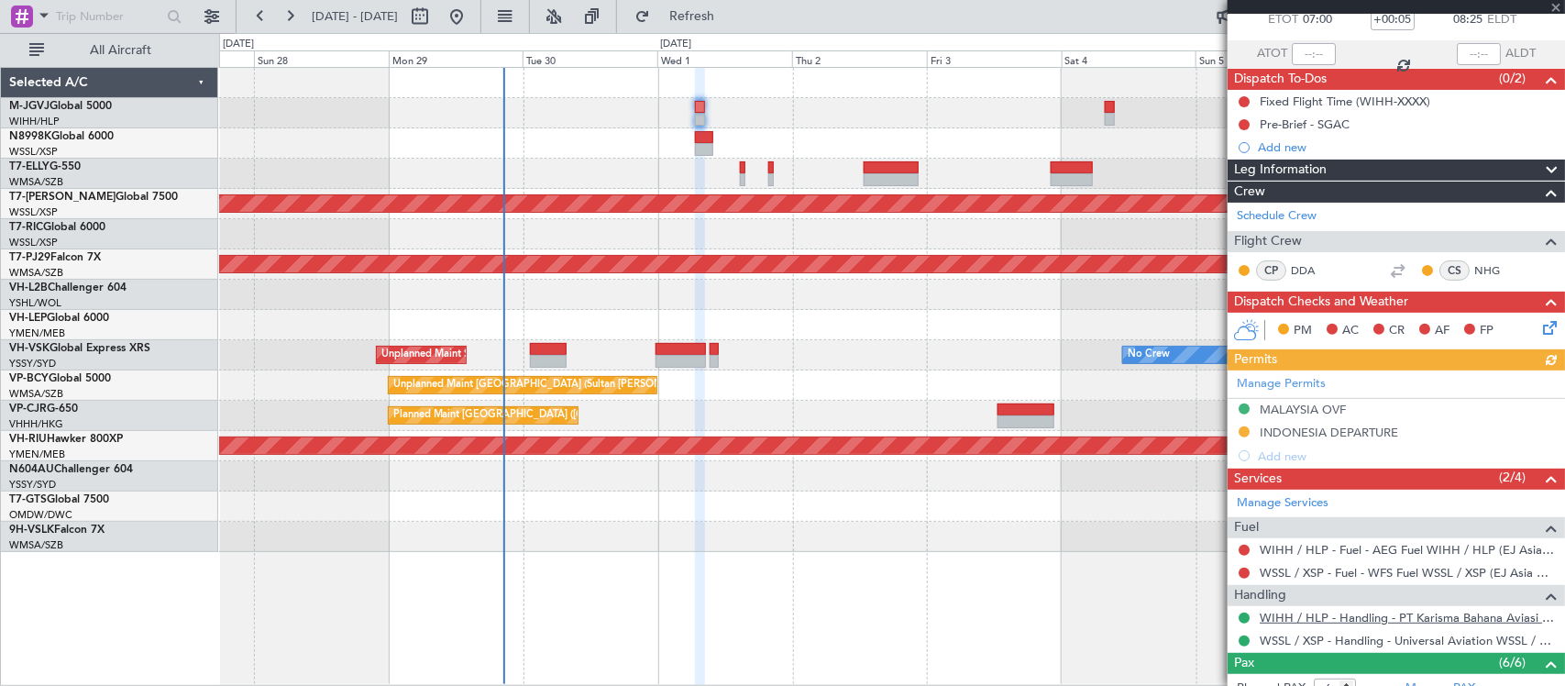
scroll to position [378, 0]
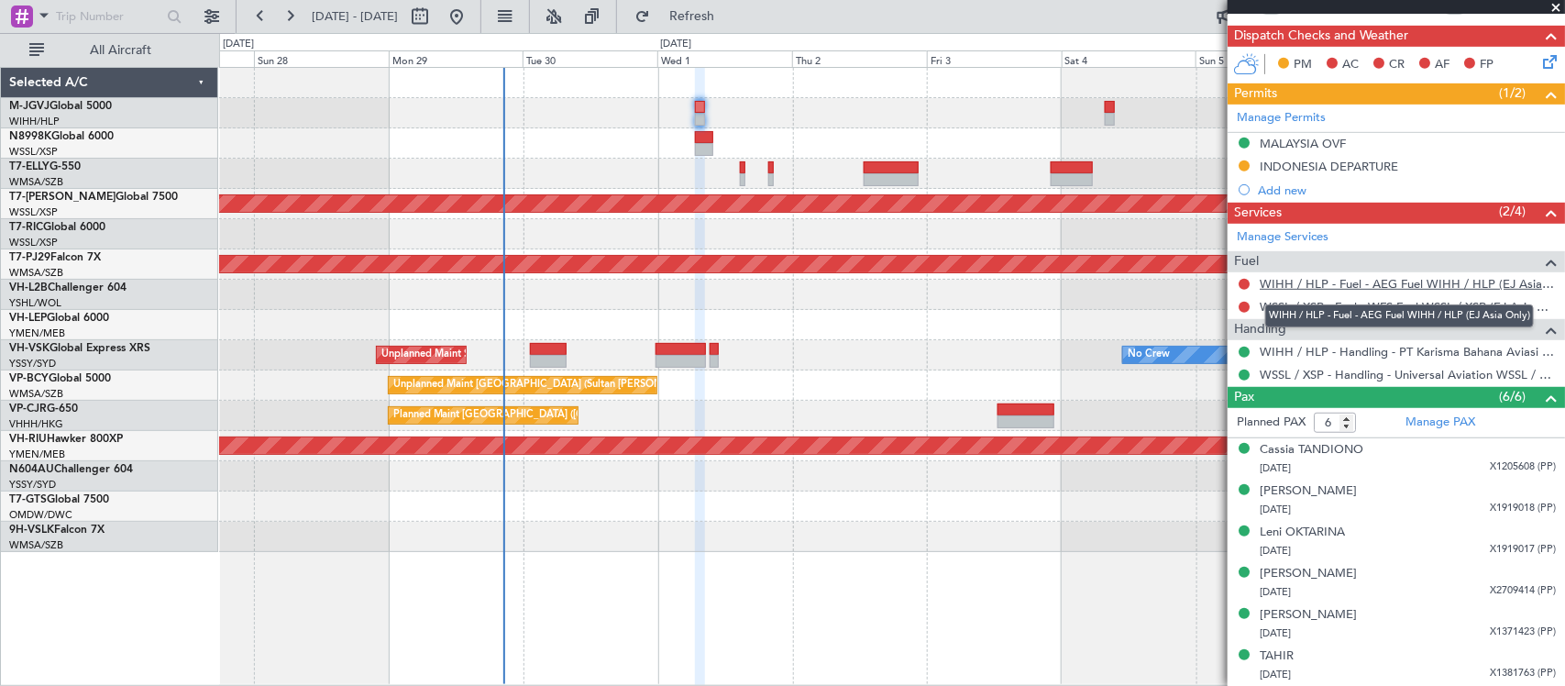
click at [1295, 282] on link "WIHH / HLP - Fuel - AEG Fuel WIHH / HLP (EJ Asia Only)" at bounding box center [1408, 284] width 296 height 16
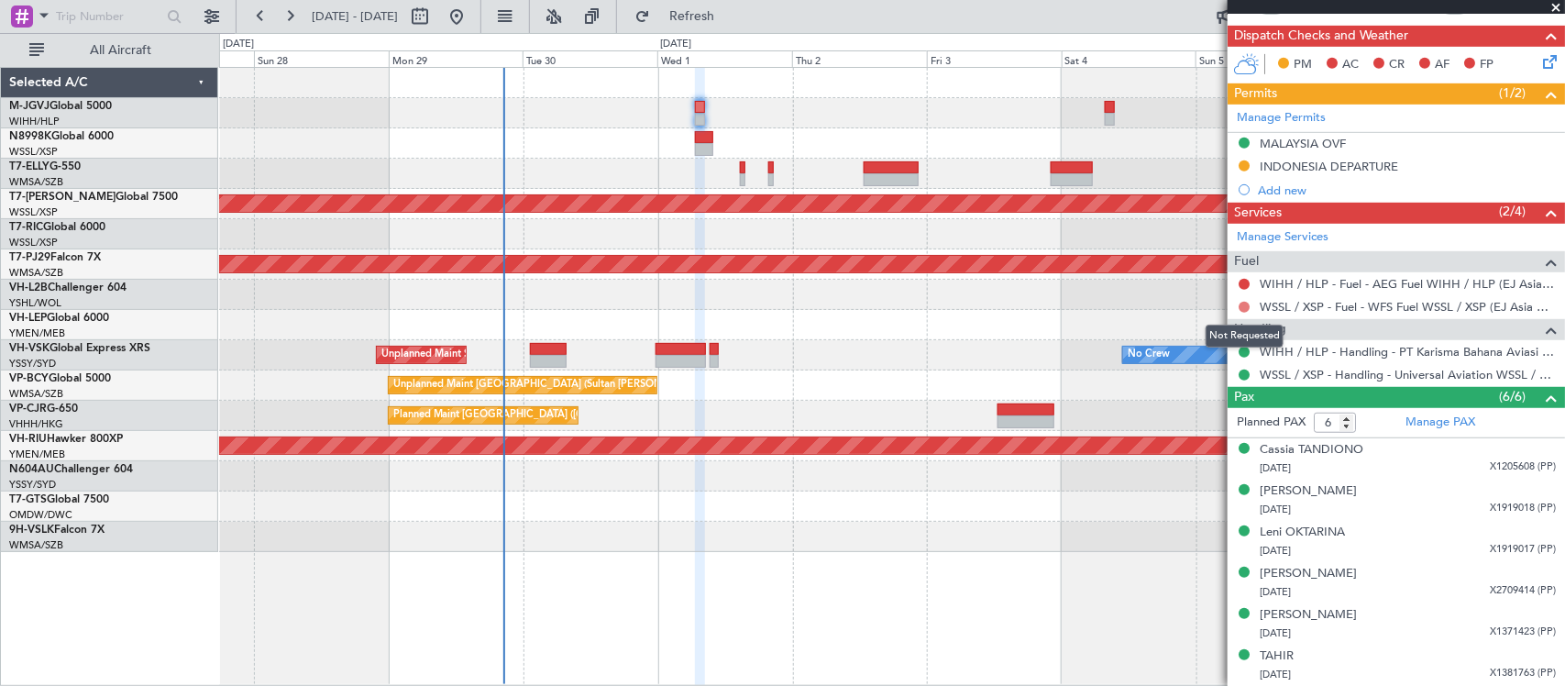
click at [1243, 303] on button at bounding box center [1244, 307] width 11 height 11
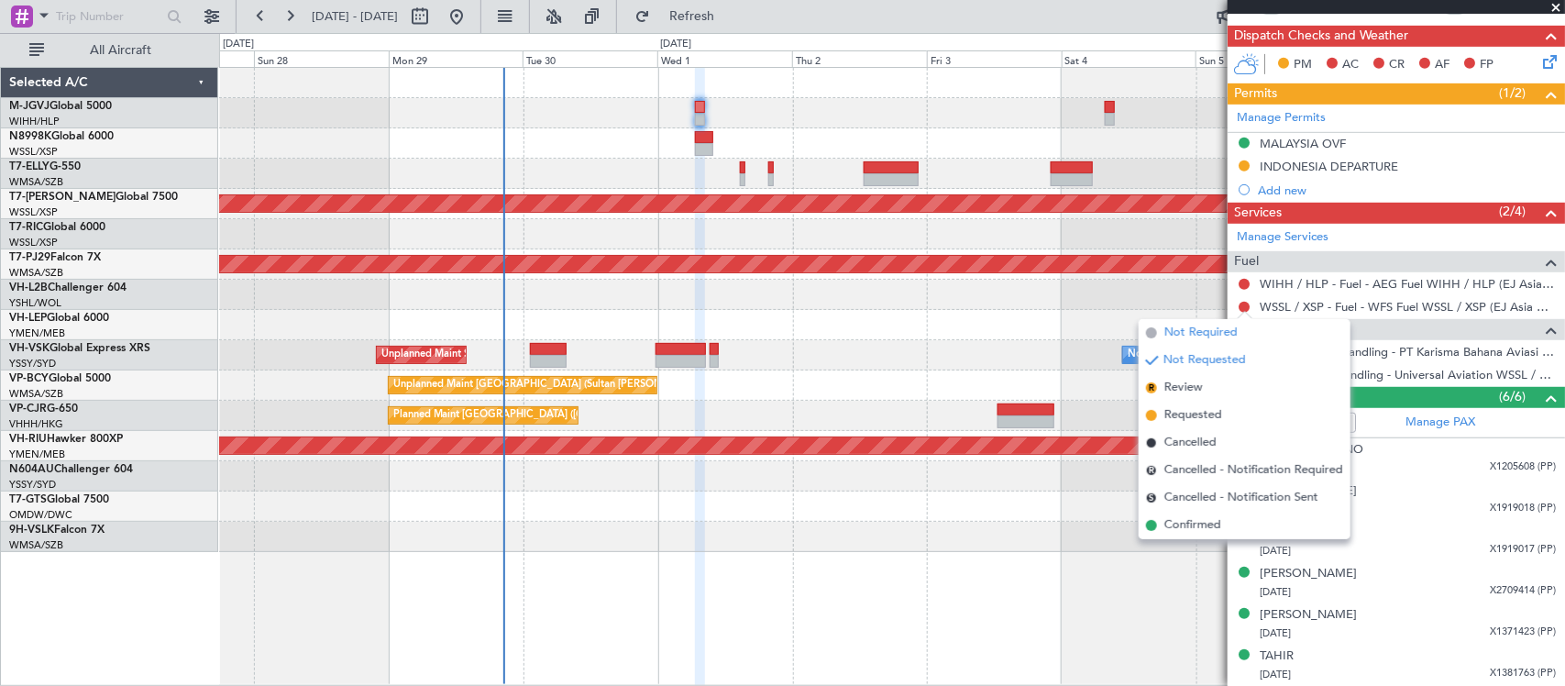
click at [1194, 332] on span "Not Required" at bounding box center [1200, 333] width 73 height 18
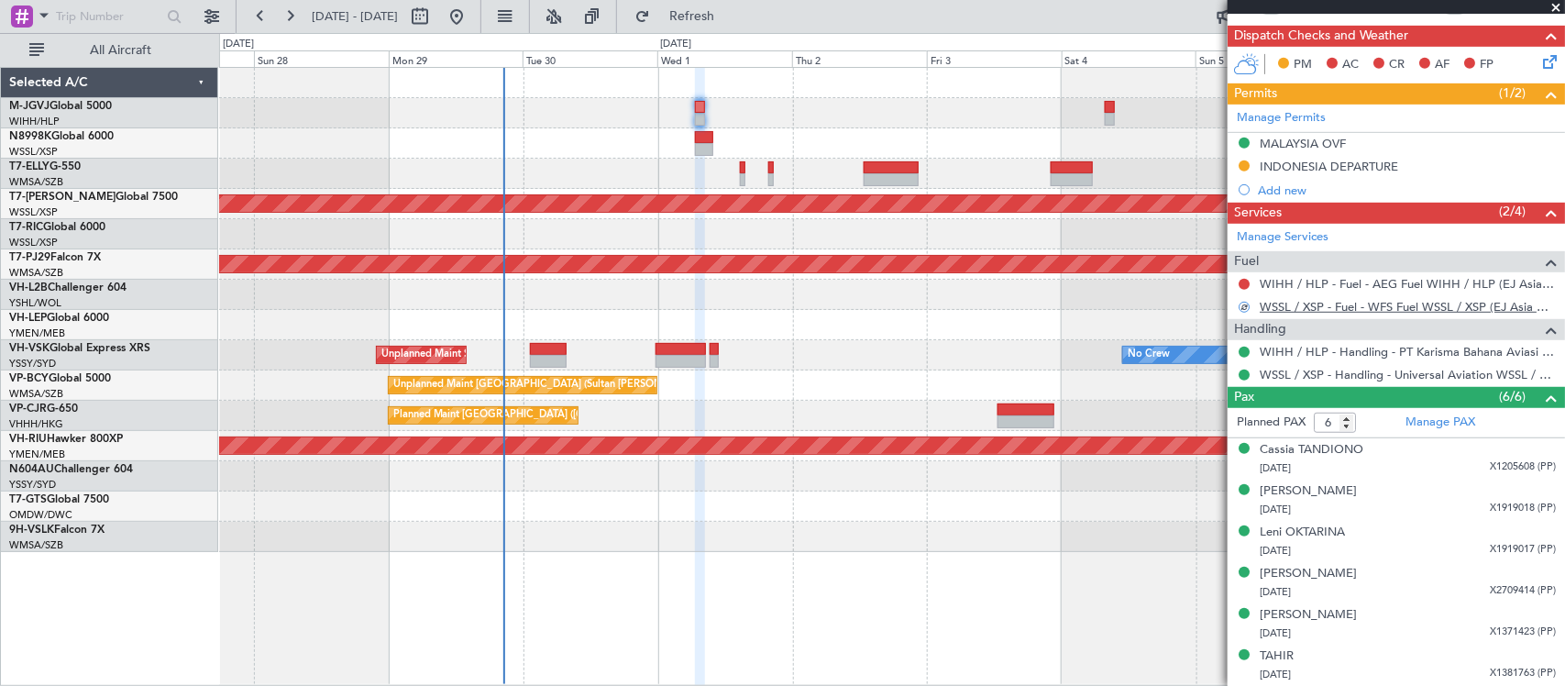
click at [1285, 308] on link "WSSL / XSP - Fuel - WFS Fuel WSSL / XSP (EJ Asia Only)" at bounding box center [1408, 307] width 296 height 16
click at [1323, 281] on link "WIHH / HLP - Fuel - AEG Fuel WIHH / HLP (EJ Asia Only)" at bounding box center [1408, 284] width 296 height 16
click at [956, 149] on div "Planned Maint [GEOGRAPHIC_DATA] ([GEOGRAPHIC_DATA] Intl)" at bounding box center [891, 143] width 1345 height 30
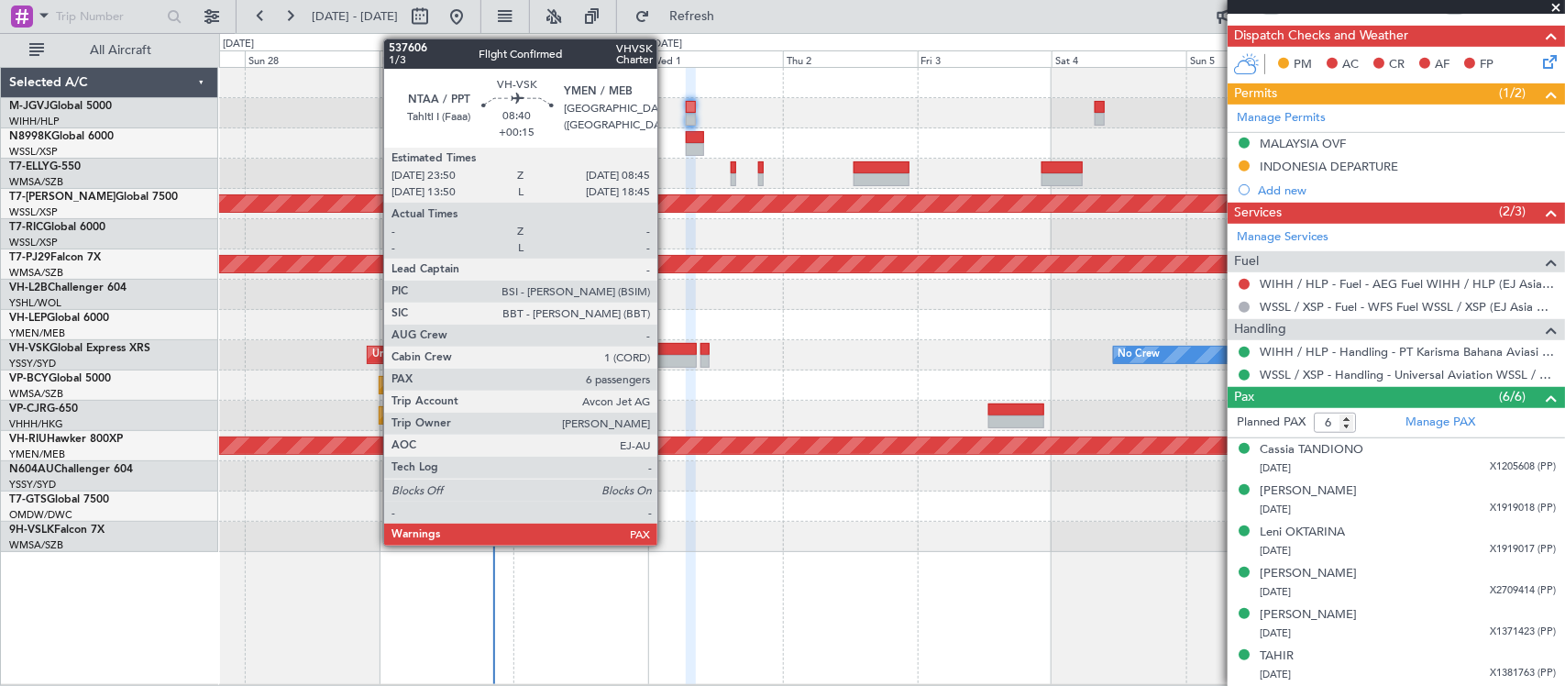
click at [667, 356] on div at bounding box center [671, 361] width 50 height 13
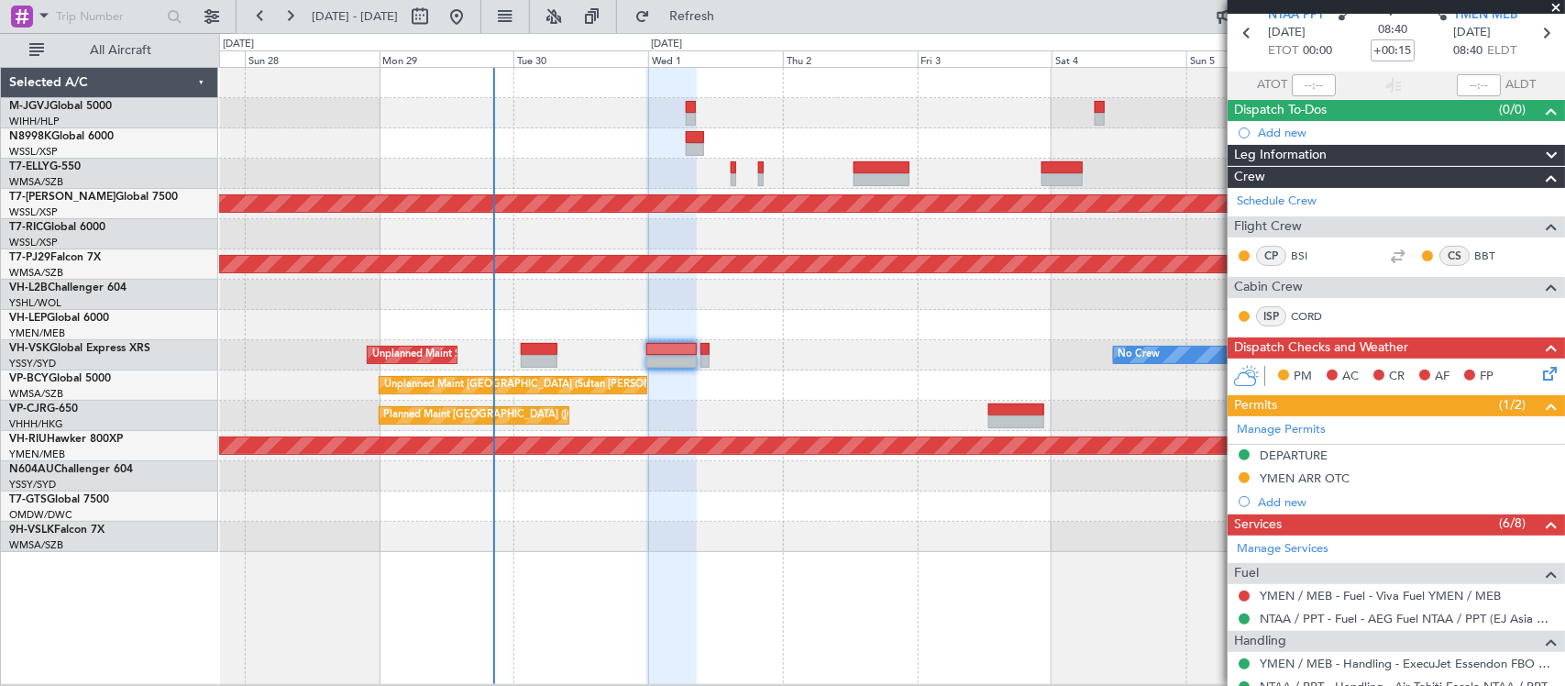
scroll to position [0, 0]
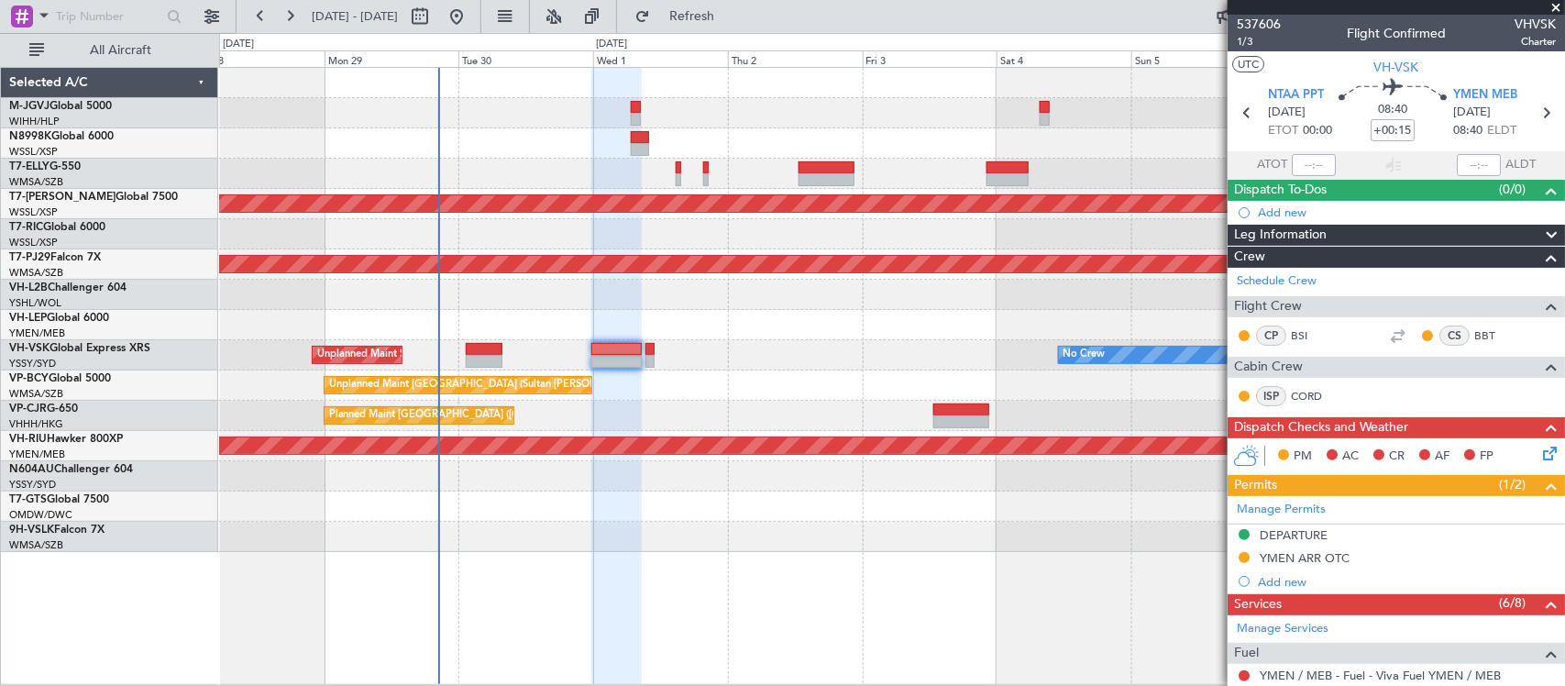
click at [727, 336] on div at bounding box center [891, 325] width 1345 height 30
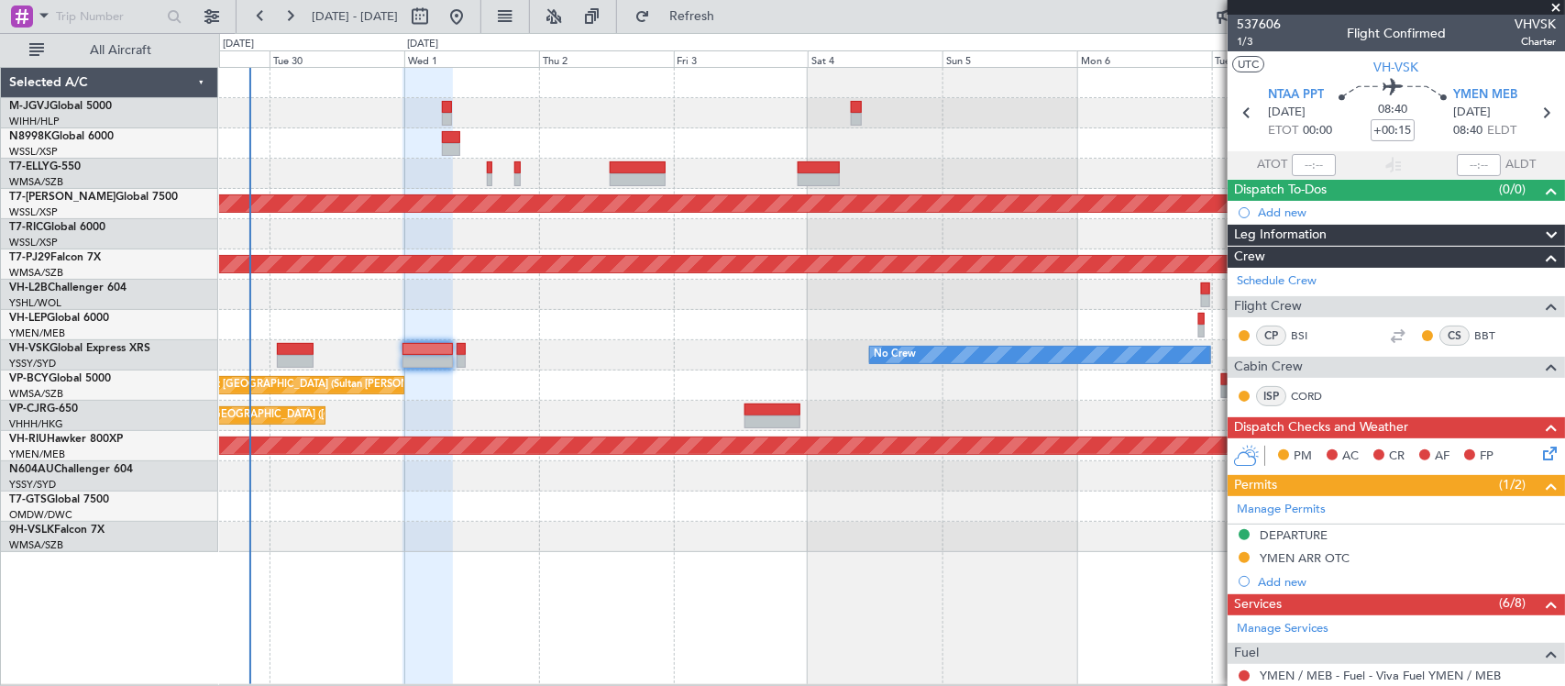
click at [561, 347] on div "No Crew Unplanned Maint Sydney ([PERSON_NAME] Intl)" at bounding box center [891, 355] width 1345 height 30
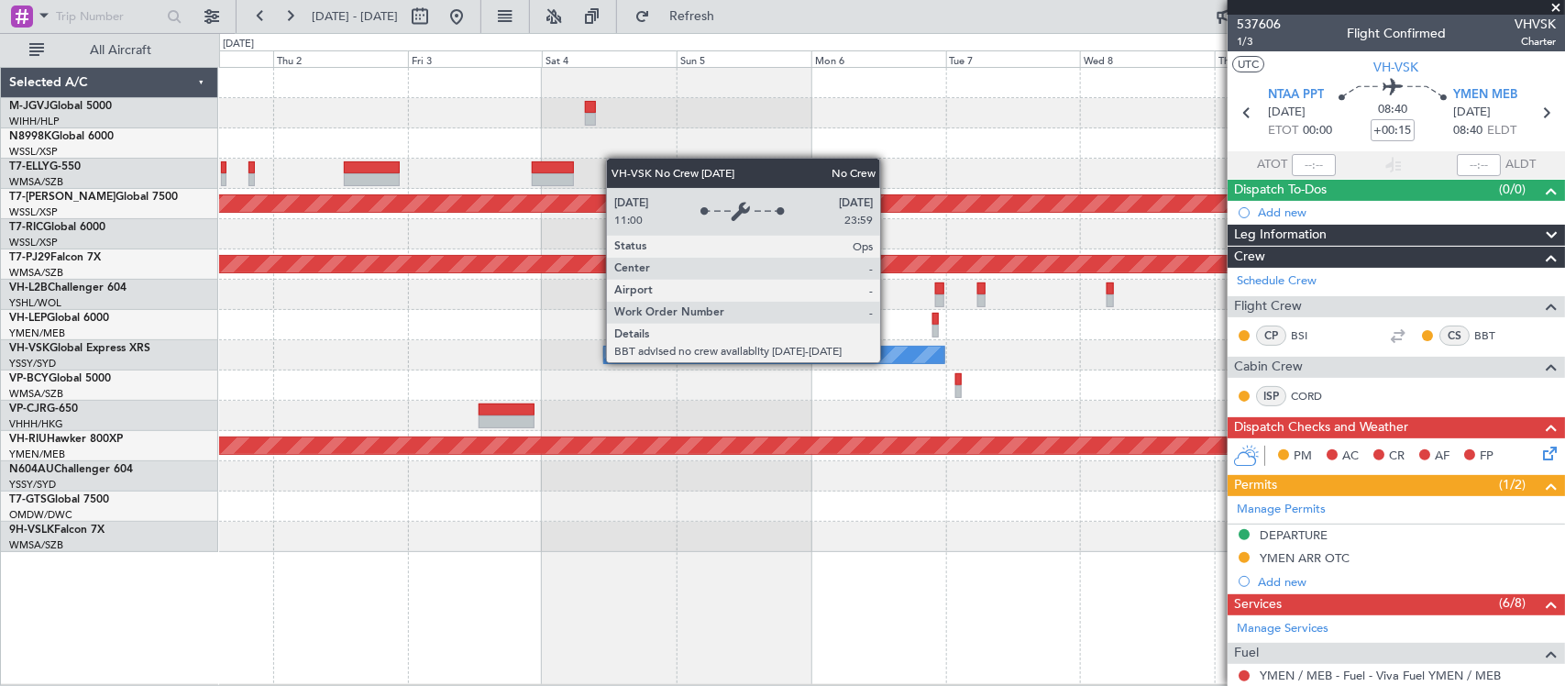
click at [756, 349] on div "No Crew" at bounding box center [774, 355] width 340 height 17
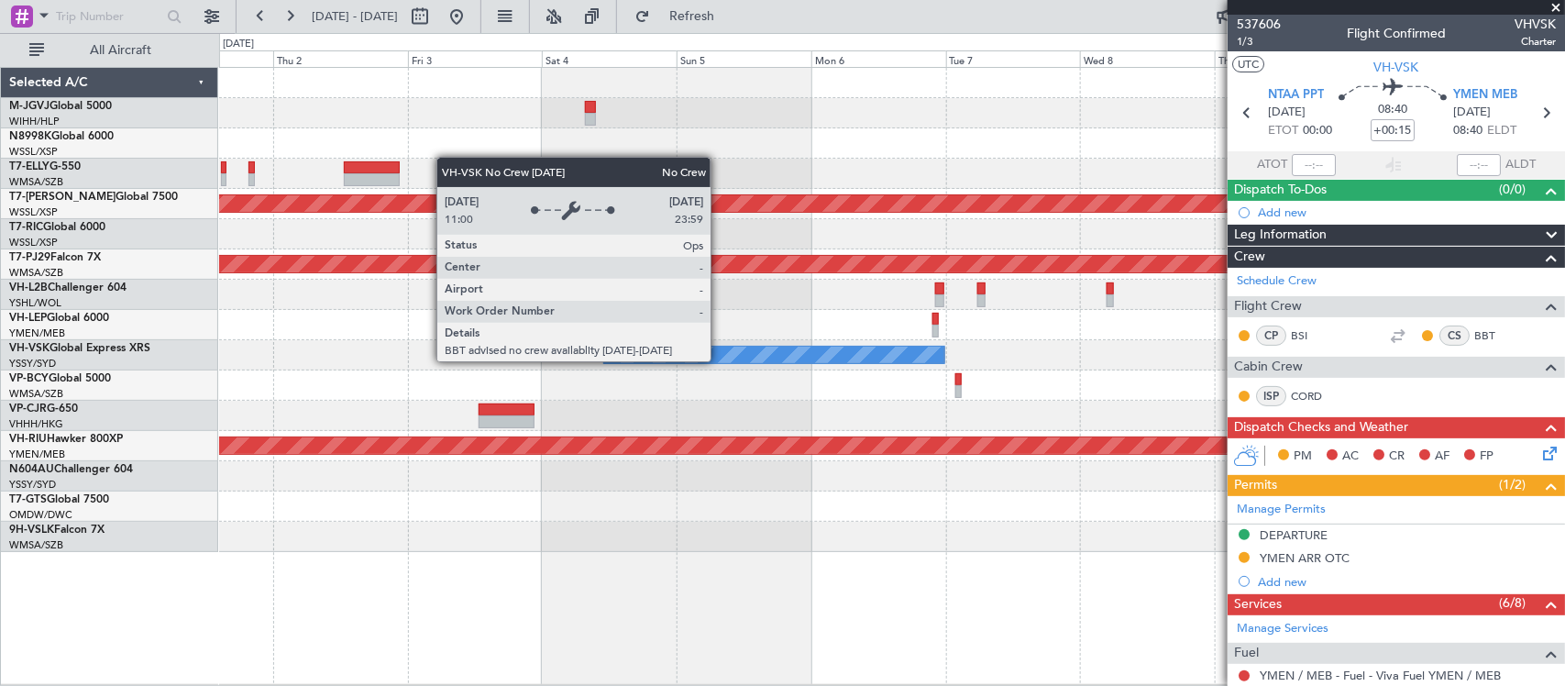
click at [864, 336] on div "Planned Maint [GEOGRAPHIC_DATA] (Seletar) Planned Maint [GEOGRAPHIC_DATA] (Sult…" at bounding box center [891, 310] width 1345 height 484
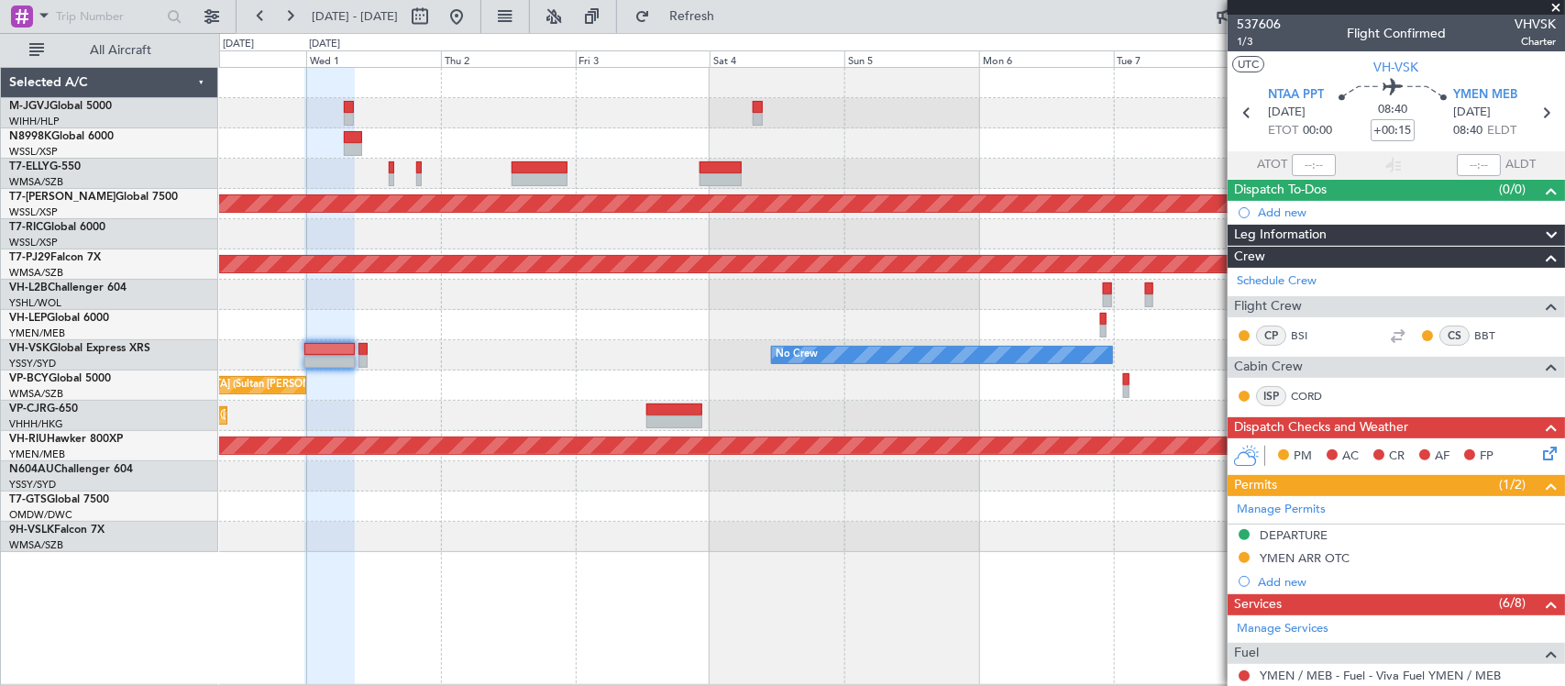
click at [928, 336] on div at bounding box center [891, 325] width 1345 height 30
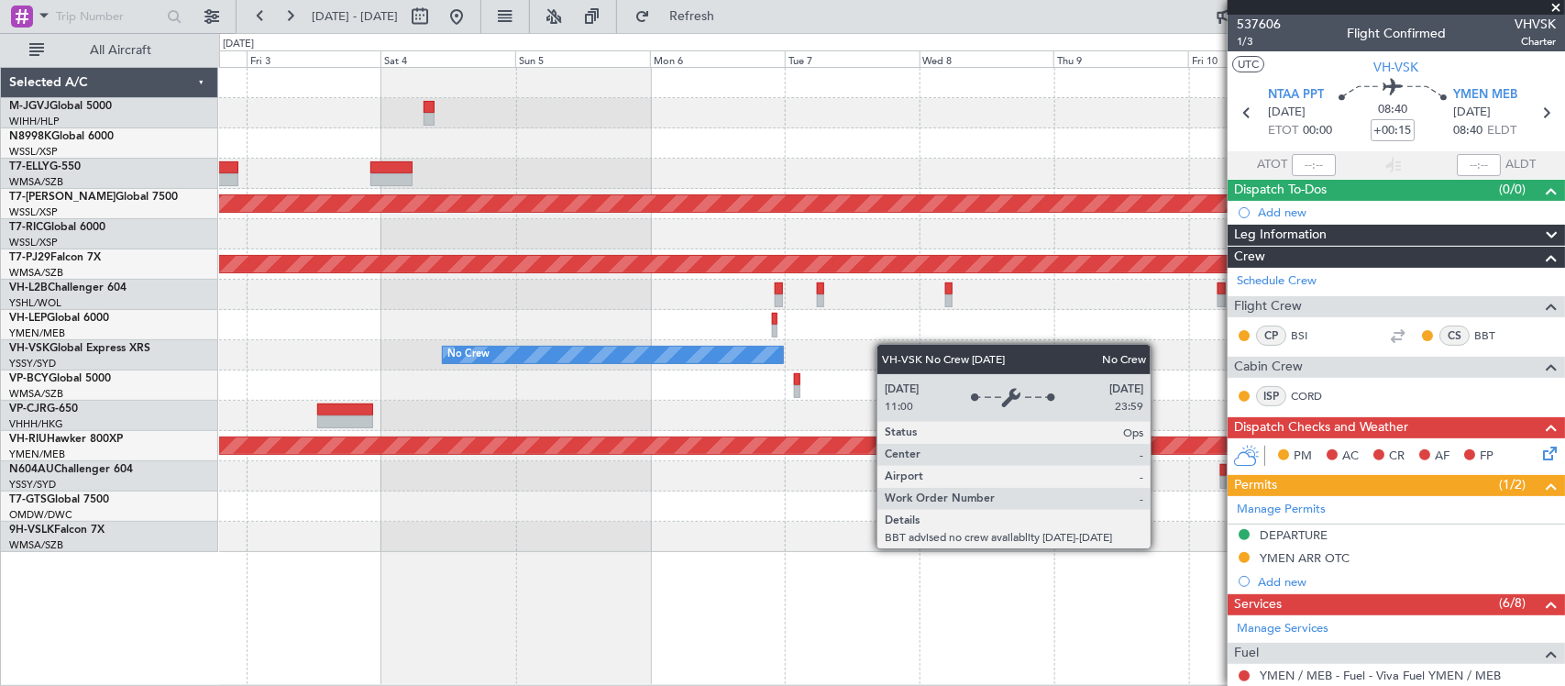
click at [579, 355] on div "Planned Maint [GEOGRAPHIC_DATA] (Seletar) Planned Maint [GEOGRAPHIC_DATA] (Sult…" at bounding box center [891, 310] width 1345 height 484
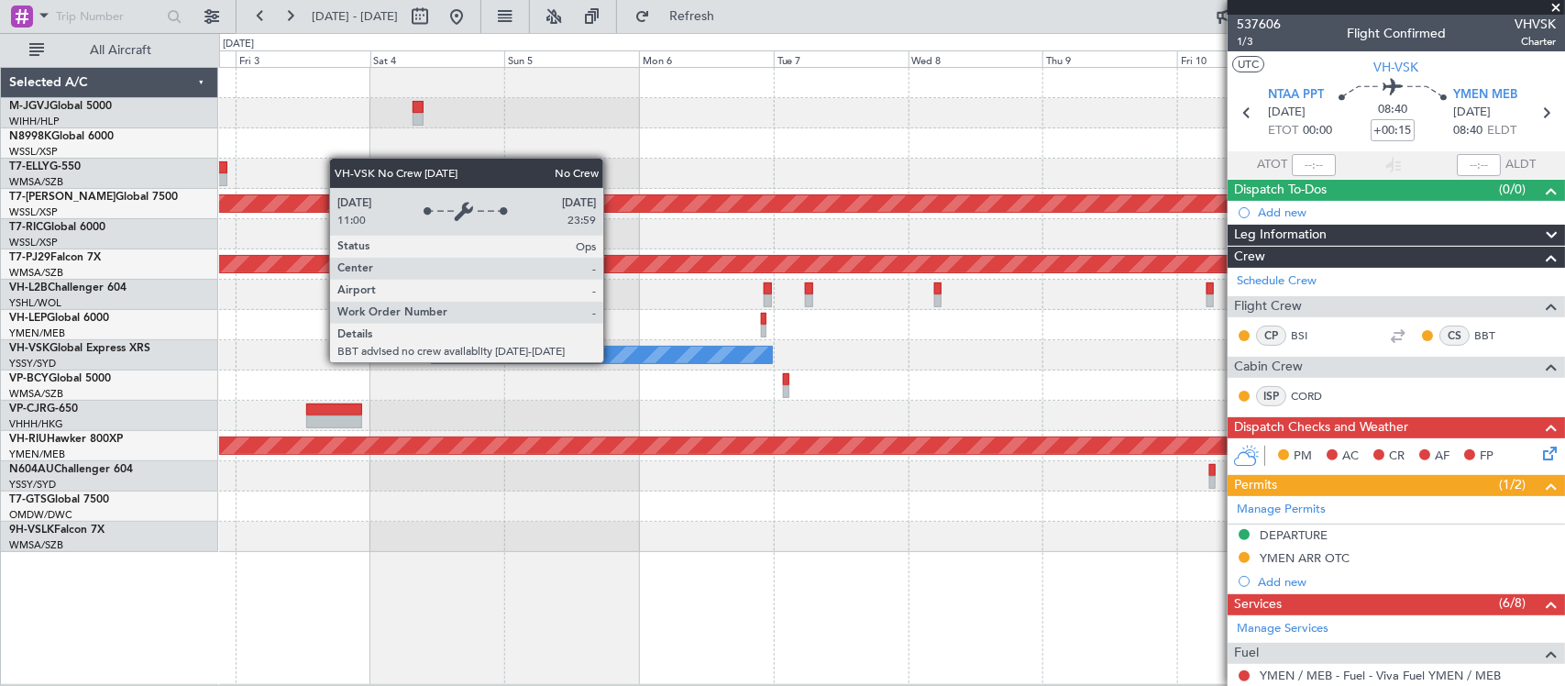
click at [1082, 342] on div "No Crew" at bounding box center [891, 355] width 1345 height 30
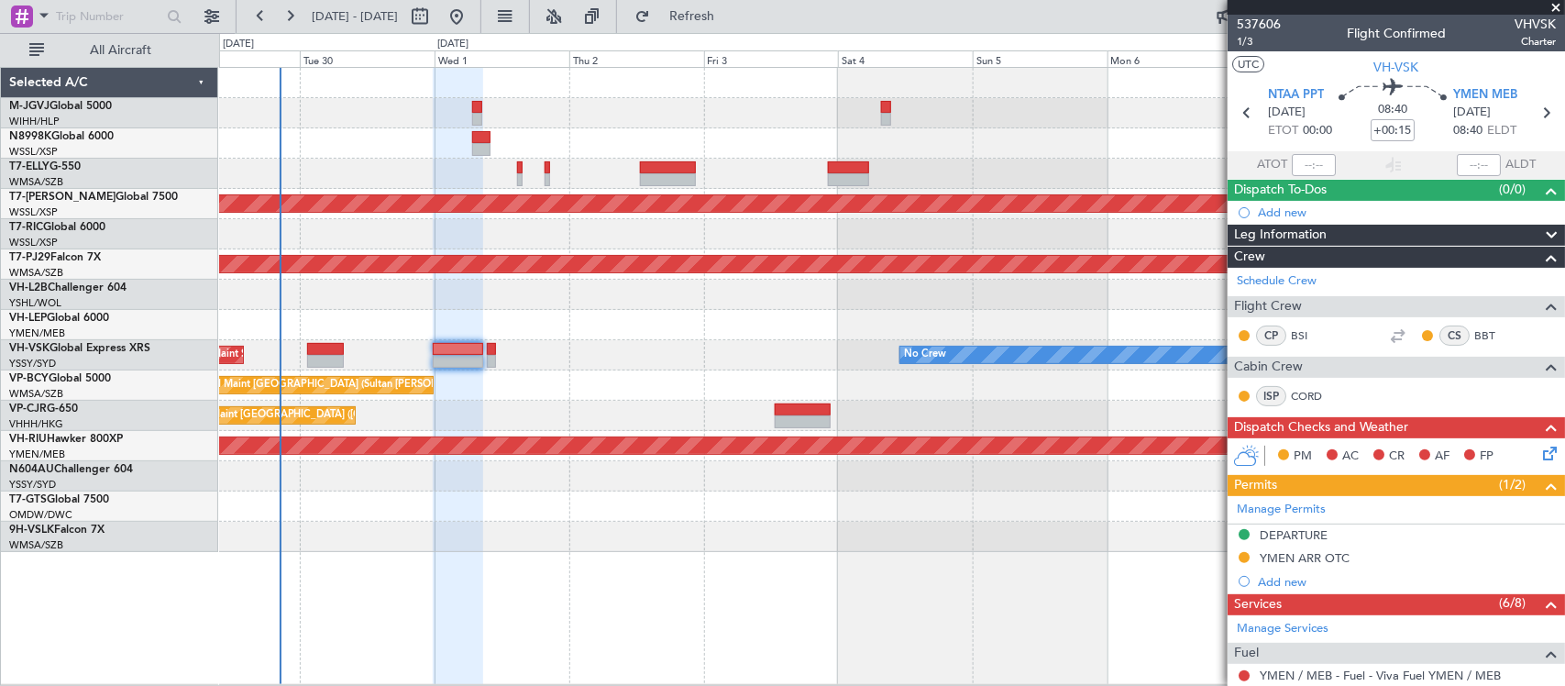
click at [868, 359] on div "Planned Maint [GEOGRAPHIC_DATA] ([GEOGRAPHIC_DATA] Intl) Planned Maint [GEOGRAP…" at bounding box center [891, 310] width 1345 height 484
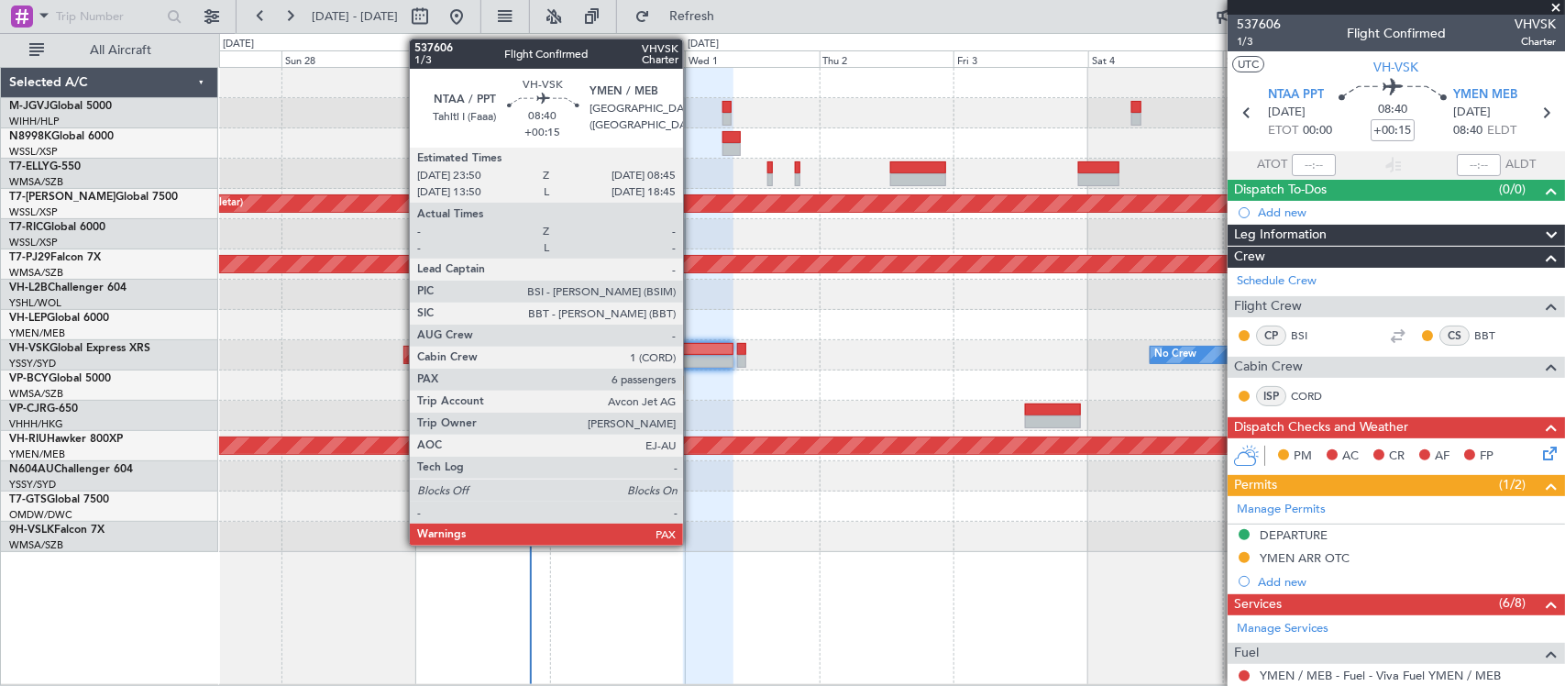
click at [1014, 369] on div "No Crew Unplanned Maint Sydney ([PERSON_NAME] Intl)" at bounding box center [891, 355] width 1345 height 30
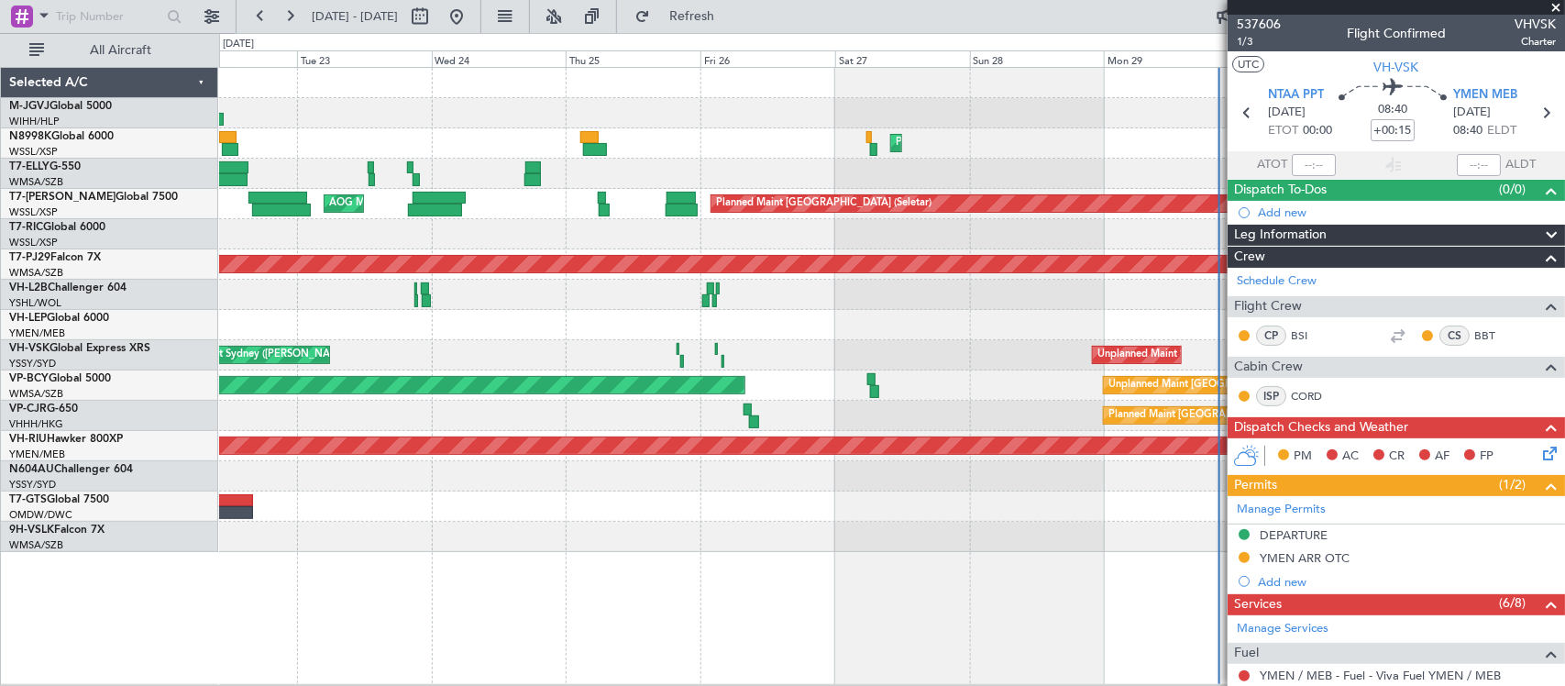
click at [817, 417] on div "Planned Maint [GEOGRAPHIC_DATA] ([GEOGRAPHIC_DATA] Intl) Planned Maint [GEOGRAP…" at bounding box center [891, 310] width 1345 height 484
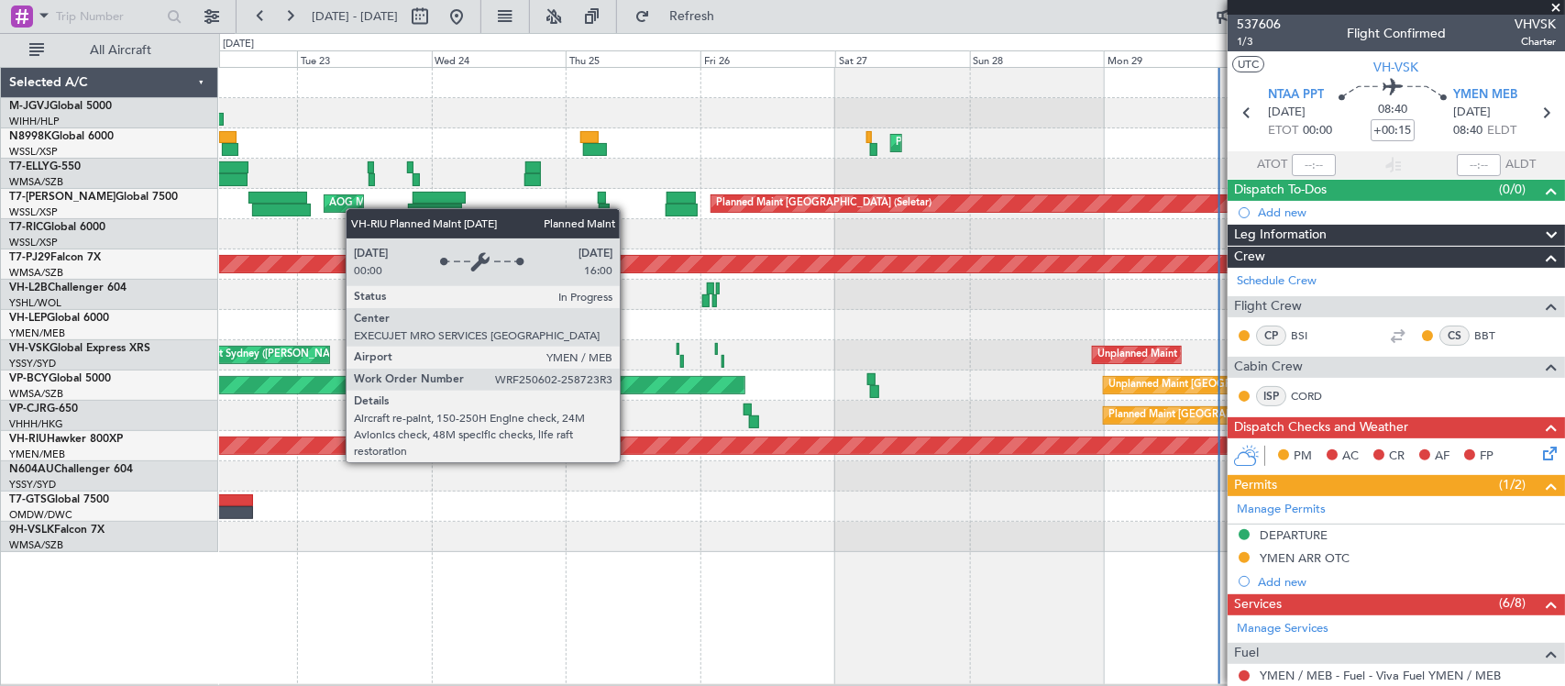
click at [942, 447] on div "Planned Maint [GEOGRAPHIC_DATA] ([GEOGRAPHIC_DATA])" at bounding box center [774, 445] width 3797 height 17
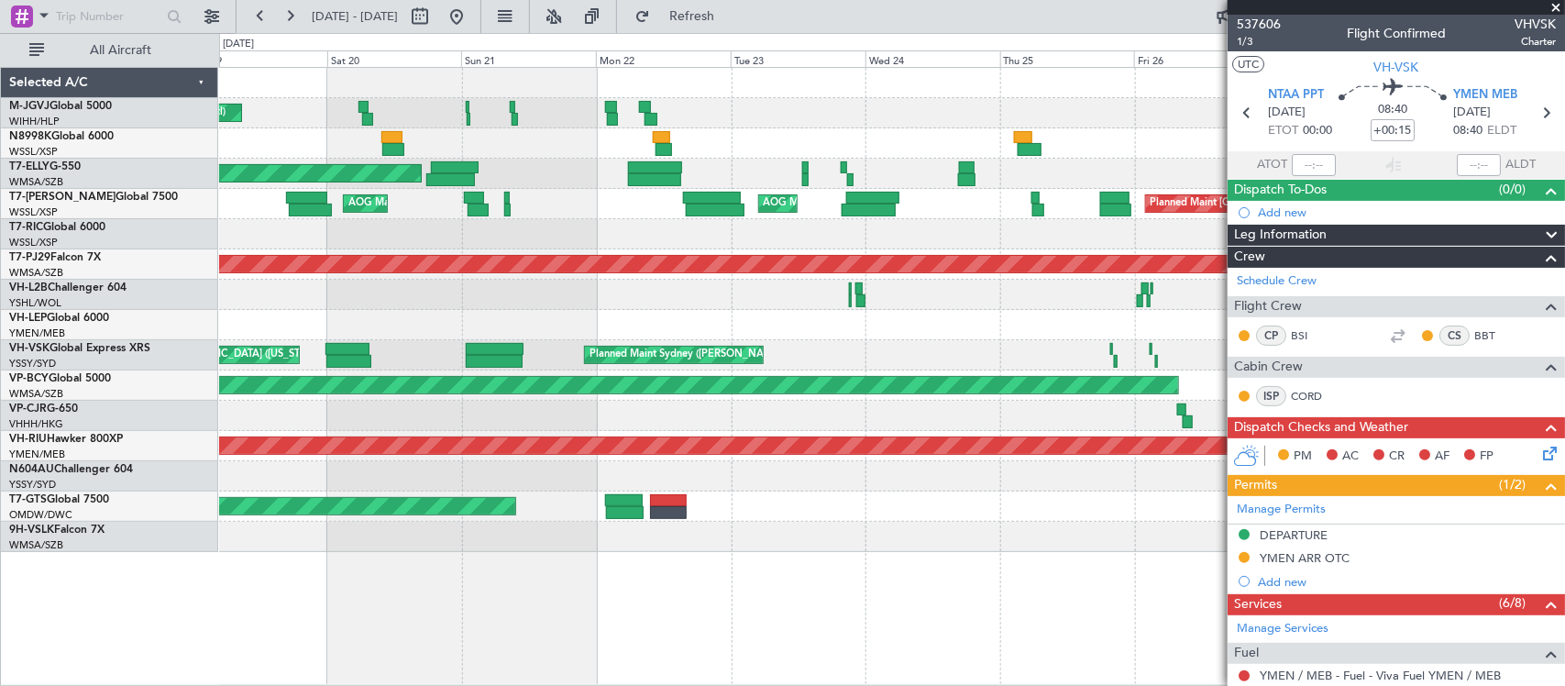
click at [662, 488] on div "Planned Maint [GEOGRAPHIC_DATA] (Seletar) [PERSON_NAME] Jakarta (Halim Intl) [P…" at bounding box center [891, 310] width 1345 height 484
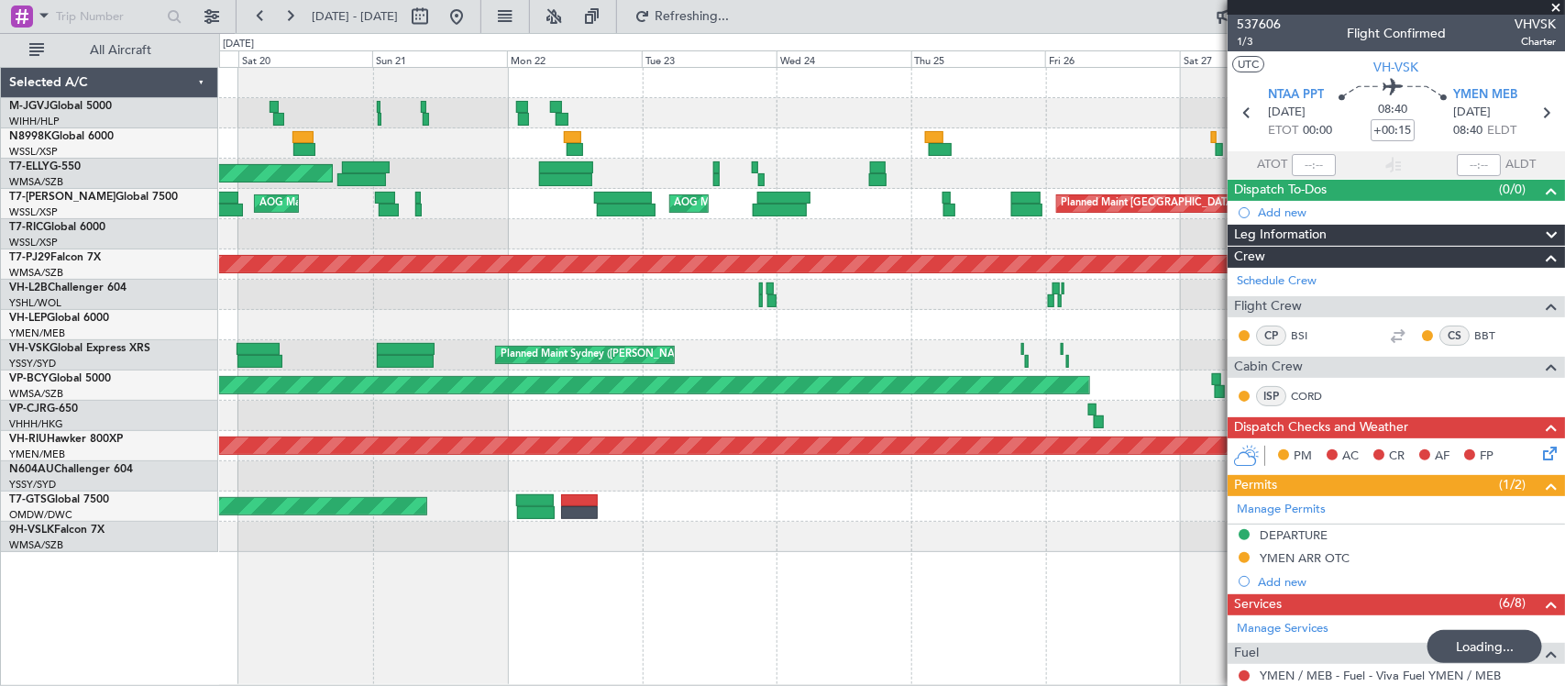
click at [724, 431] on div "Planned Maint [GEOGRAPHIC_DATA] (Seletar) [PERSON_NAME] Jakarta (Halim Intl) [P…" at bounding box center [891, 310] width 1345 height 484
click at [493, 428] on div "Planned Maint [GEOGRAPHIC_DATA] ([GEOGRAPHIC_DATA] Intl) Planned Maint [GEOGRAP…" at bounding box center [891, 416] width 1345 height 30
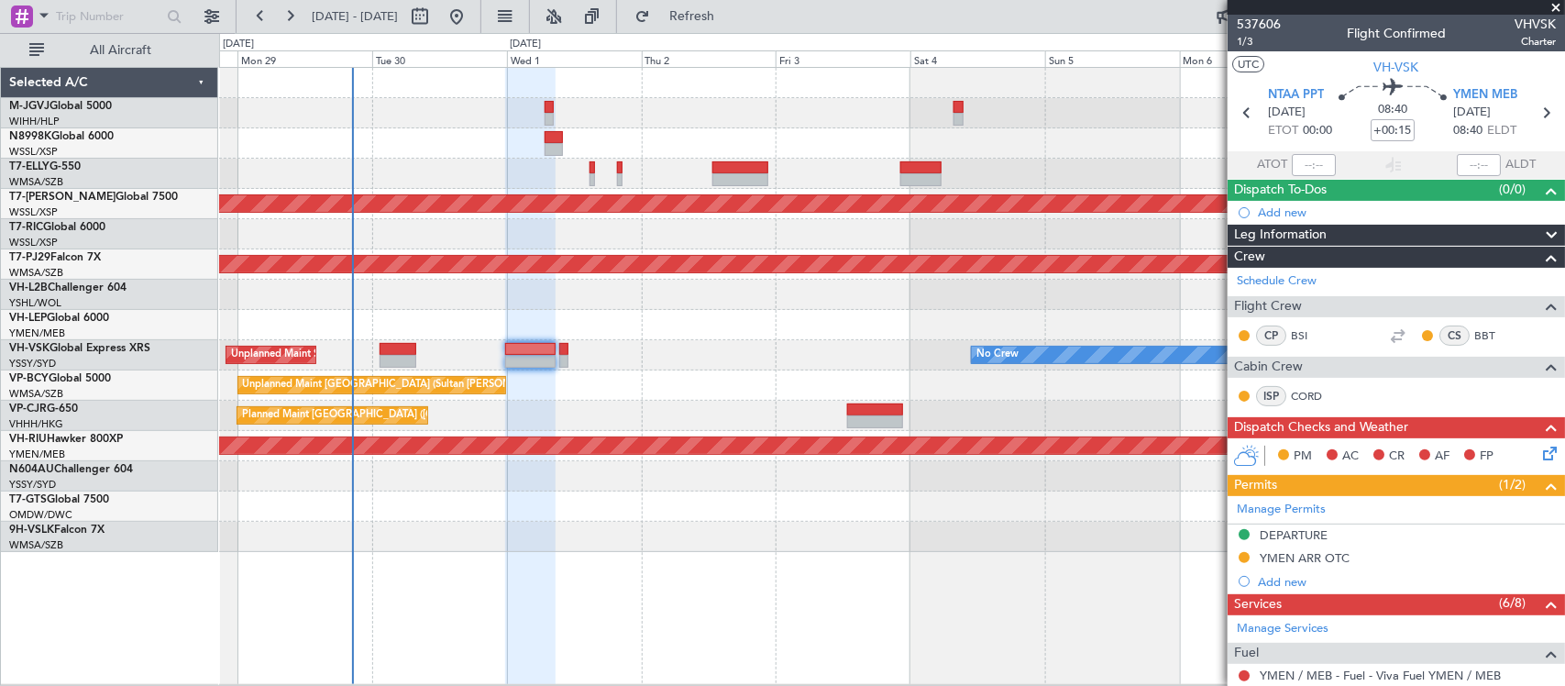
click at [689, 424] on div "Planned Maint [GEOGRAPHIC_DATA] ([GEOGRAPHIC_DATA] Intl)" at bounding box center [891, 416] width 1345 height 30
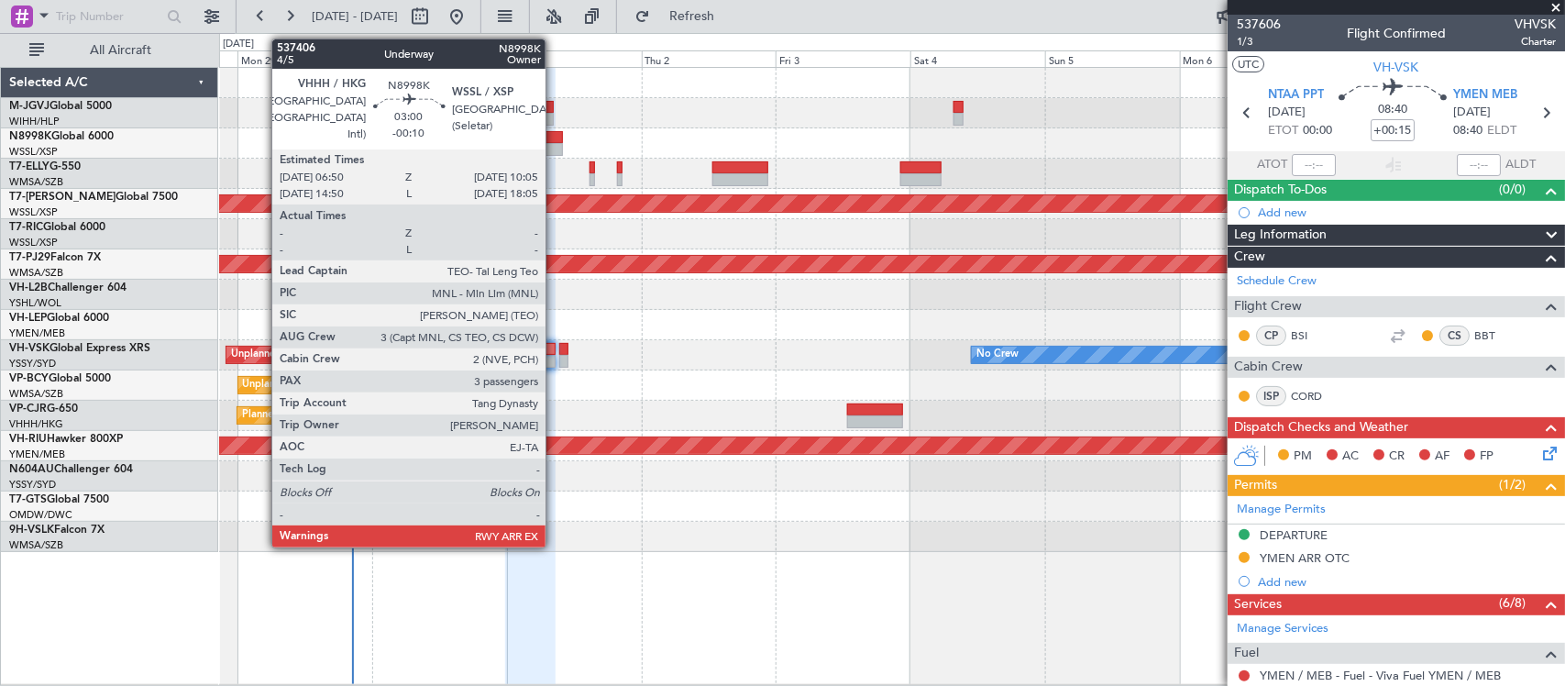
click at [555, 139] on div at bounding box center [554, 137] width 18 height 13
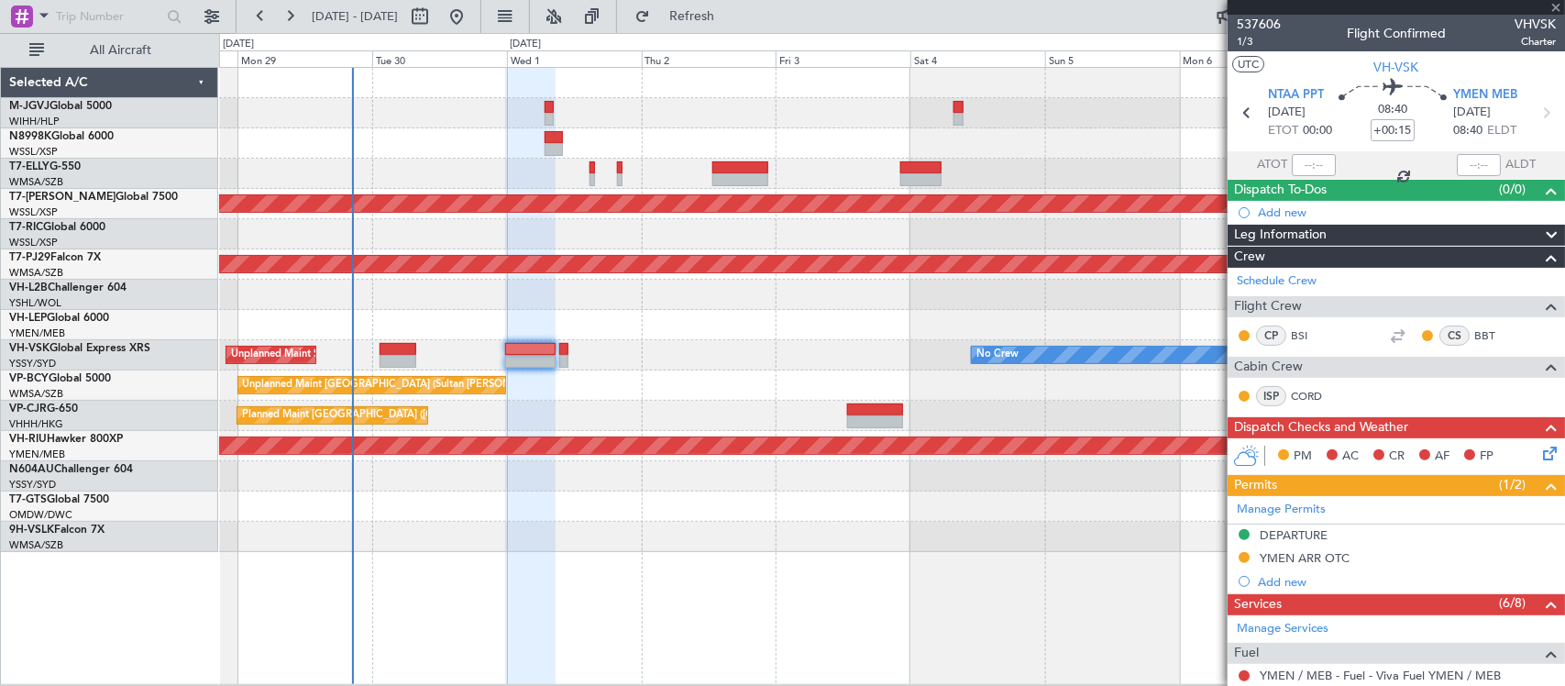
type input "-00:10"
type input "3"
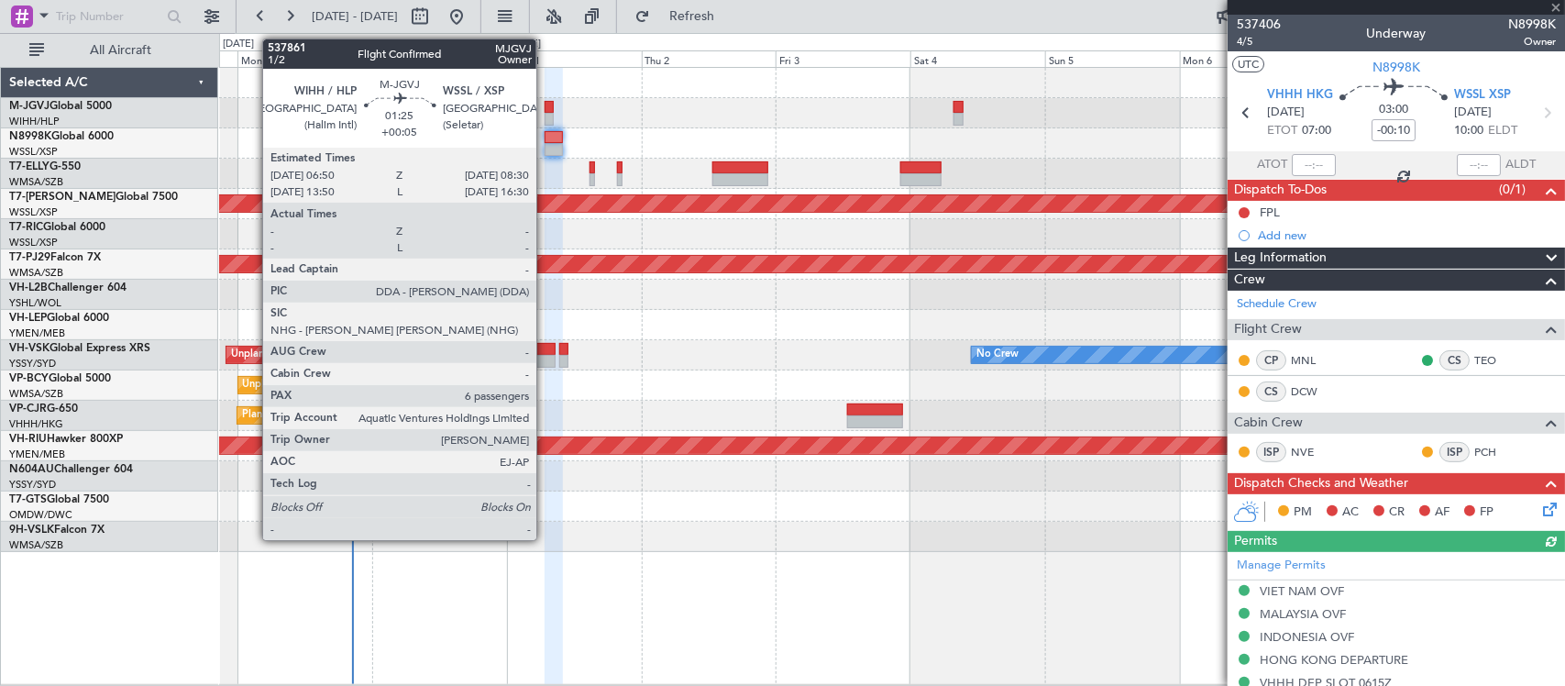
click at [546, 113] on div at bounding box center [550, 119] width 10 height 13
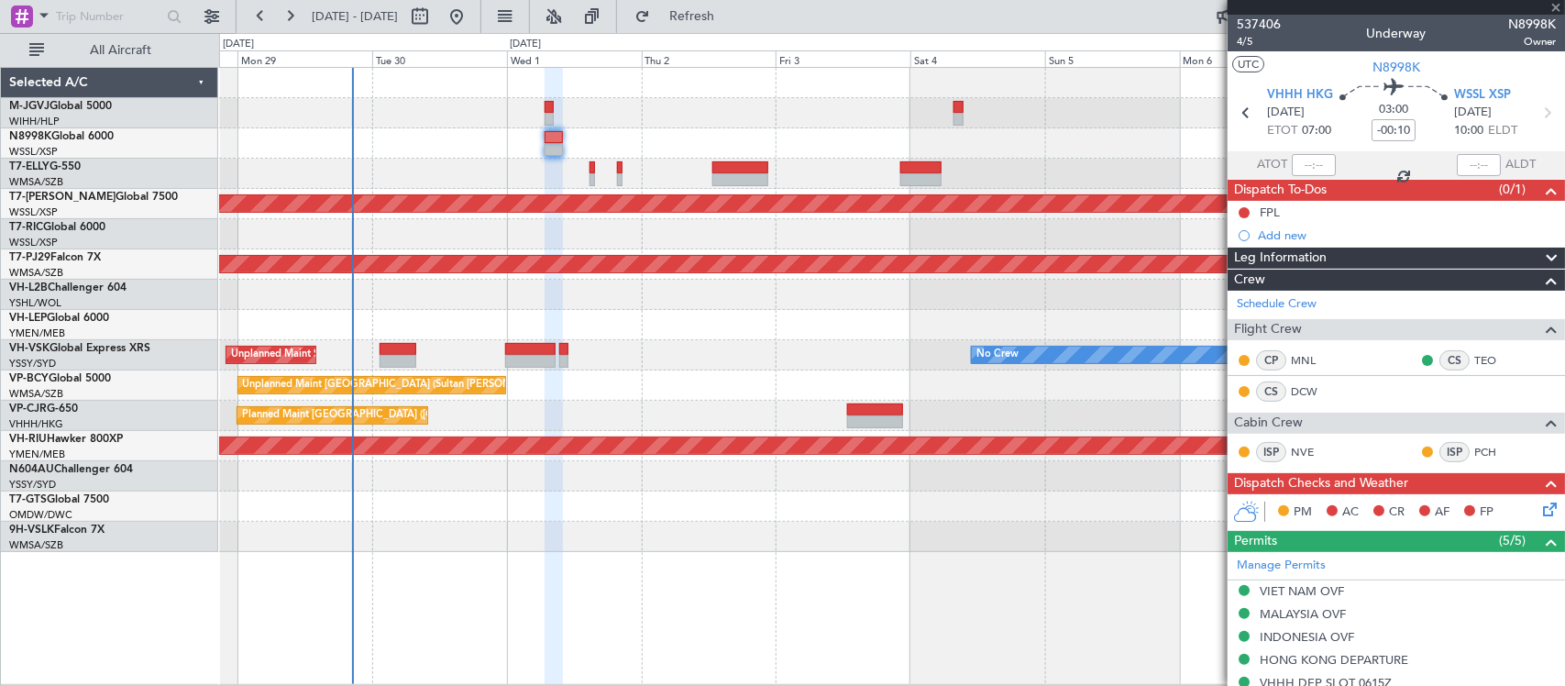
type input "+00:05"
type input "6"
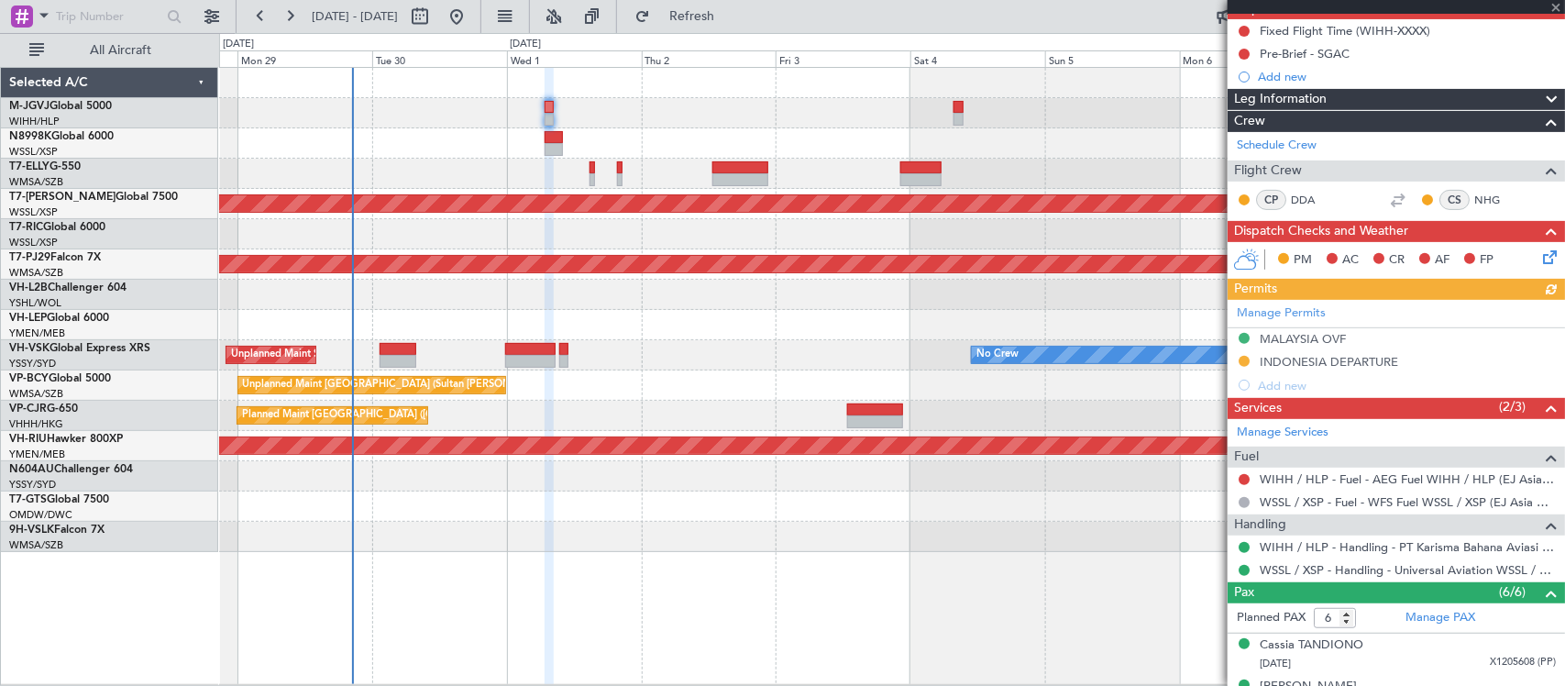
scroll to position [378, 0]
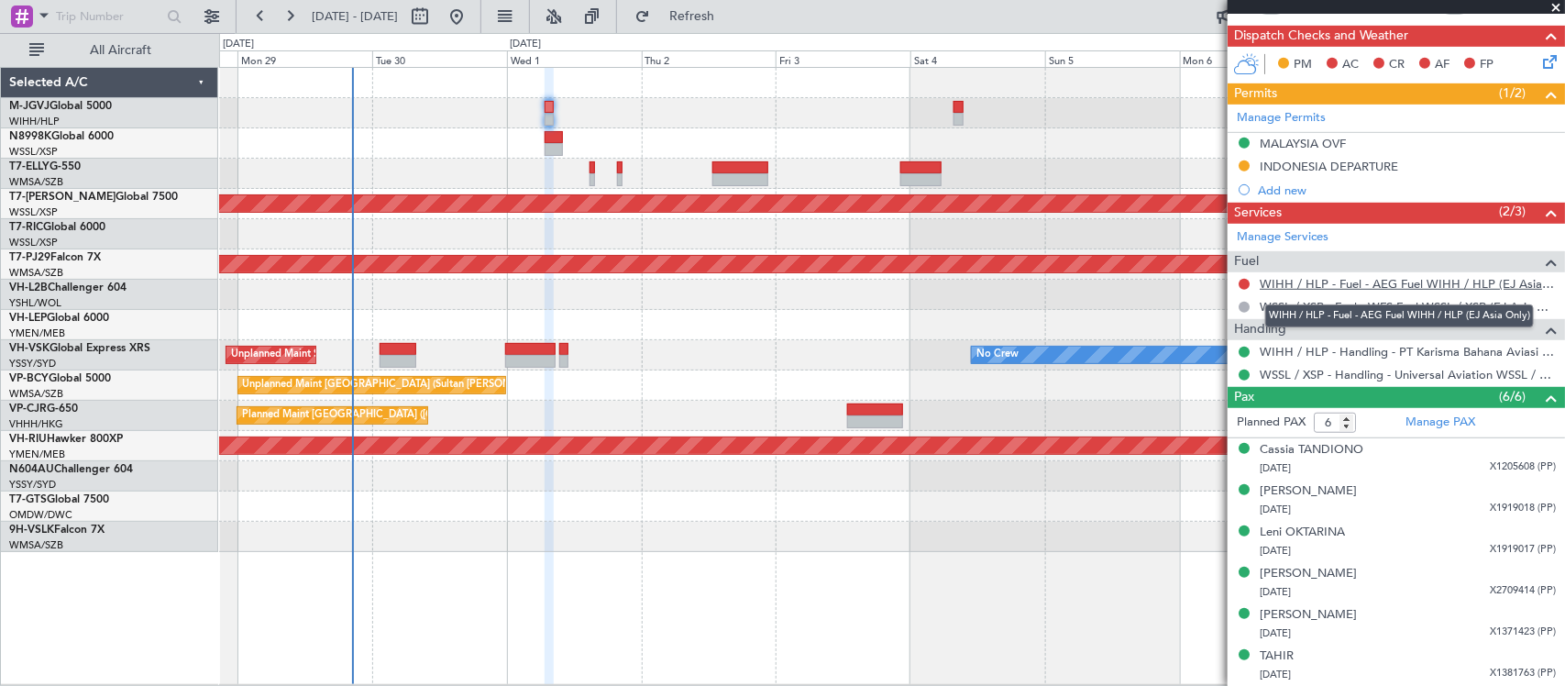
click at [1291, 285] on link "WIHH / HLP - Fuel - AEG Fuel WIHH / HLP (EJ Asia Only)" at bounding box center [1408, 284] width 296 height 16
click at [886, 336] on div at bounding box center [891, 325] width 1345 height 30
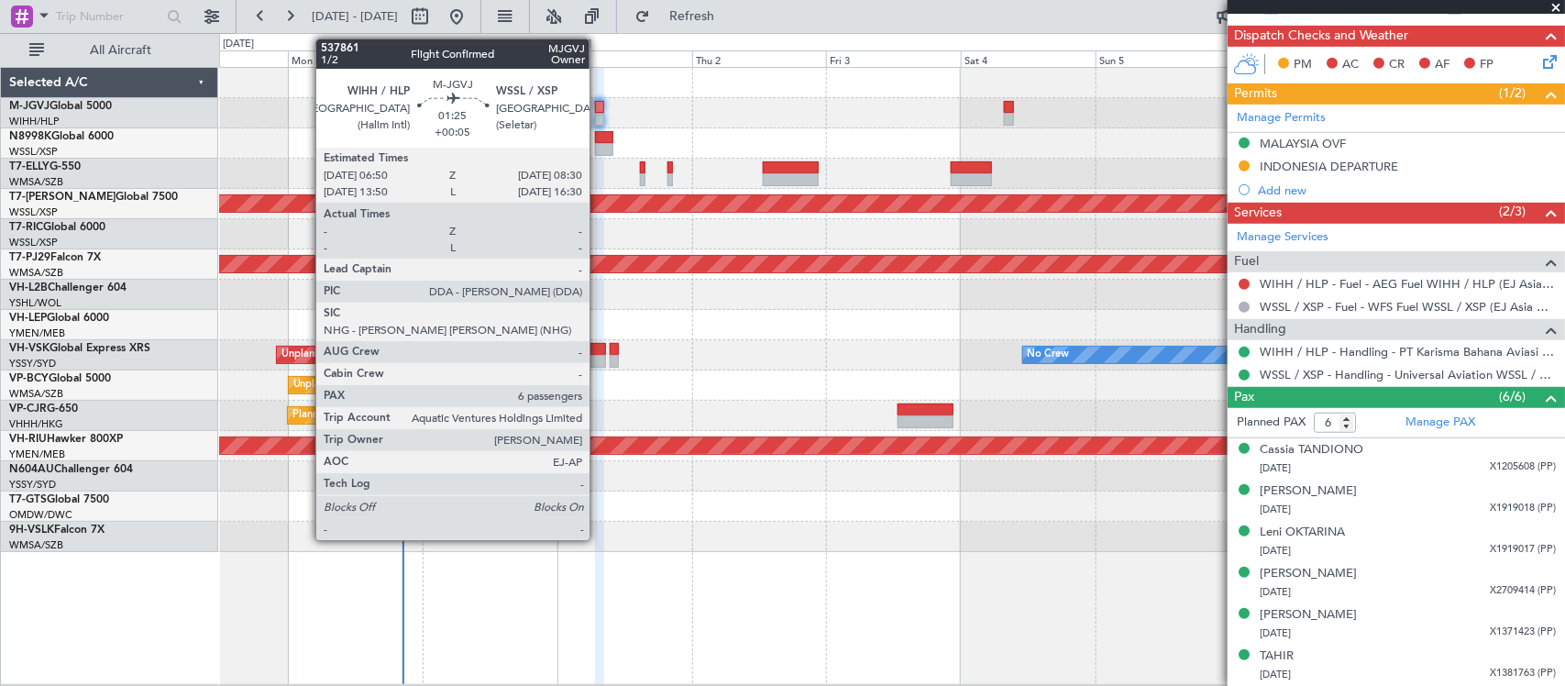
click at [599, 113] on div at bounding box center [600, 119] width 10 height 13
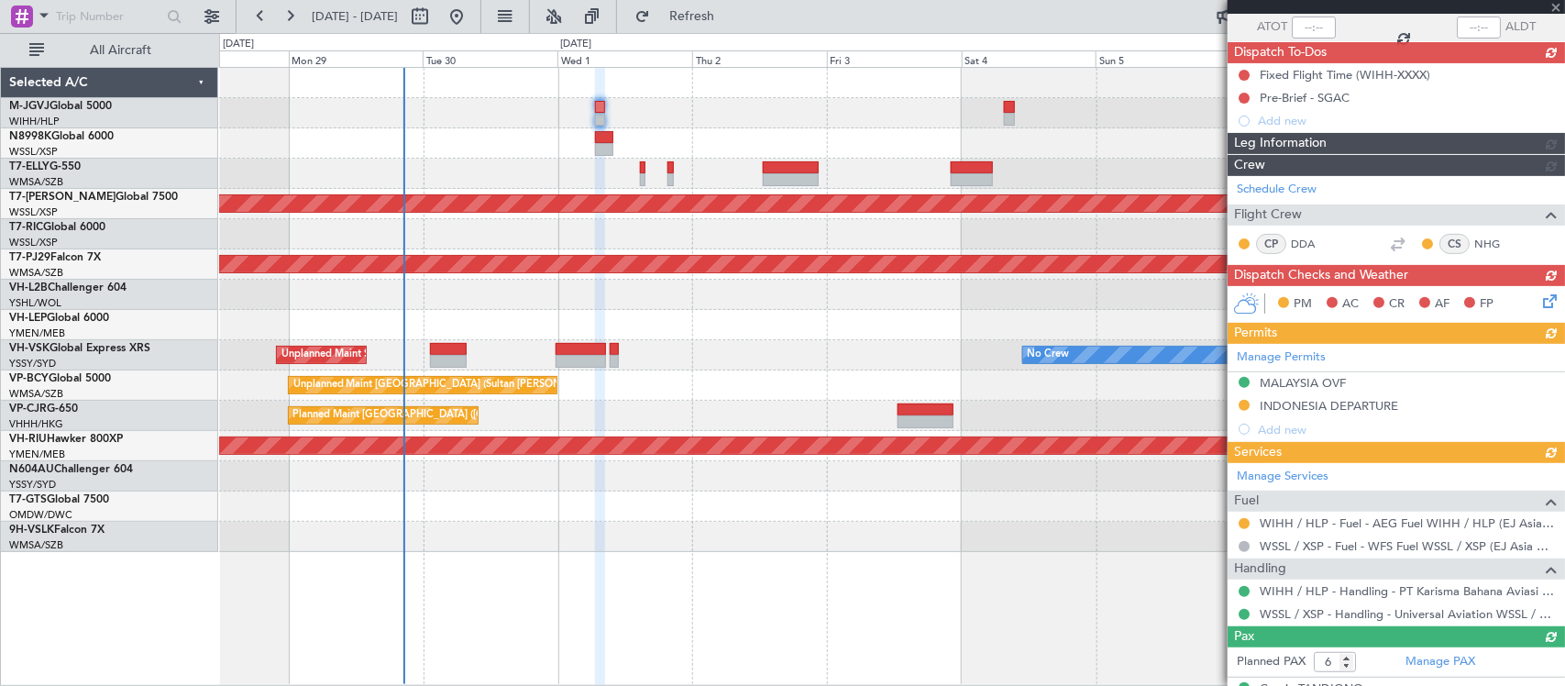
scroll to position [0, 0]
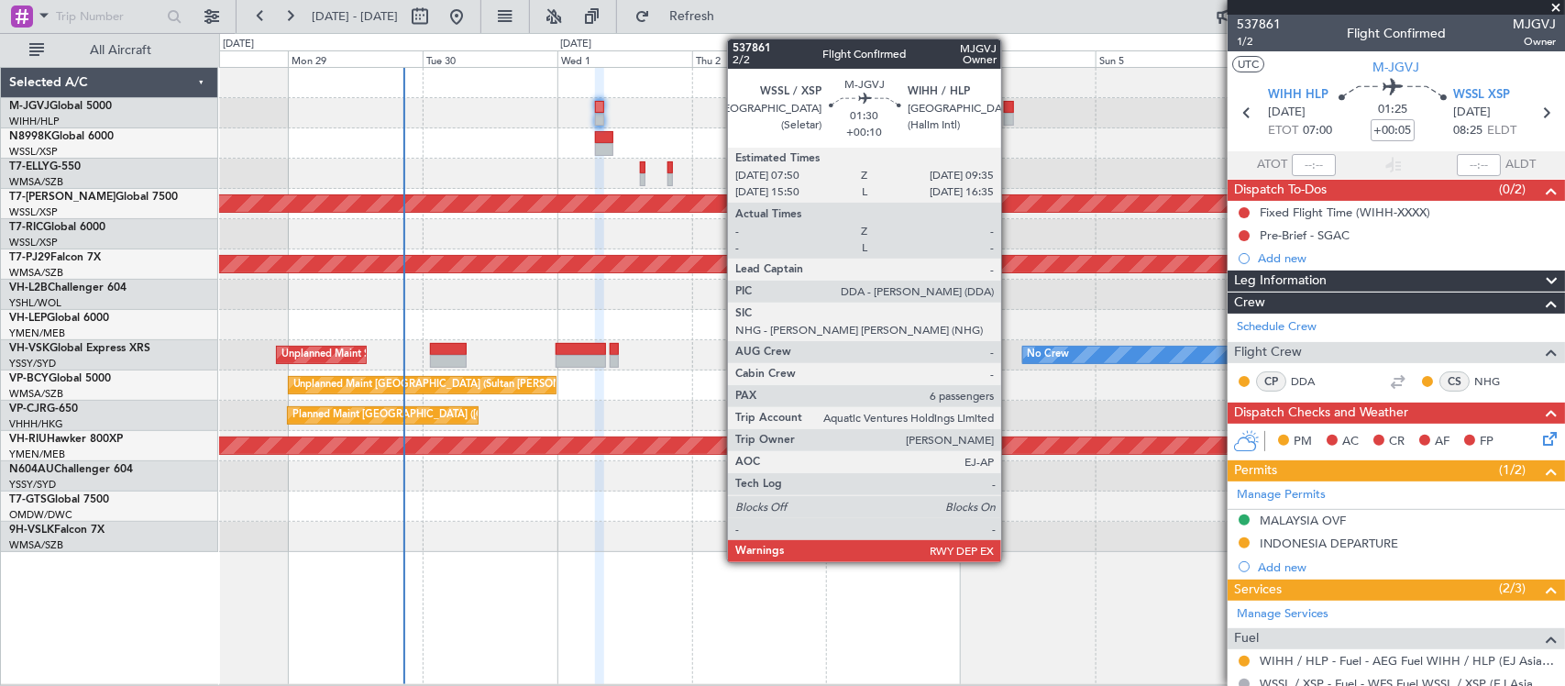
click at [1010, 113] on div at bounding box center [1009, 119] width 10 height 13
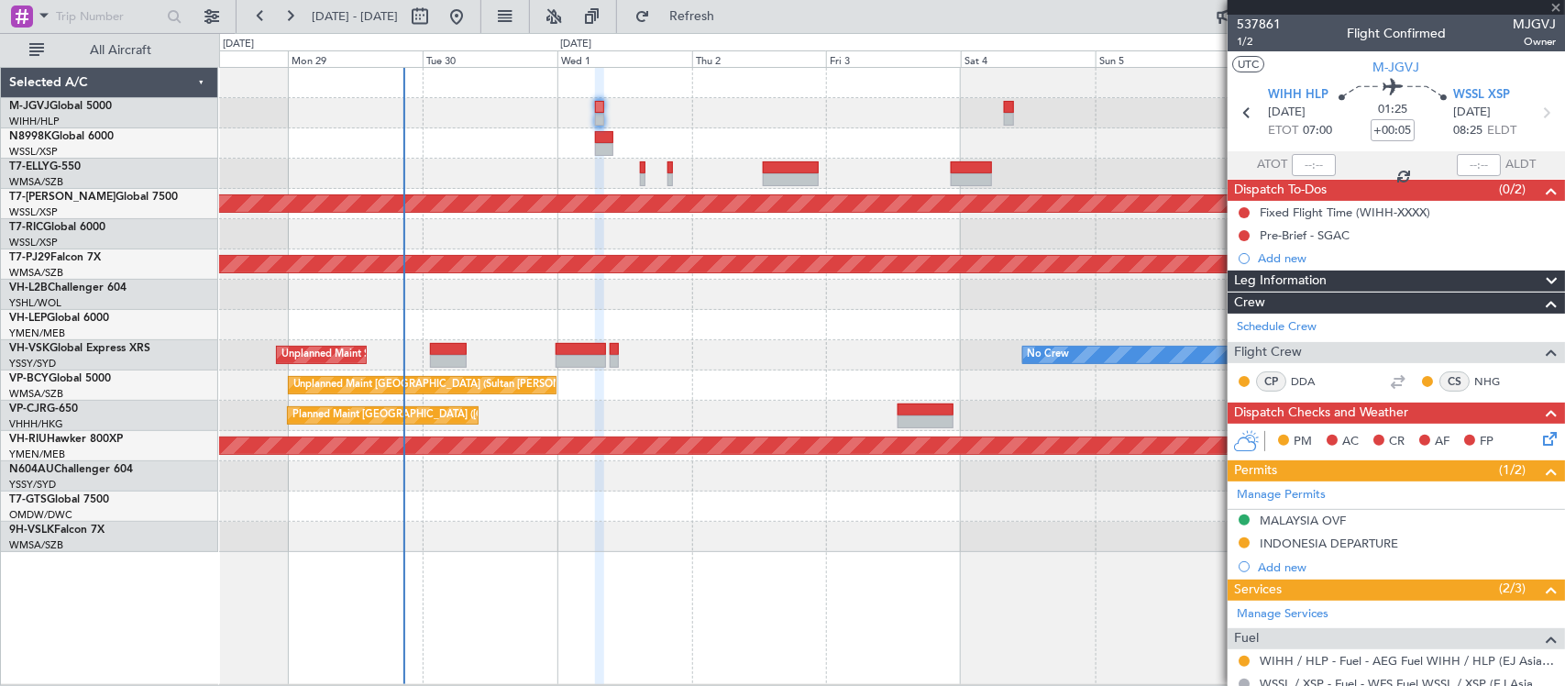
scroll to position [378, 0]
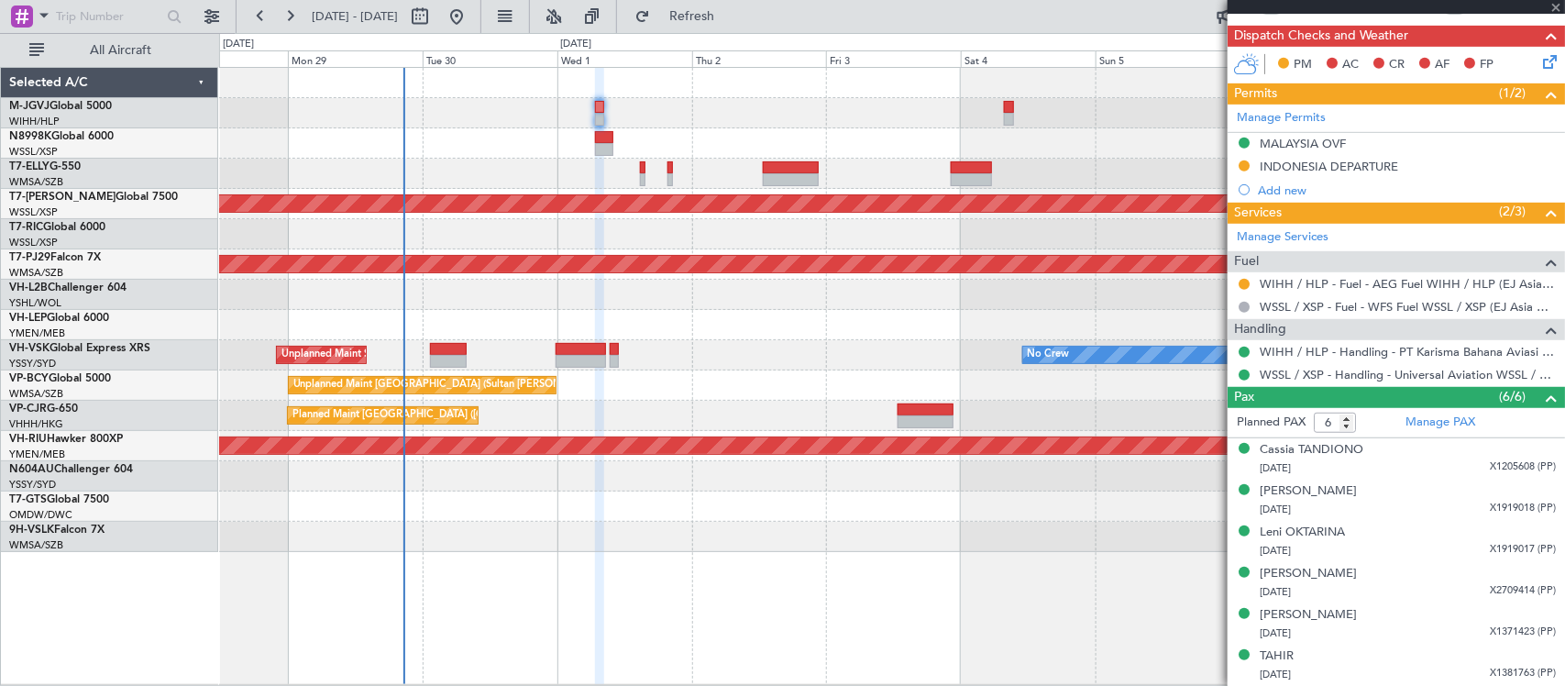
type input "+00:10"
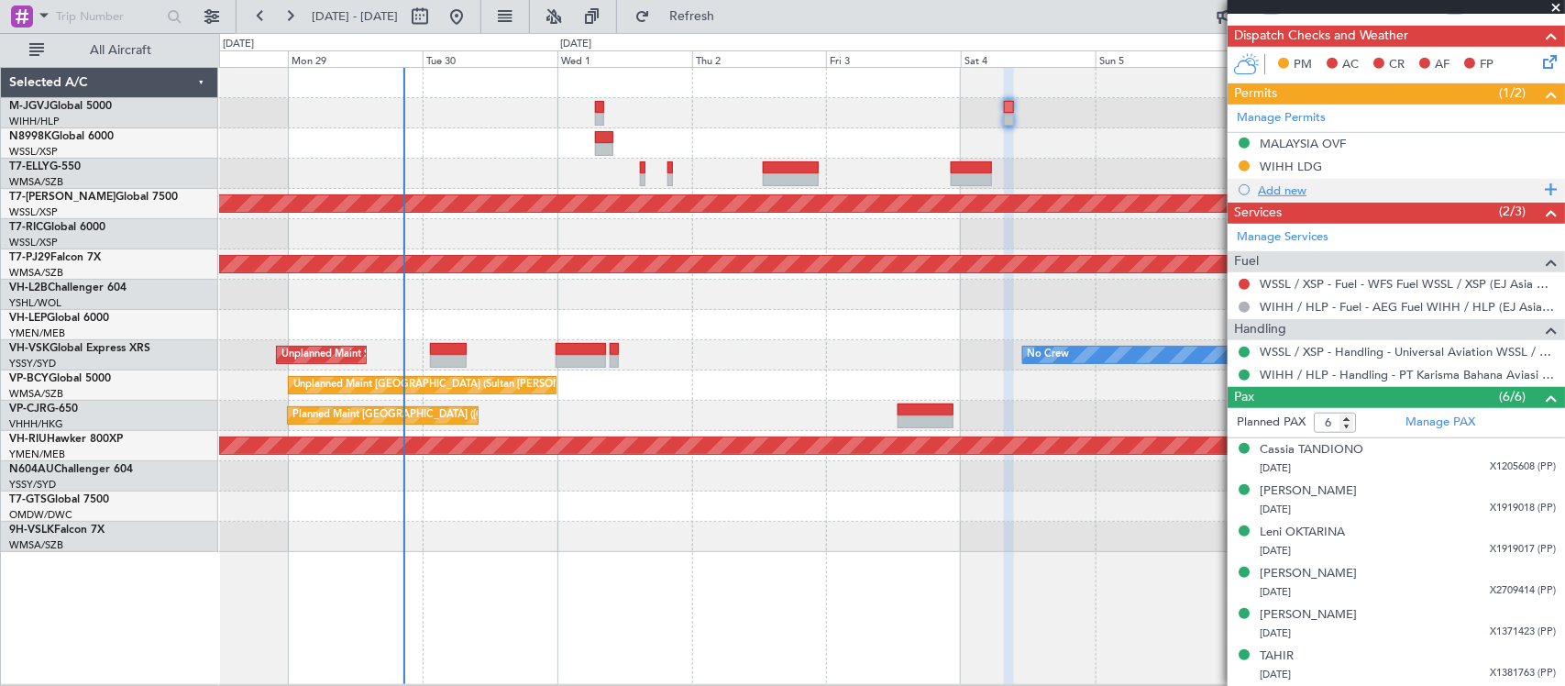
scroll to position [0, 0]
